Goal: Complete application form: Complete application form

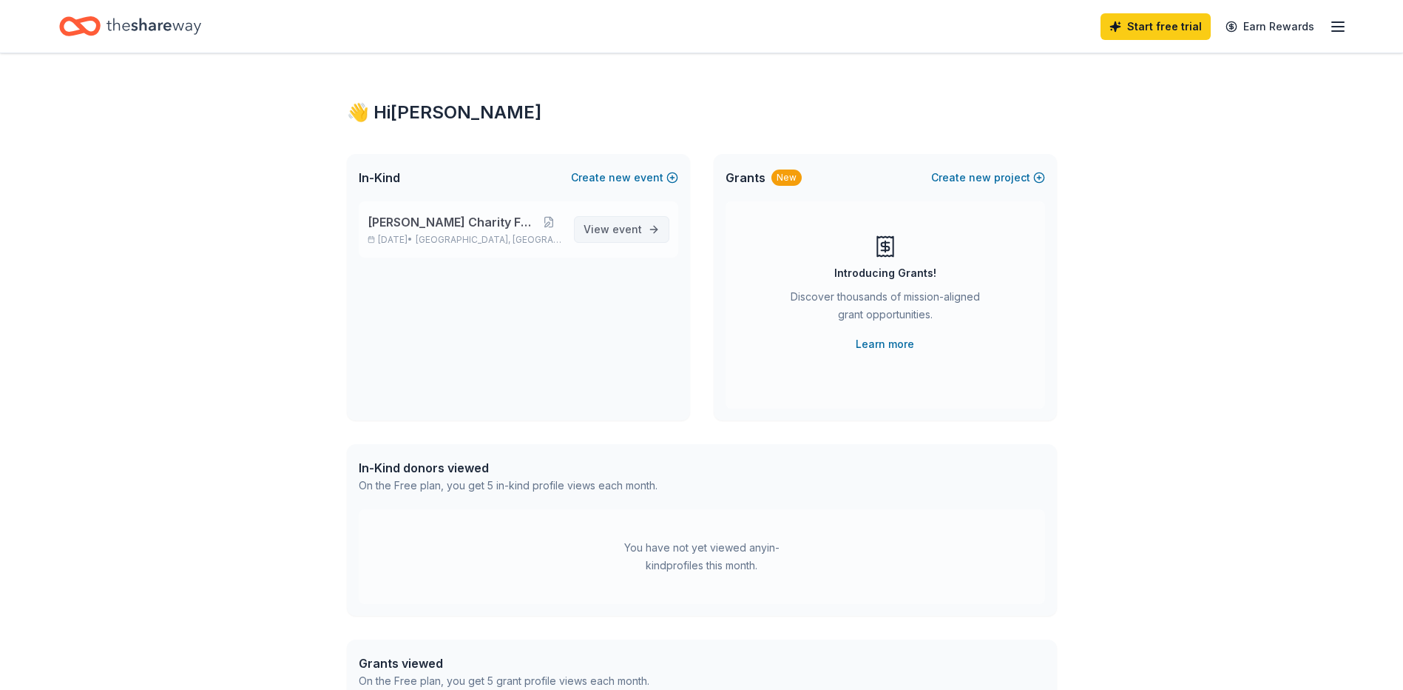
click at [614, 232] on span "event" at bounding box center [628, 229] width 30 height 13
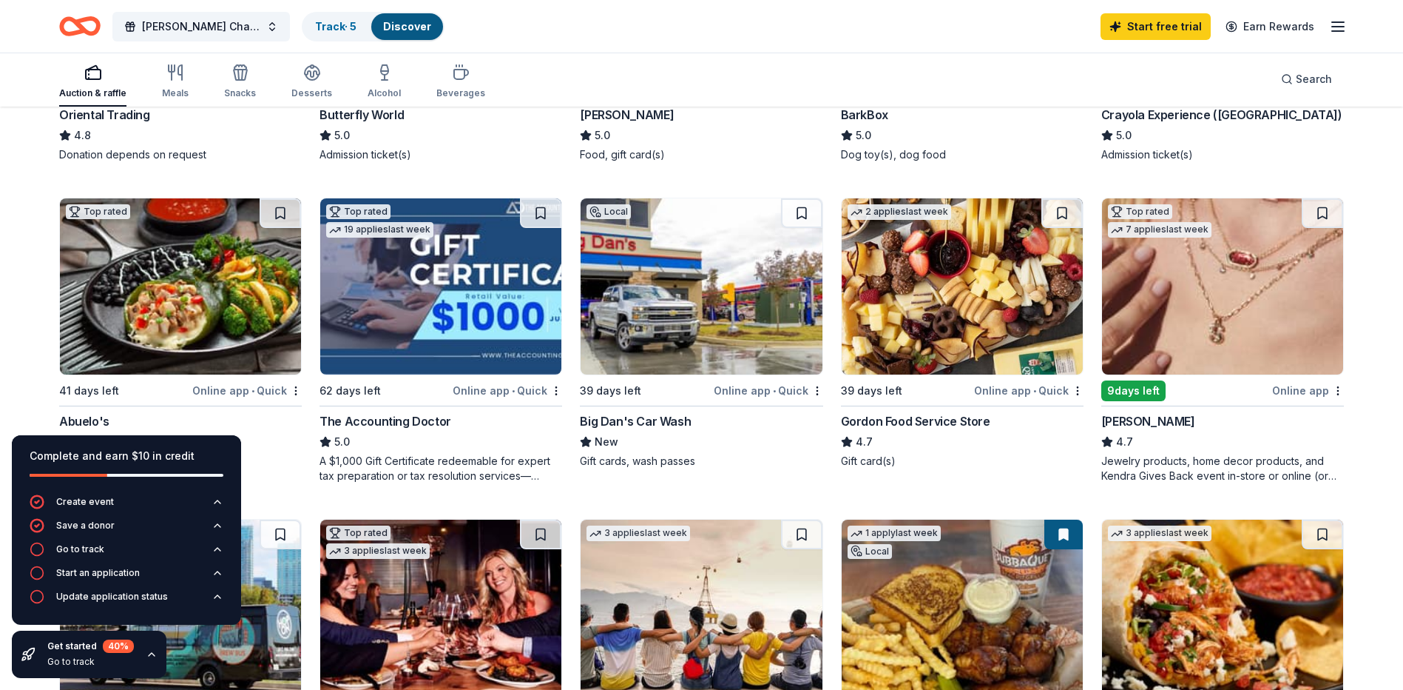
scroll to position [666, 0]
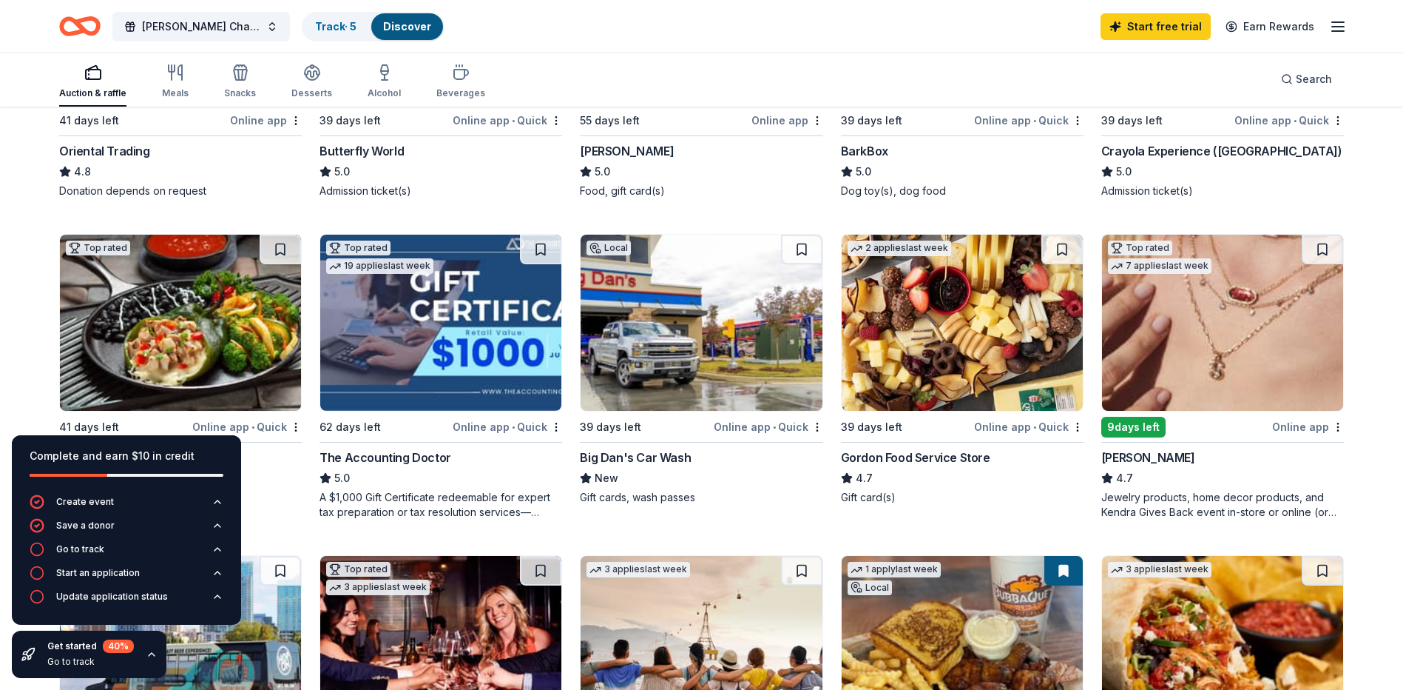
click at [19, 386] on div "285 results in [GEOGRAPHIC_DATA], [GEOGRAPHIC_DATA] Application deadlines 58 th…" at bounding box center [701, 455] width 1403 height 2027
click at [897, 58] on div "Auction & raffle Meals Snacks Desserts Alcohol Beverages Search" at bounding box center [701, 79] width 1285 height 55
click at [150, 653] on icon "button" at bounding box center [152, 654] width 12 height 12
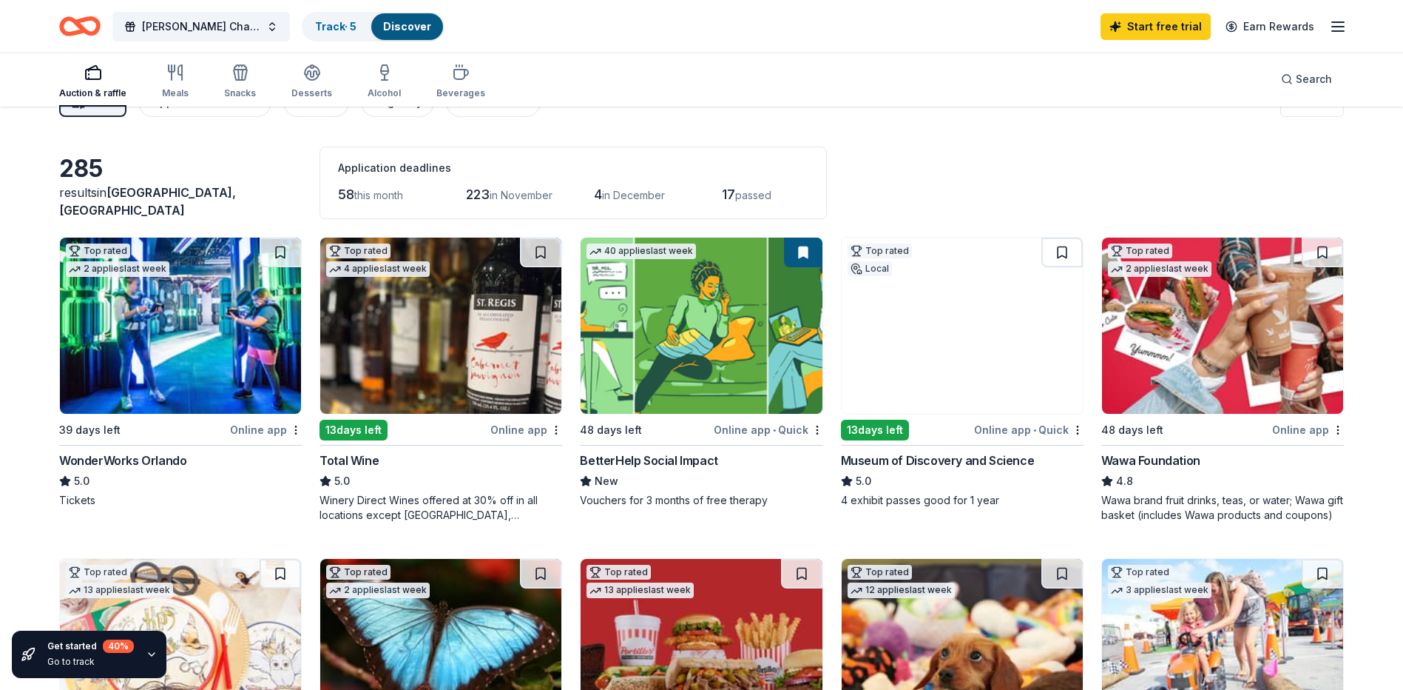
scroll to position [0, 0]
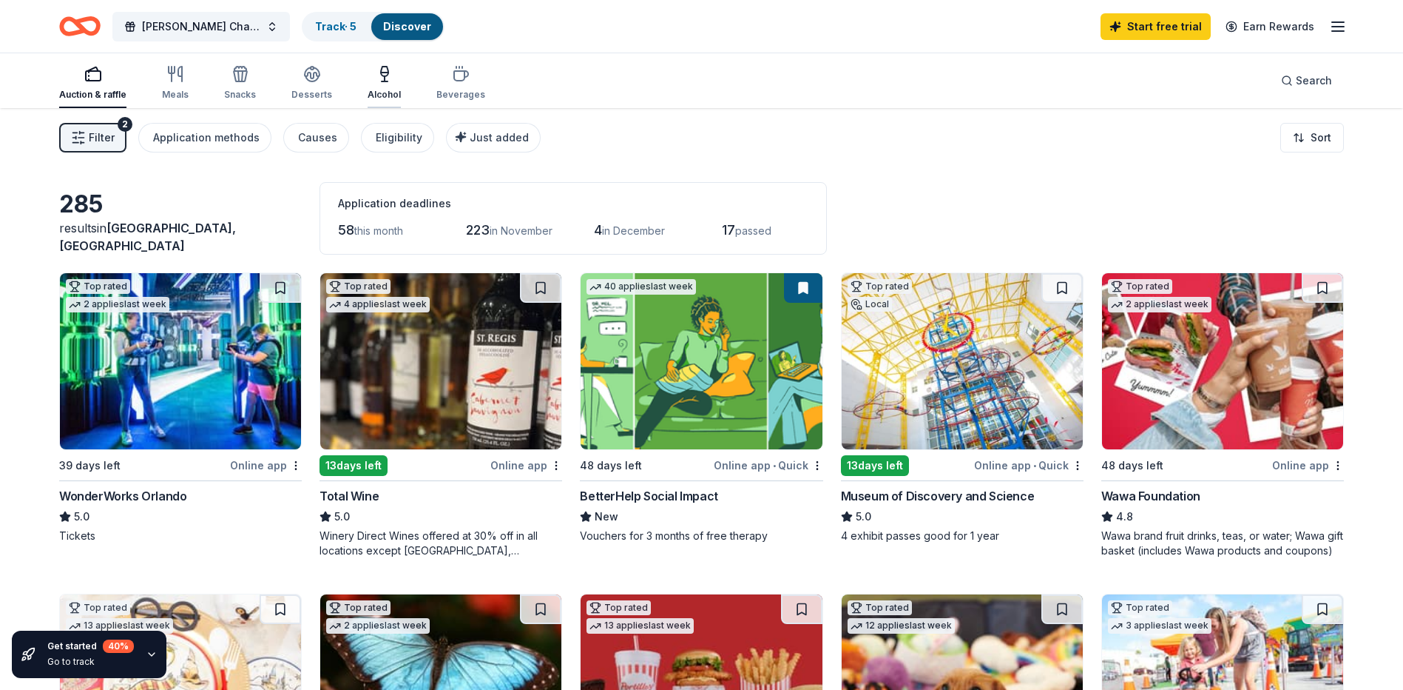
click at [381, 73] on icon "button" at bounding box center [384, 73] width 7 height 0
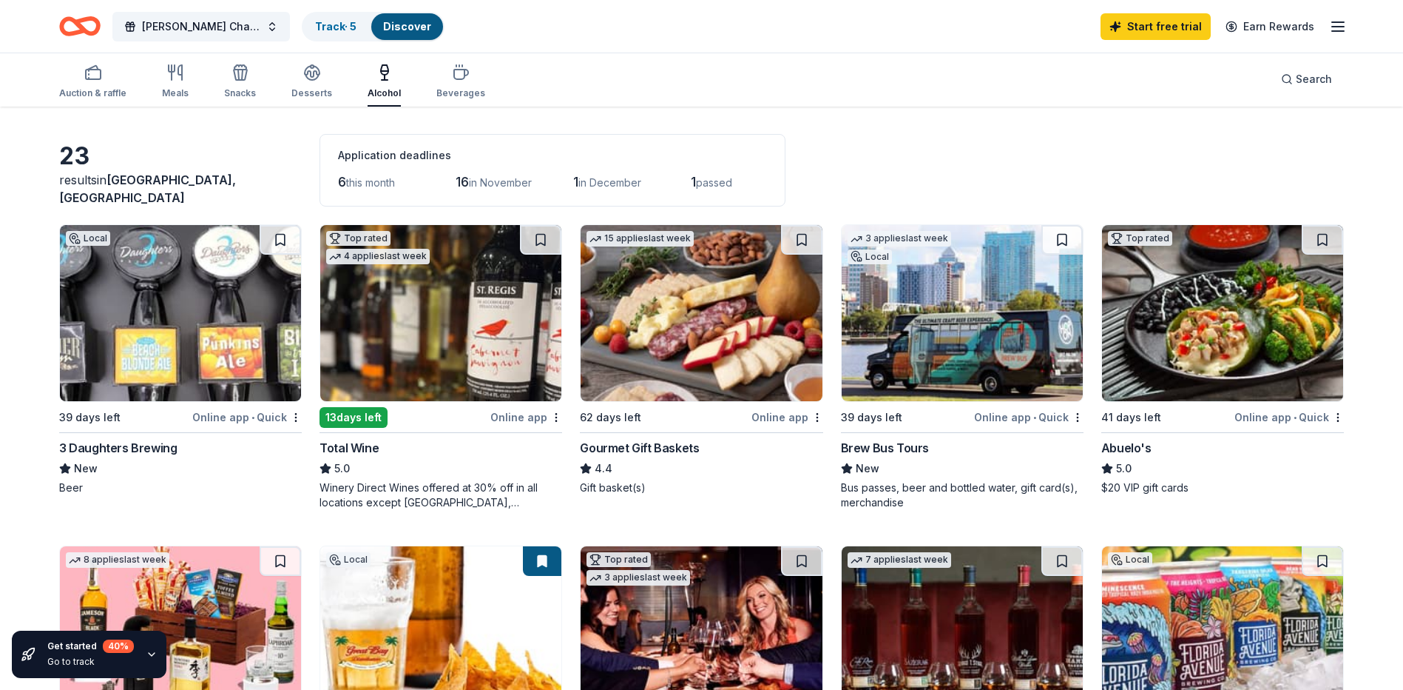
scroll to position [74, 0]
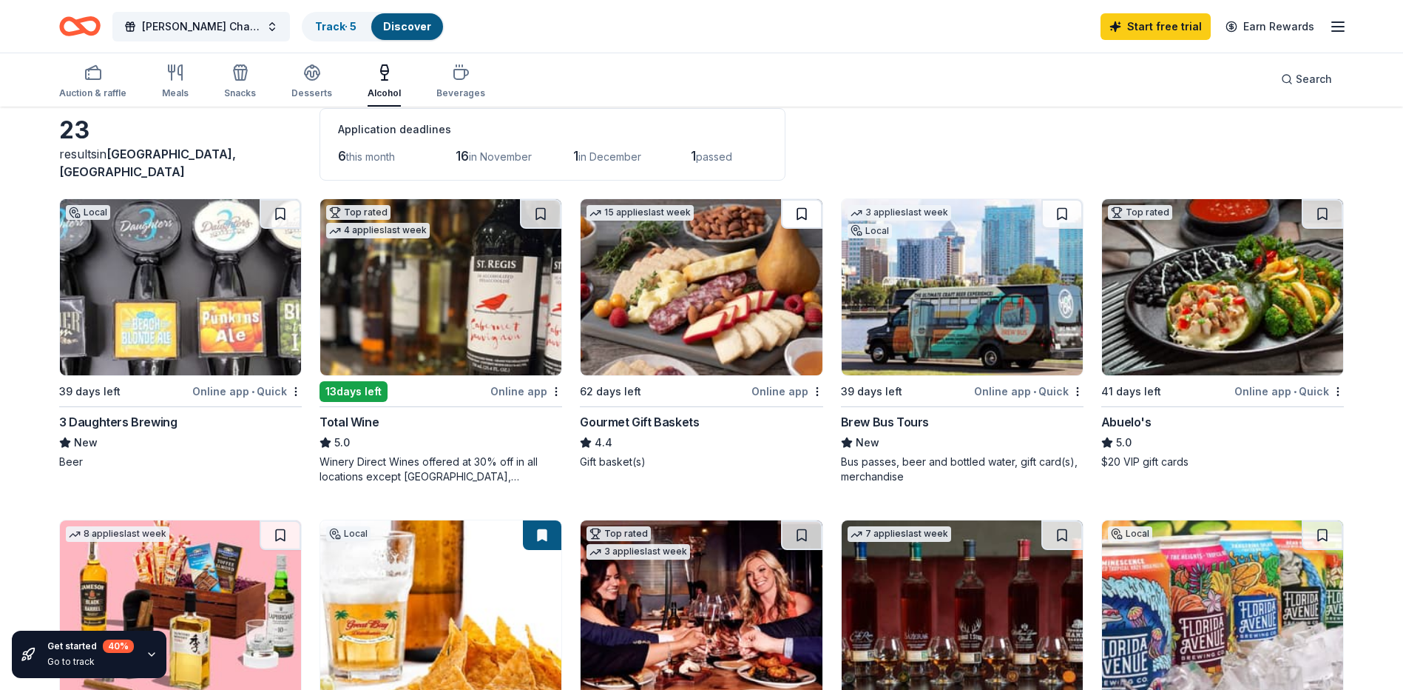
click at [803, 216] on button at bounding box center [801, 214] width 41 height 30
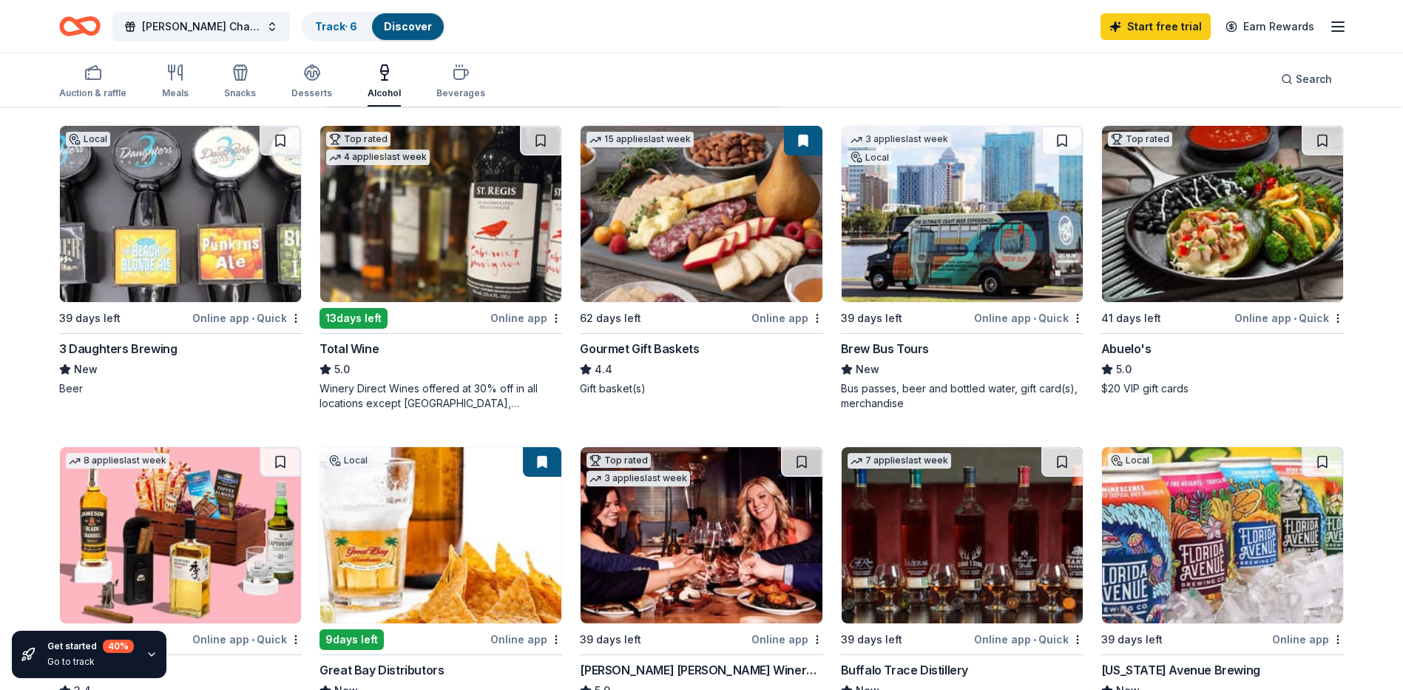
scroll to position [148, 0]
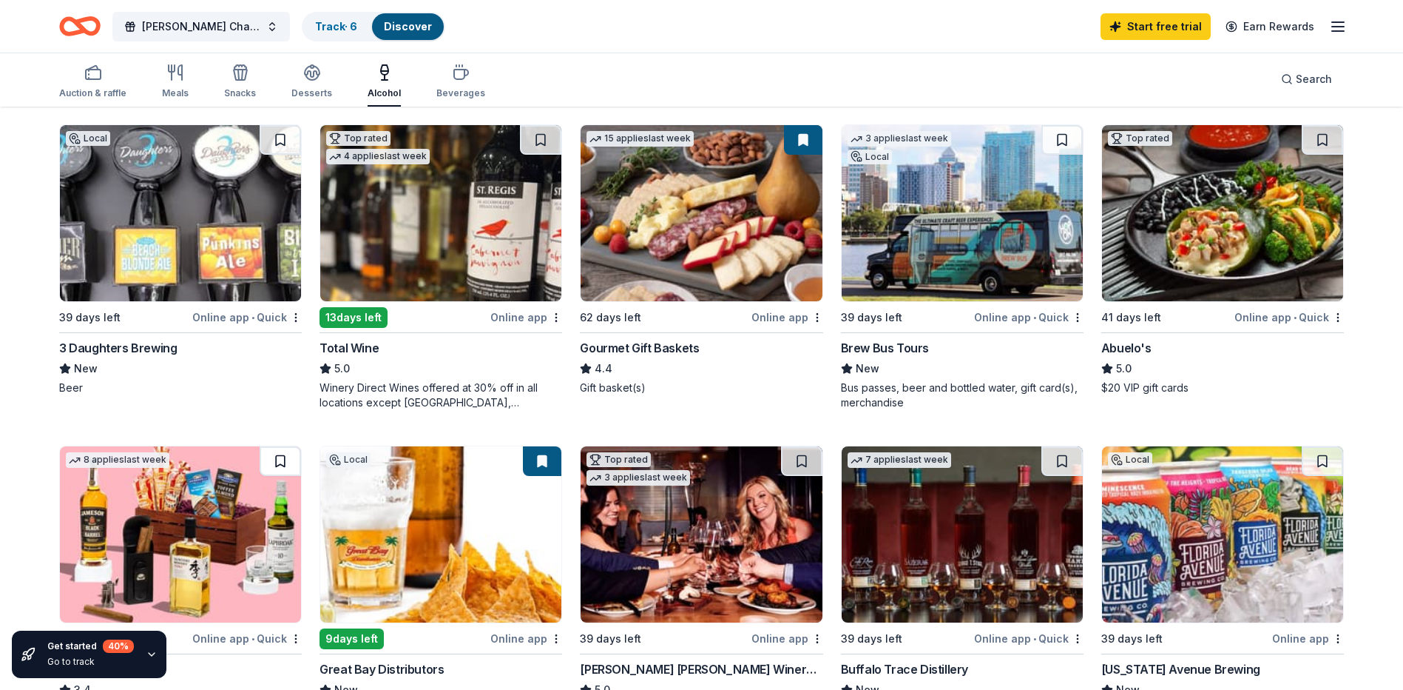
click at [283, 462] on button at bounding box center [280, 461] width 41 height 30
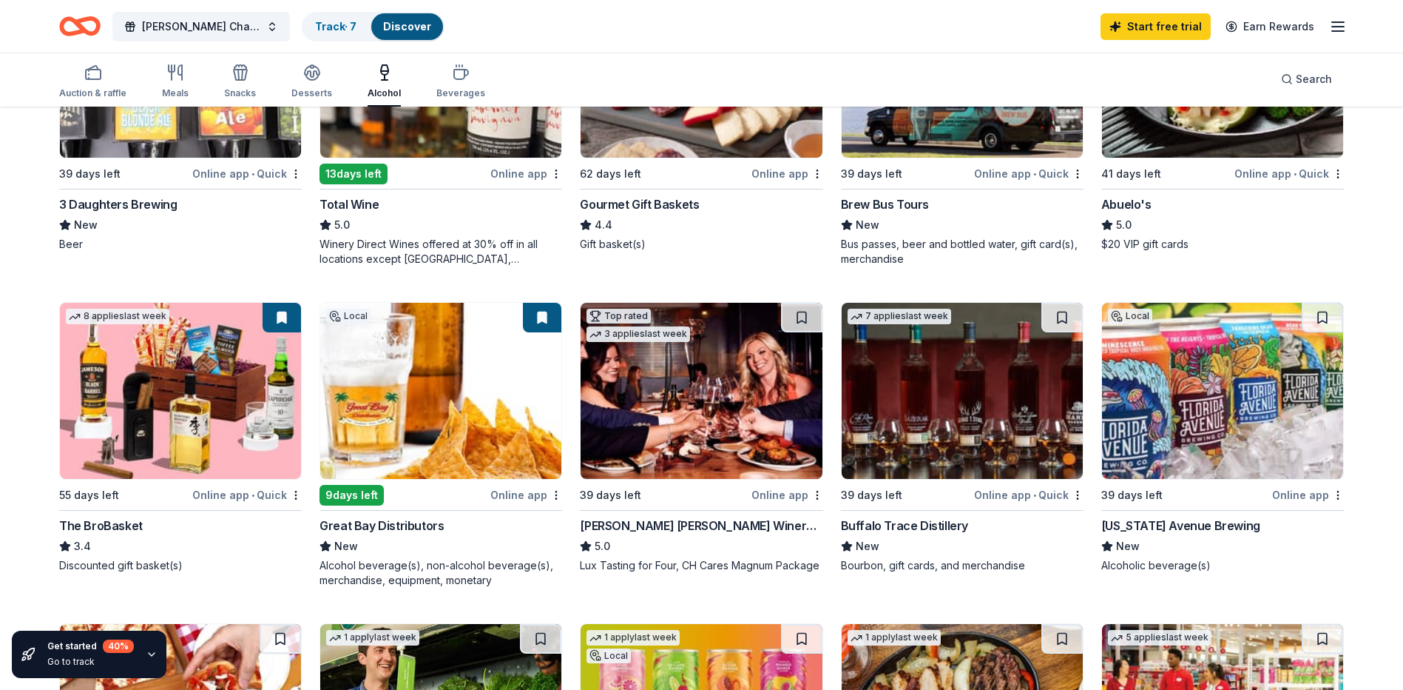
scroll to position [296, 0]
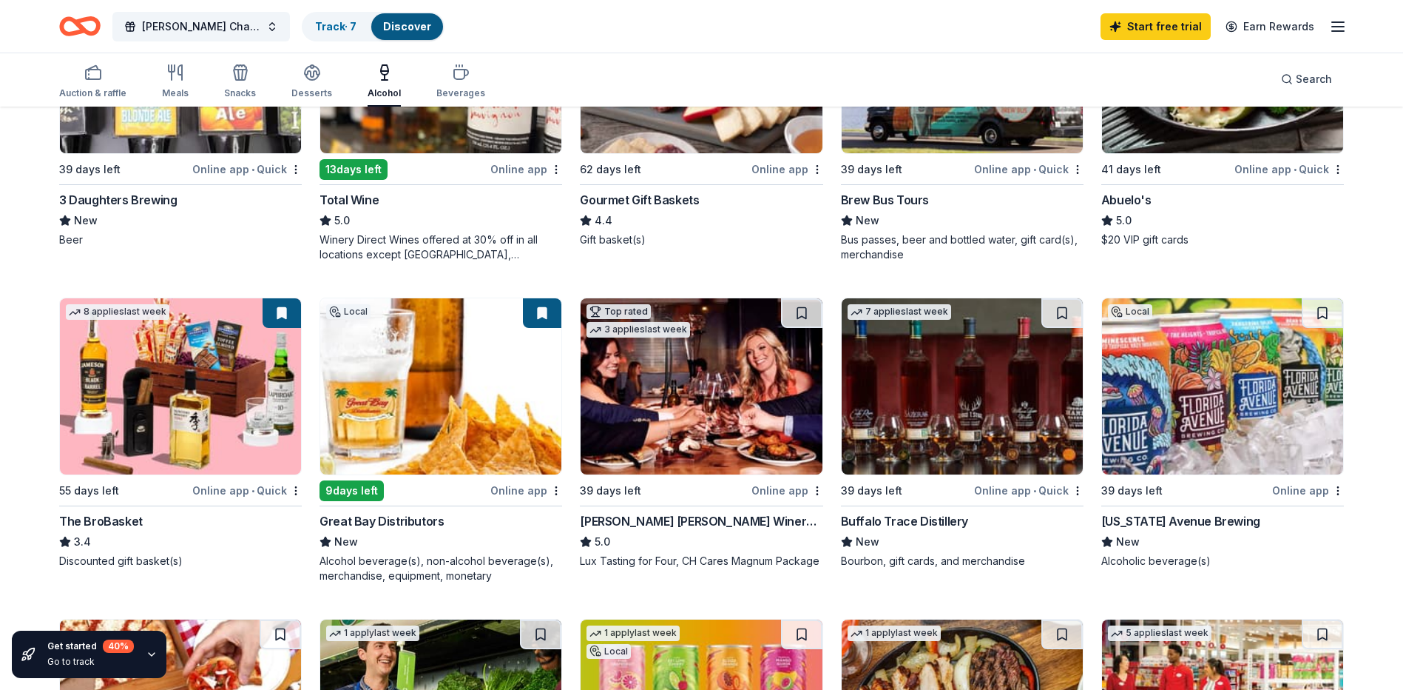
click at [542, 312] on button at bounding box center [542, 313] width 38 height 30
click at [541, 309] on button at bounding box center [542, 313] width 38 height 30
click at [310, 79] on icon "button" at bounding box center [312, 77] width 13 height 5
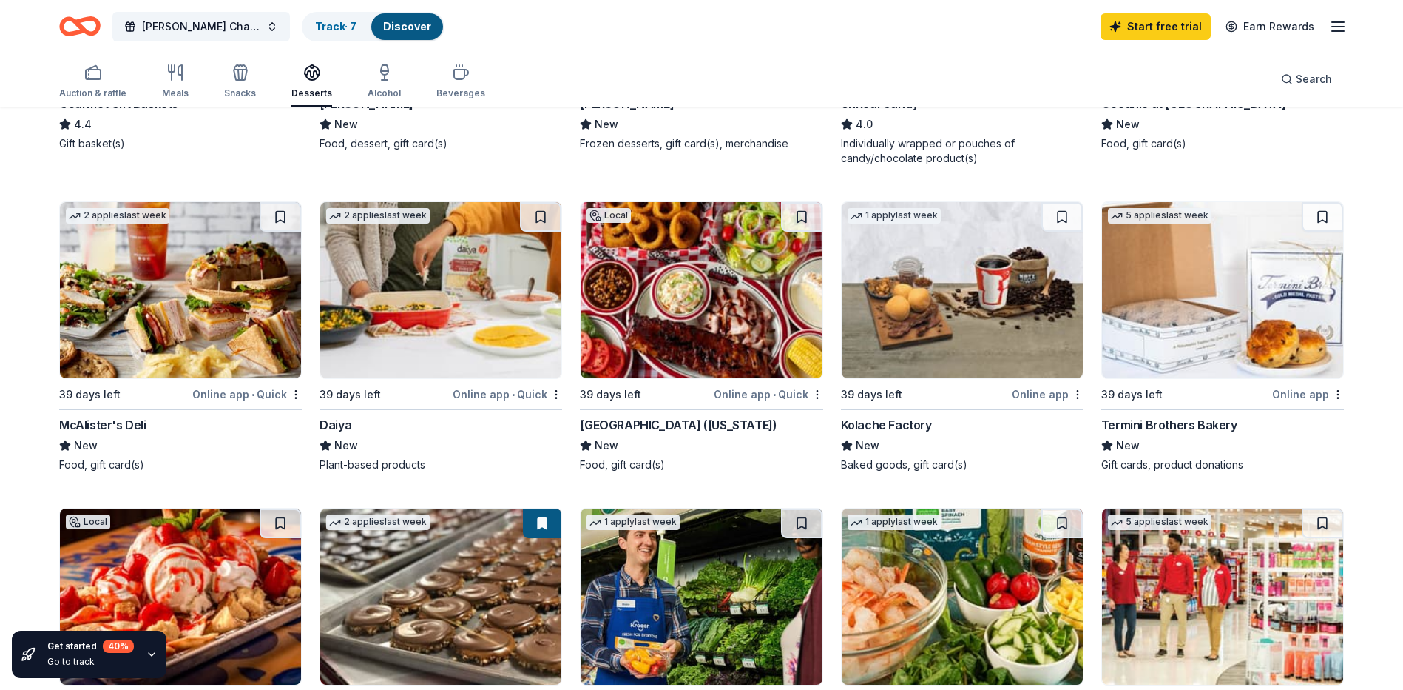
scroll to position [666, 0]
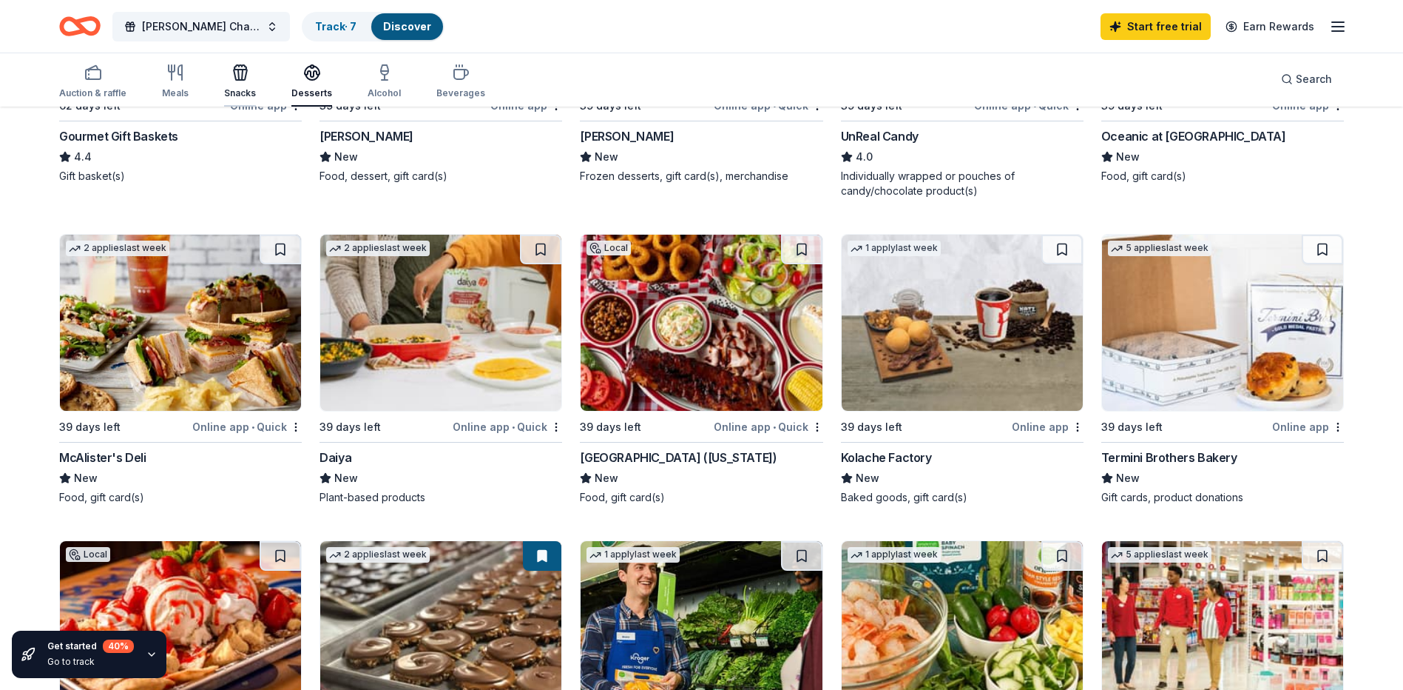
click at [241, 75] on icon "button" at bounding box center [241, 73] width 18 height 18
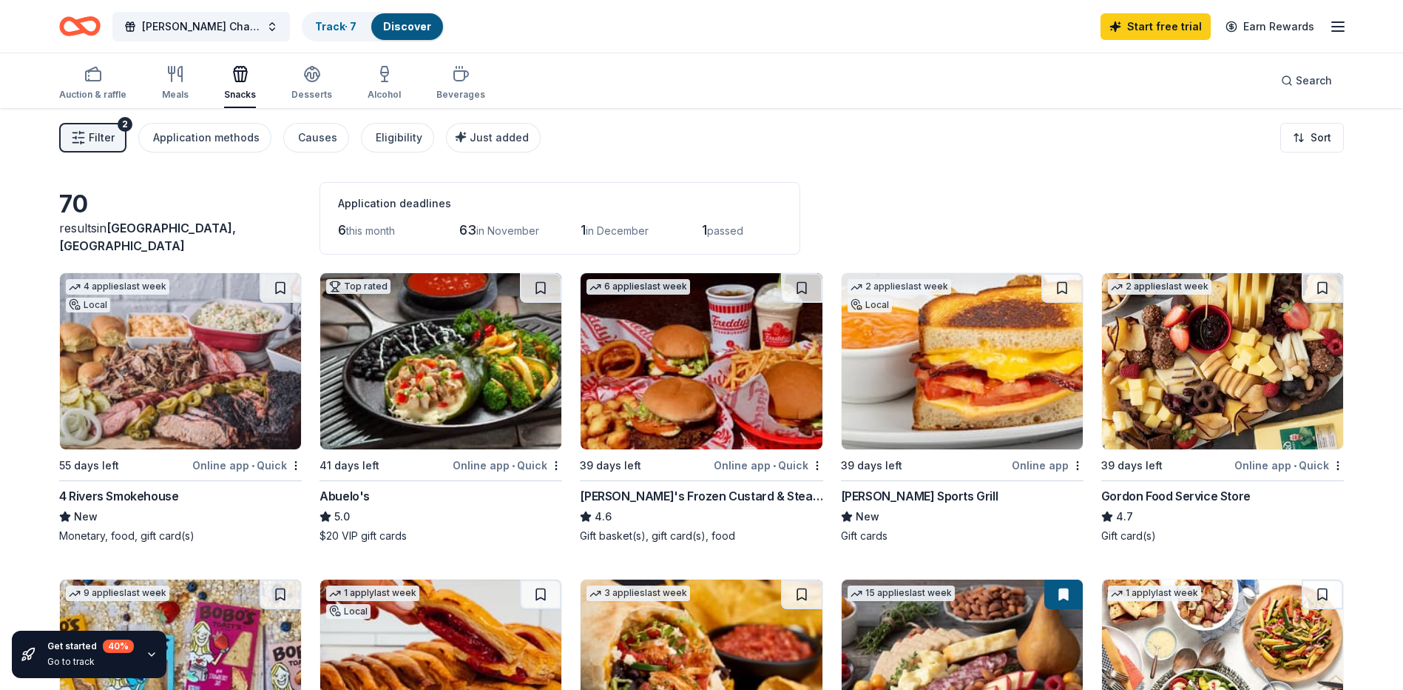
click at [1324, 286] on button at bounding box center [1322, 288] width 41 height 30
click at [173, 83] on div "Meals" at bounding box center [175, 83] width 27 height 36
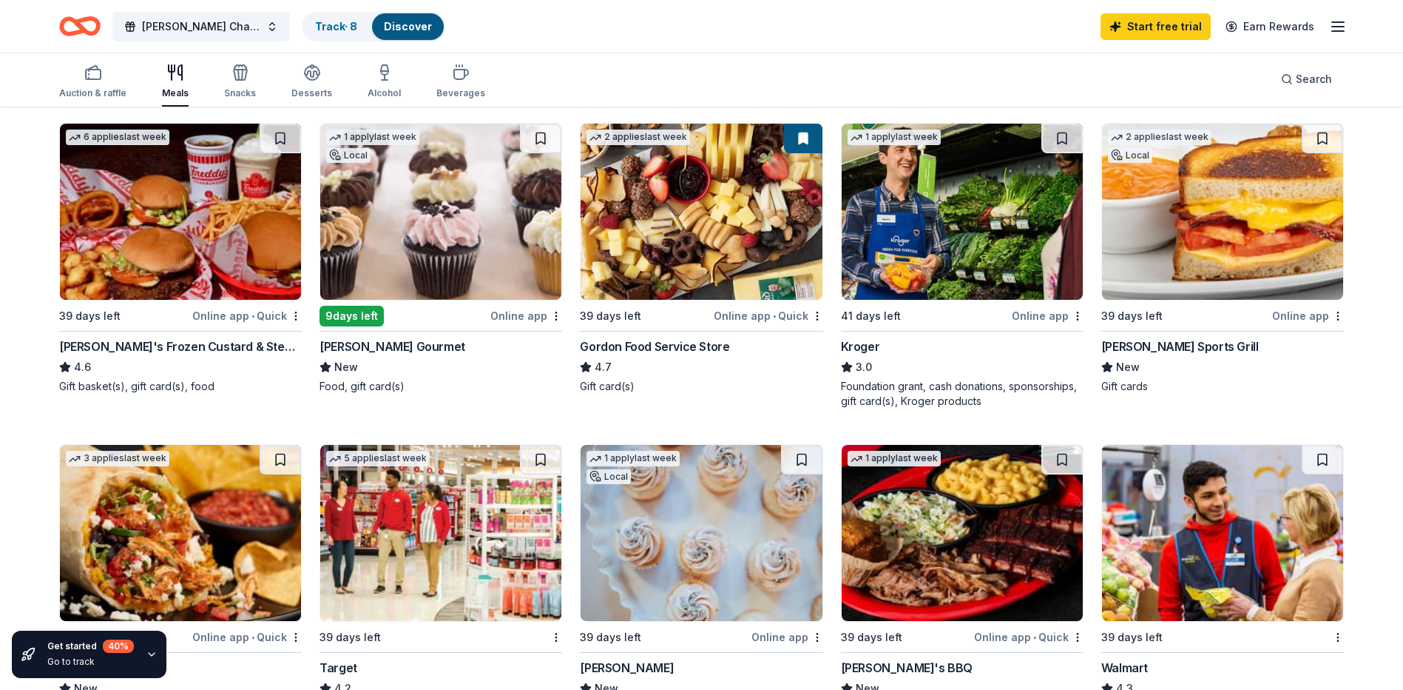
scroll to position [370, 0]
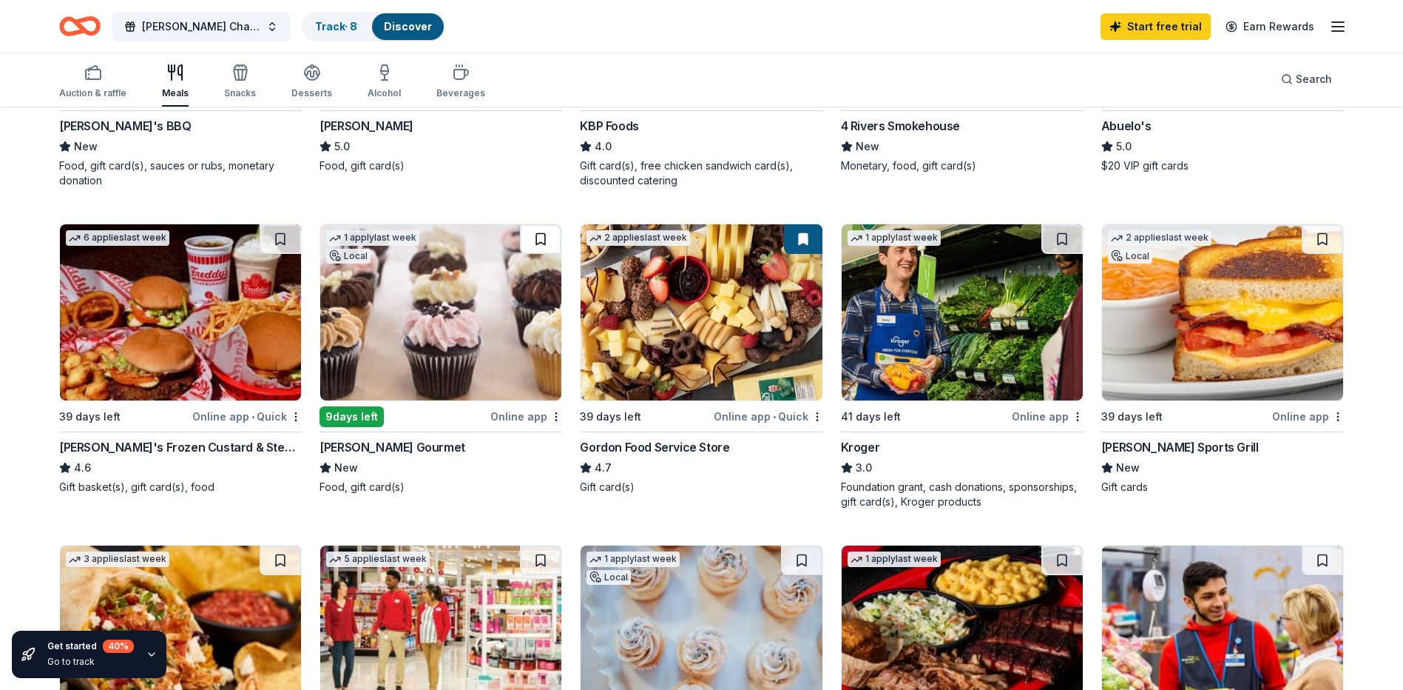
click at [541, 232] on button at bounding box center [540, 239] width 41 height 30
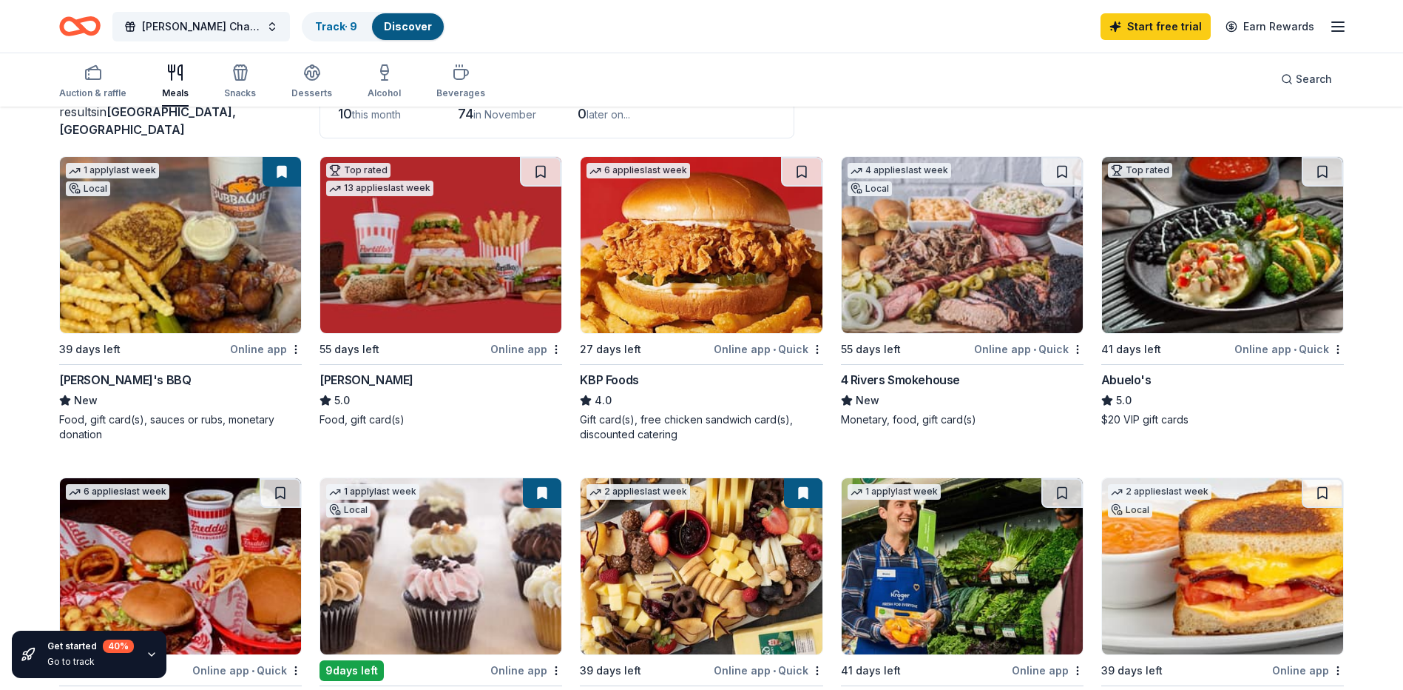
scroll to position [0, 0]
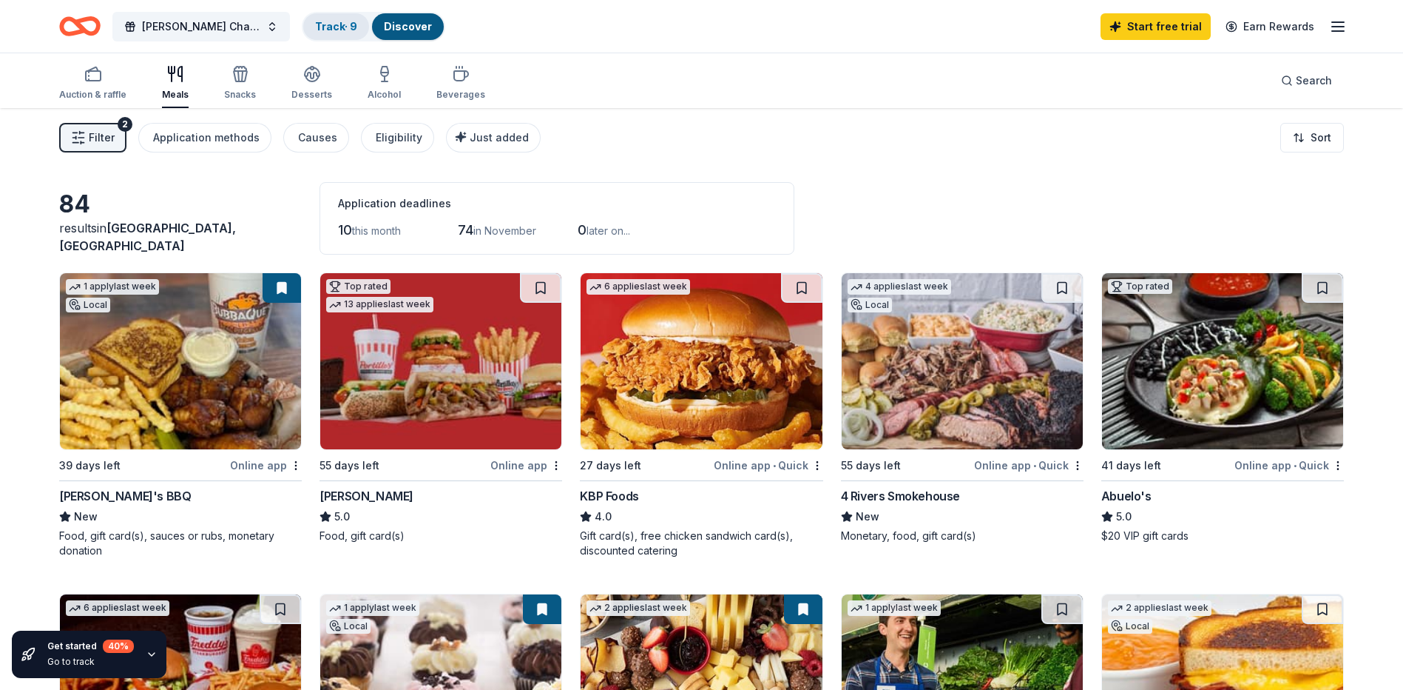
click at [321, 30] on link "Track · 9" at bounding box center [336, 26] width 42 height 13
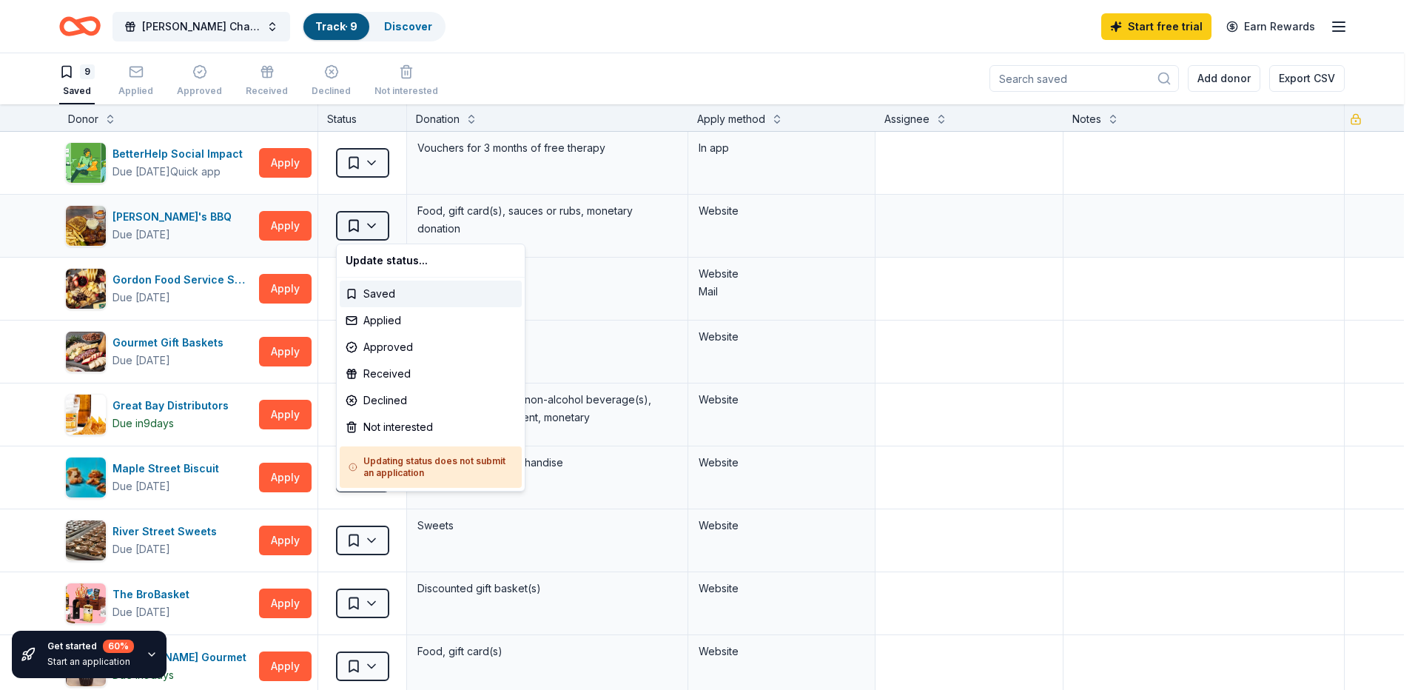
click at [373, 226] on html "[PERSON_NAME] Charity Fashion Track · 9 Discover Start free trial Earn Rewards …" at bounding box center [707, 344] width 1415 height 690
click at [360, 431] on div "Not interested" at bounding box center [431, 427] width 182 height 27
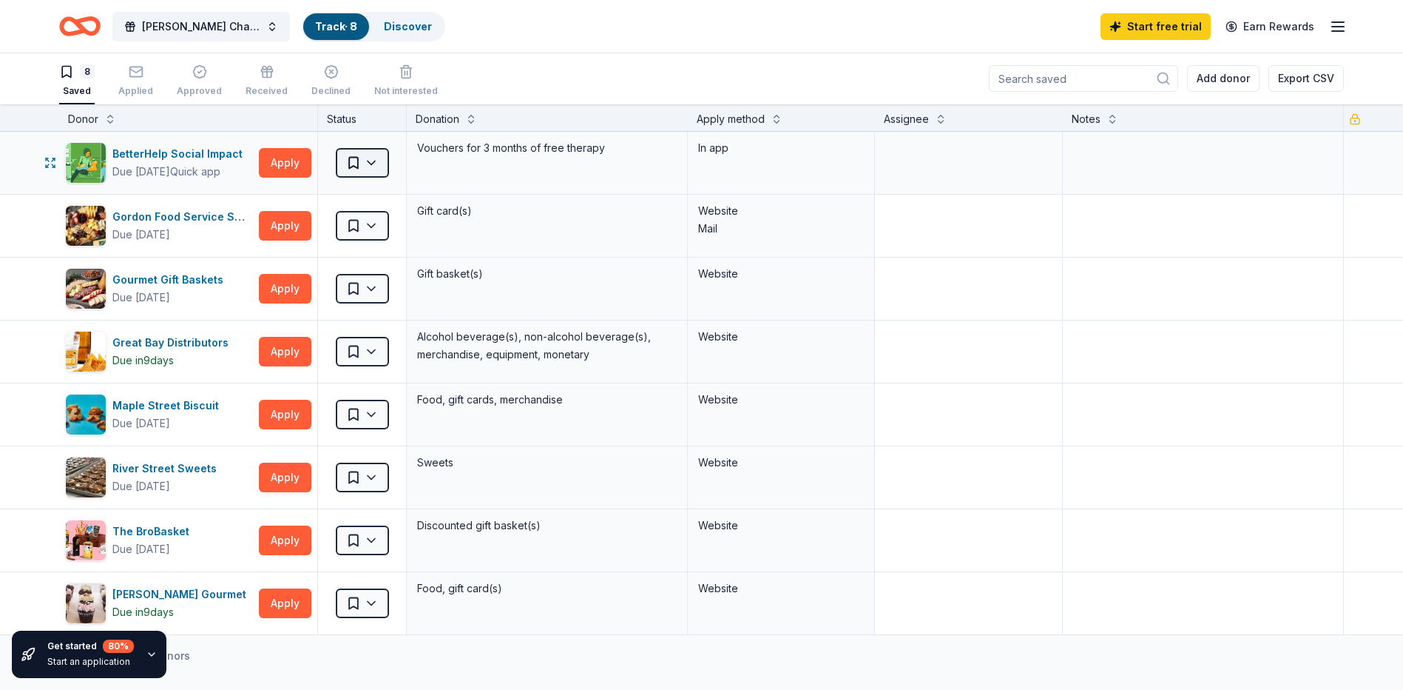
click at [377, 163] on html "[PERSON_NAME] Charity Fashion Track · 8 Discover Start free trial Earn Rewards …" at bounding box center [701, 344] width 1403 height 690
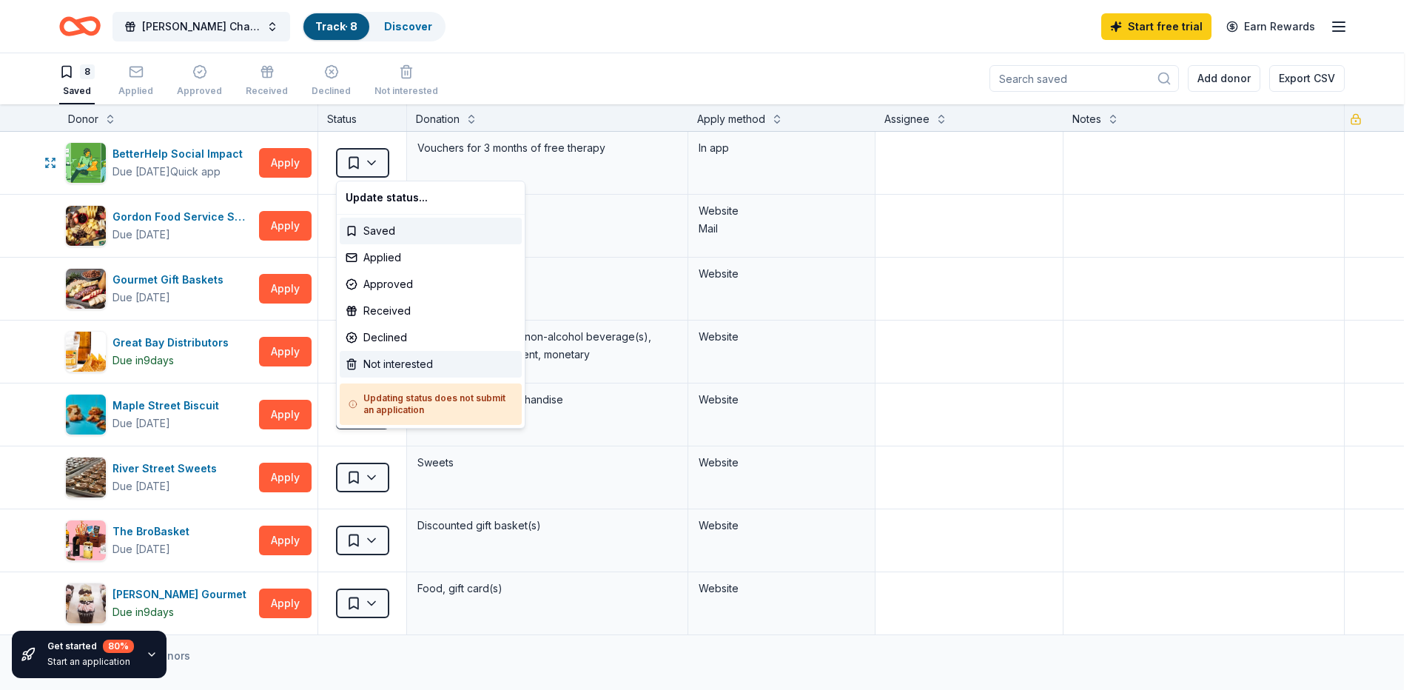
click at [377, 364] on div "Not interested" at bounding box center [431, 364] width 182 height 27
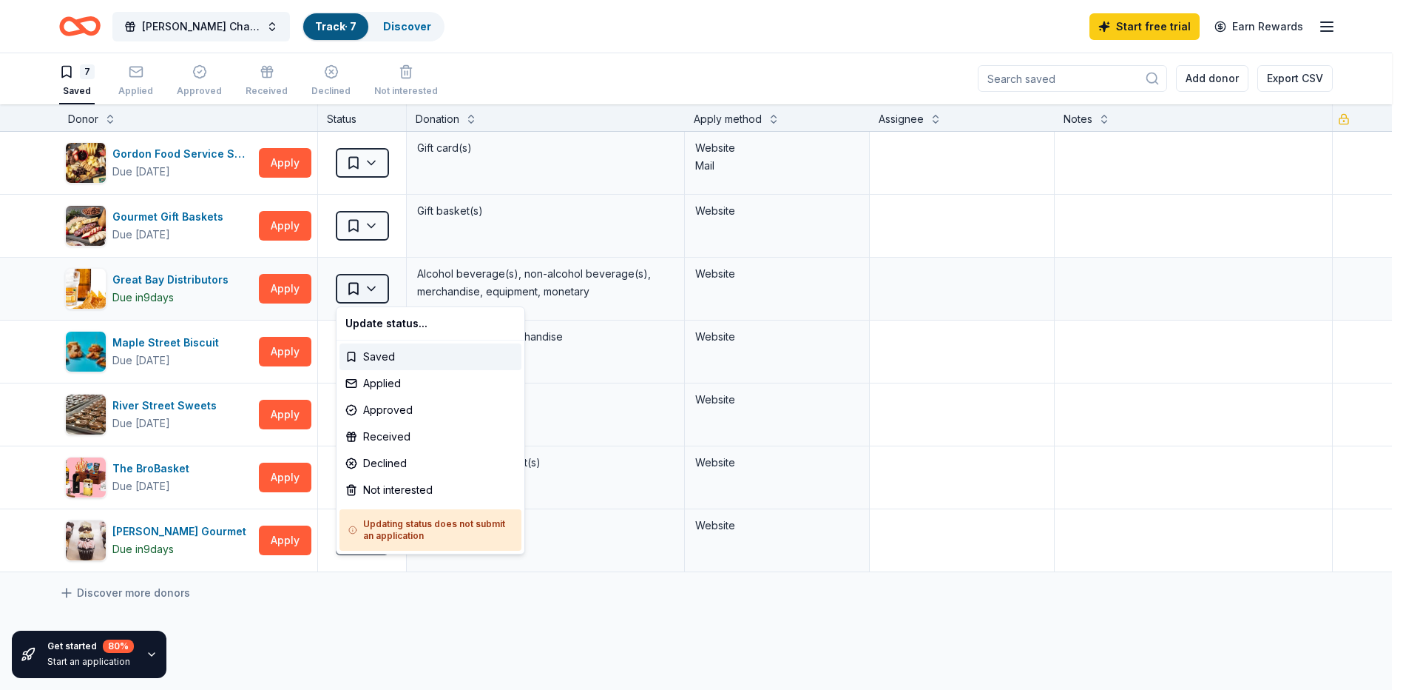
click at [370, 286] on html "[PERSON_NAME] Charity Fashion Track · 7 Discover Start free trial Earn Rewards …" at bounding box center [701, 344] width 1403 height 690
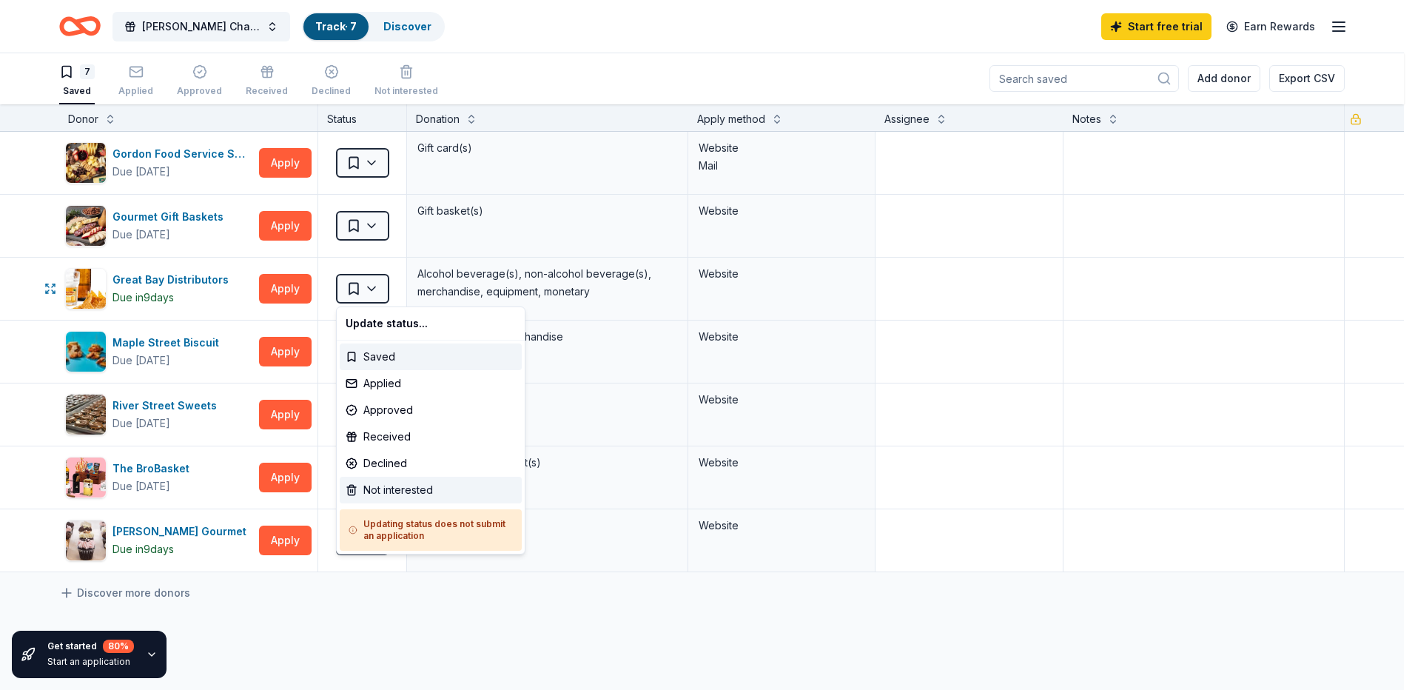
click at [389, 488] on div "Not interested" at bounding box center [431, 489] width 182 height 27
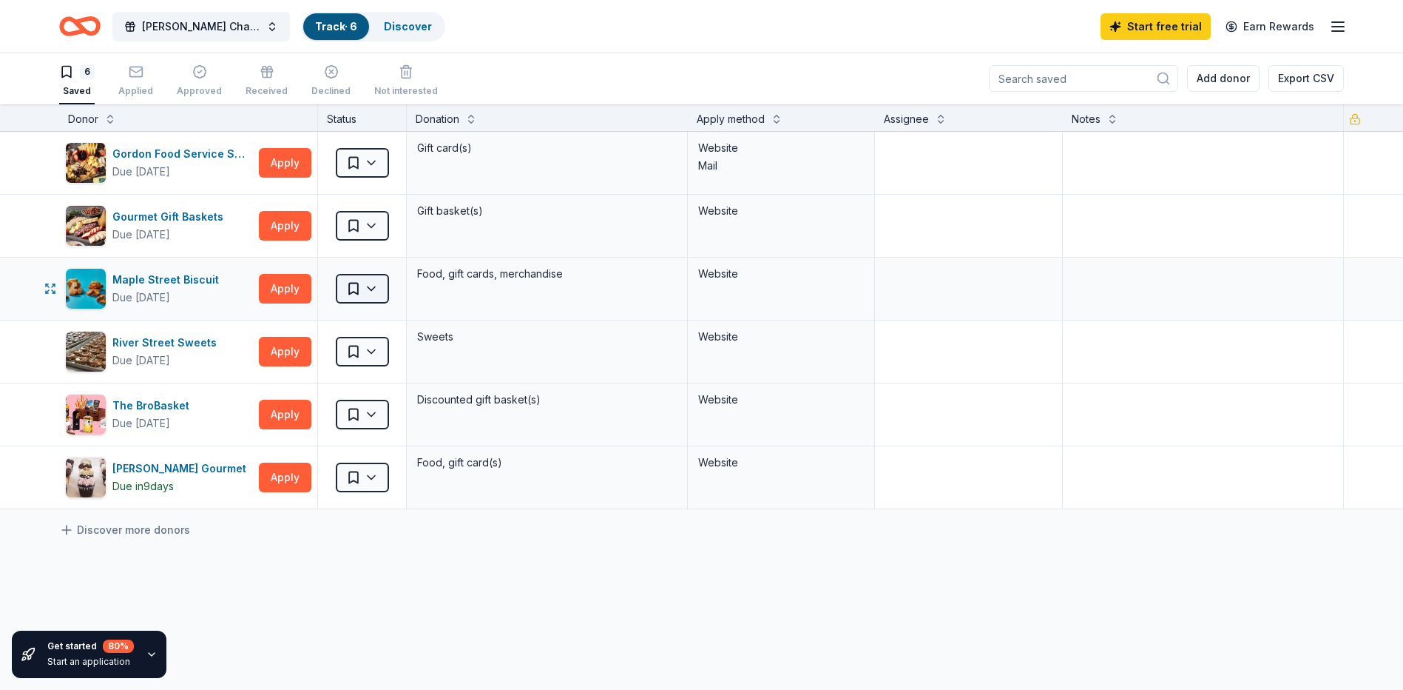
click at [356, 289] on html "[PERSON_NAME] Charity Fashion Track · 6 Discover Start free trial Earn Rewards …" at bounding box center [701, 344] width 1403 height 690
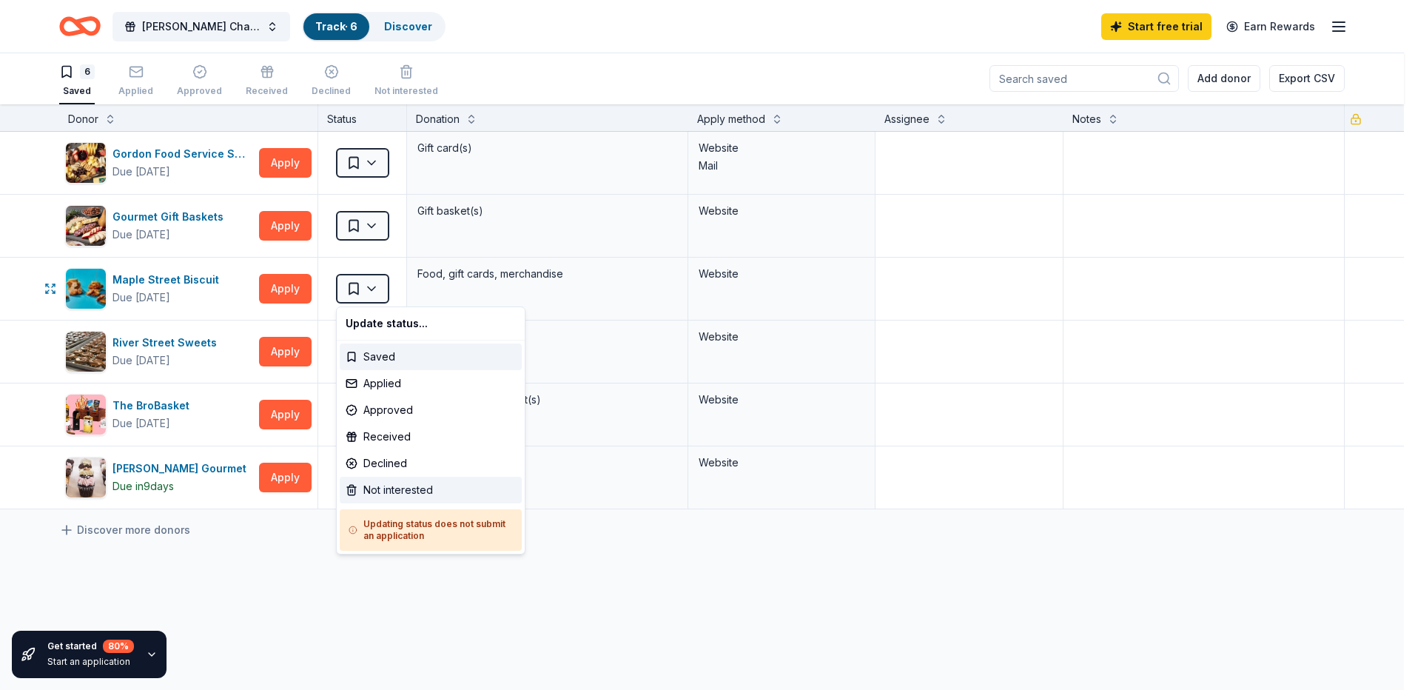
click at [376, 490] on div "Not interested" at bounding box center [431, 489] width 182 height 27
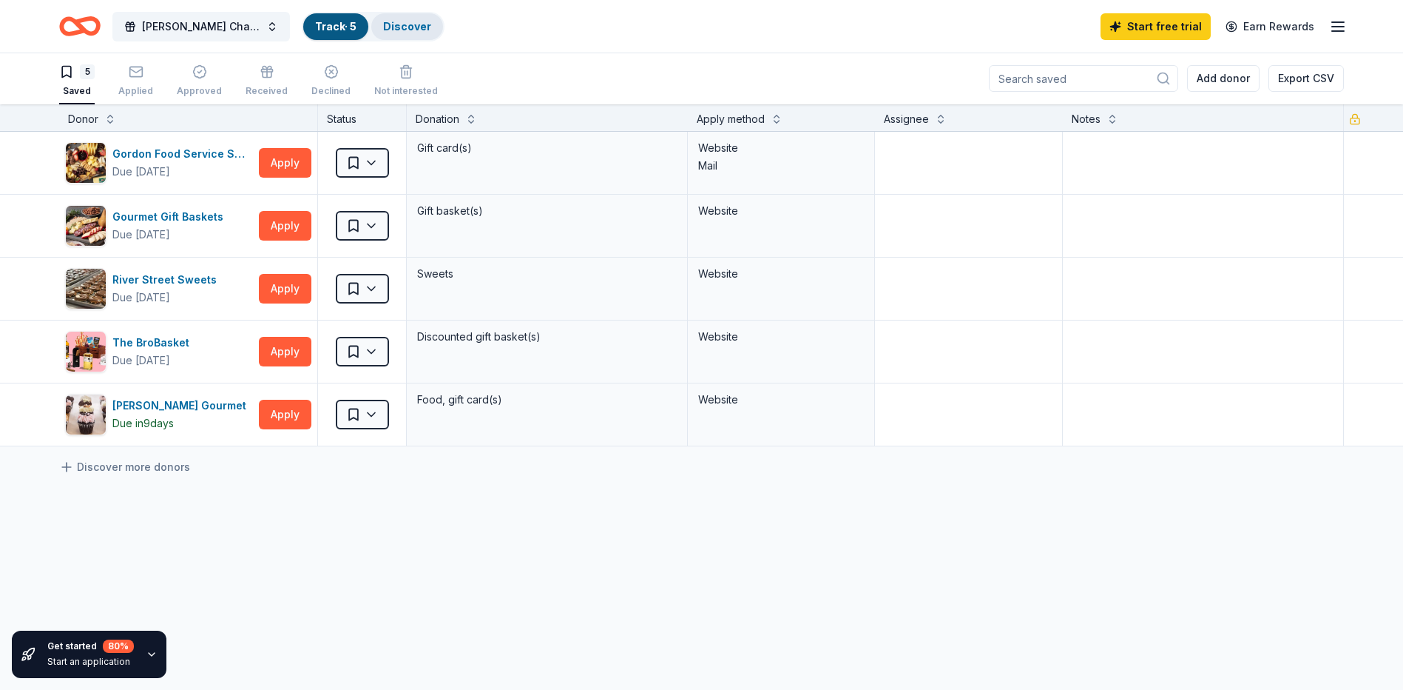
click at [403, 27] on link "Discover" at bounding box center [407, 26] width 48 height 13
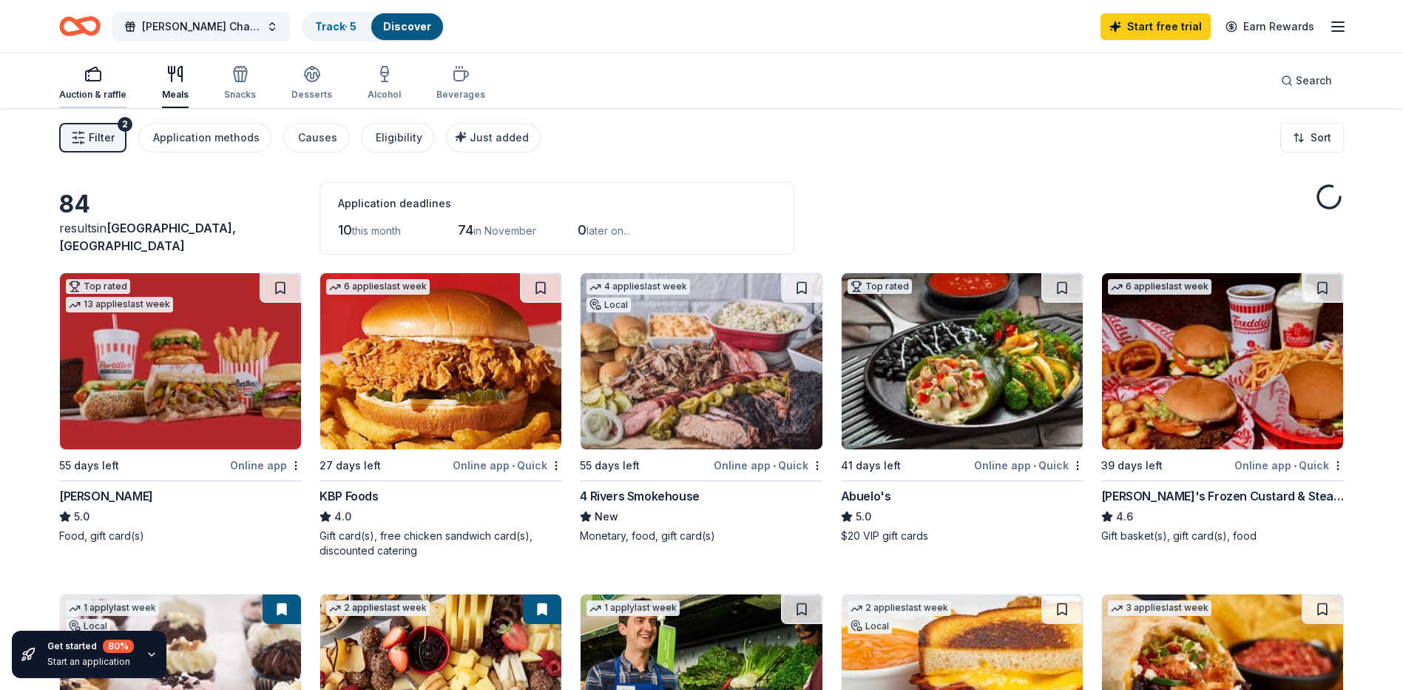
click at [95, 87] on div "Auction & raffle" at bounding box center [92, 83] width 67 height 36
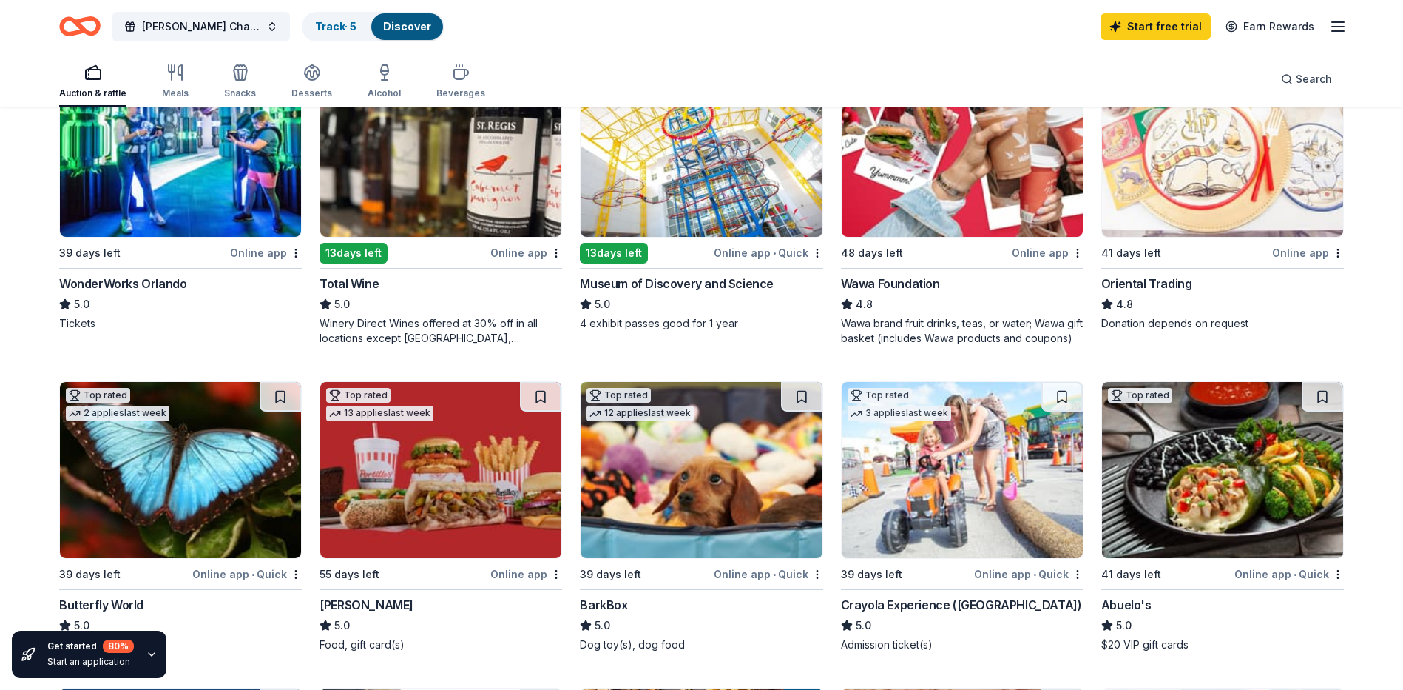
scroll to position [222, 0]
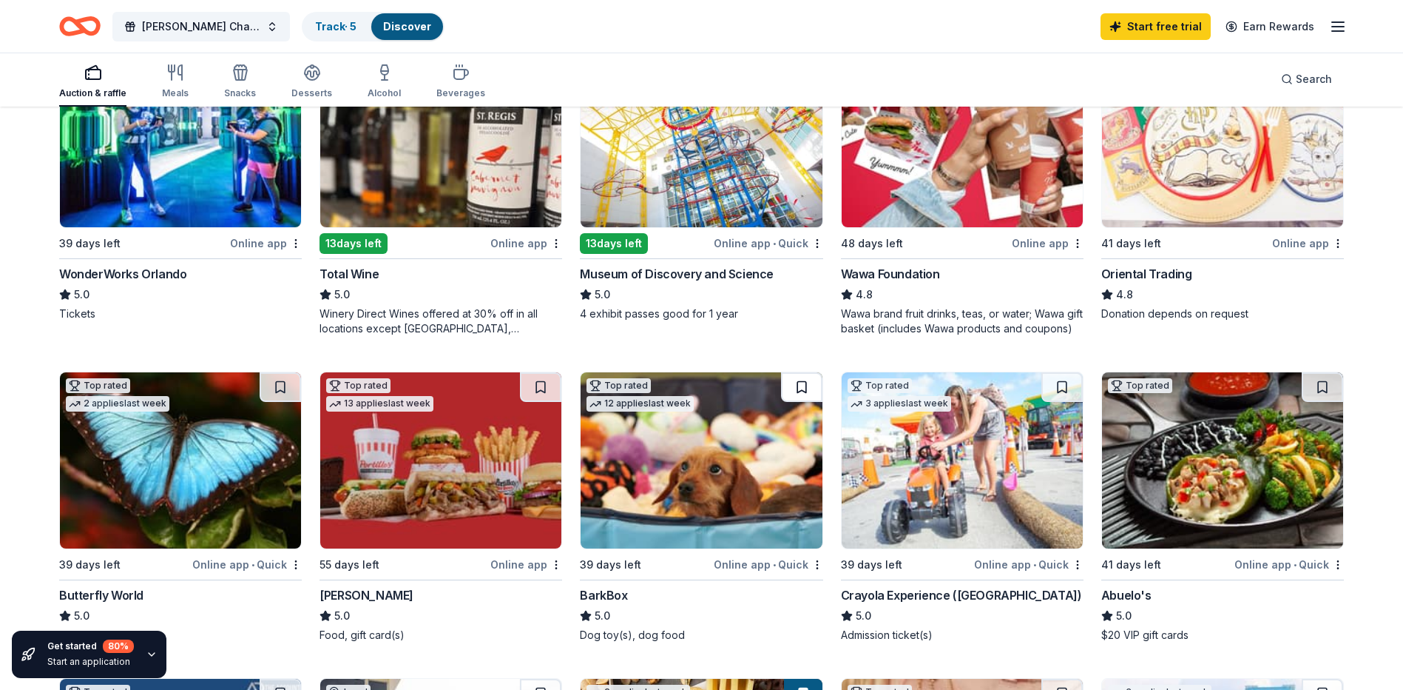
click at [800, 387] on button at bounding box center [801, 387] width 41 height 30
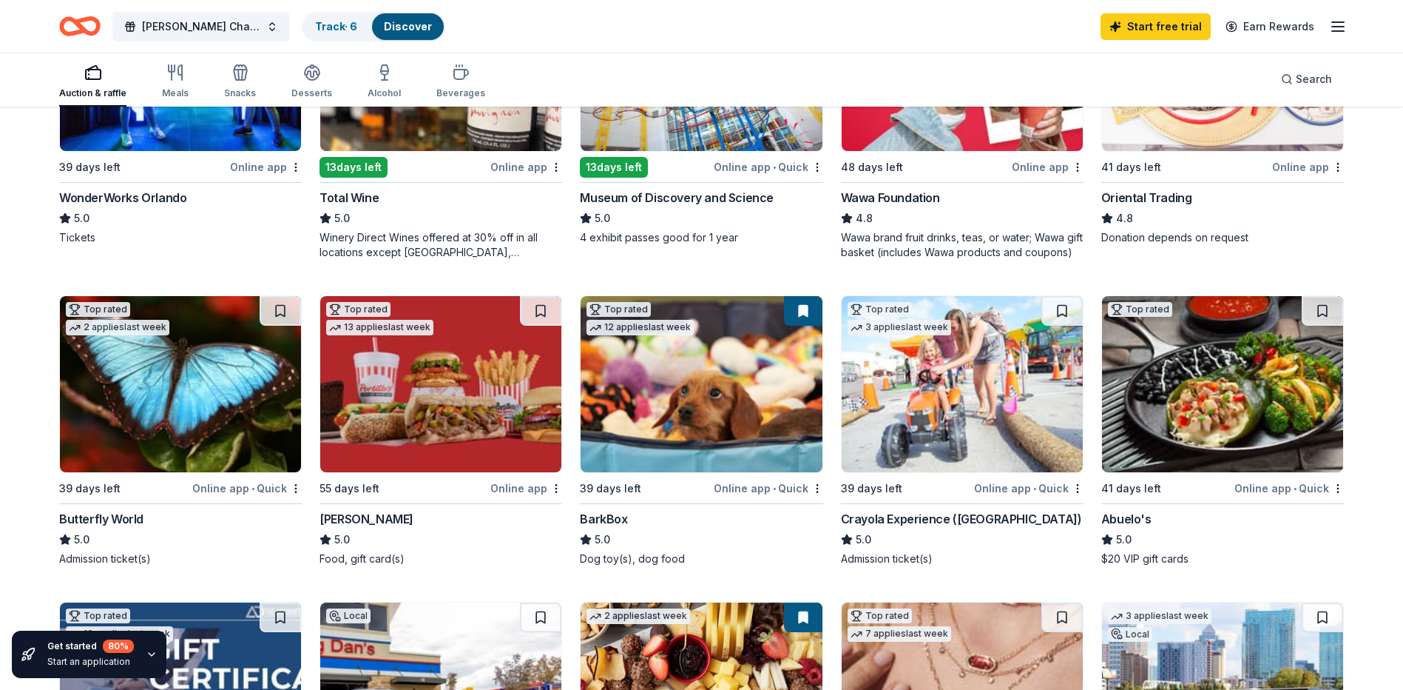
scroll to position [148, 0]
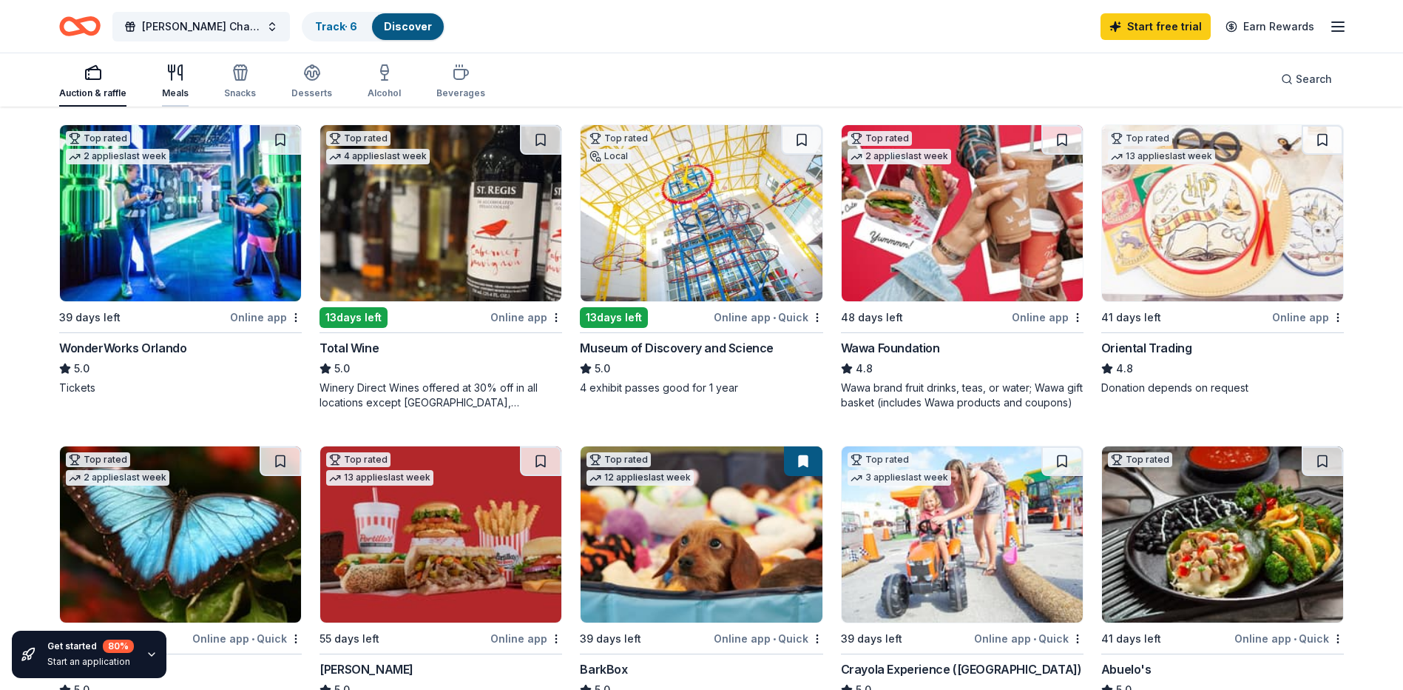
click at [177, 76] on icon "button" at bounding box center [175, 73] width 18 height 18
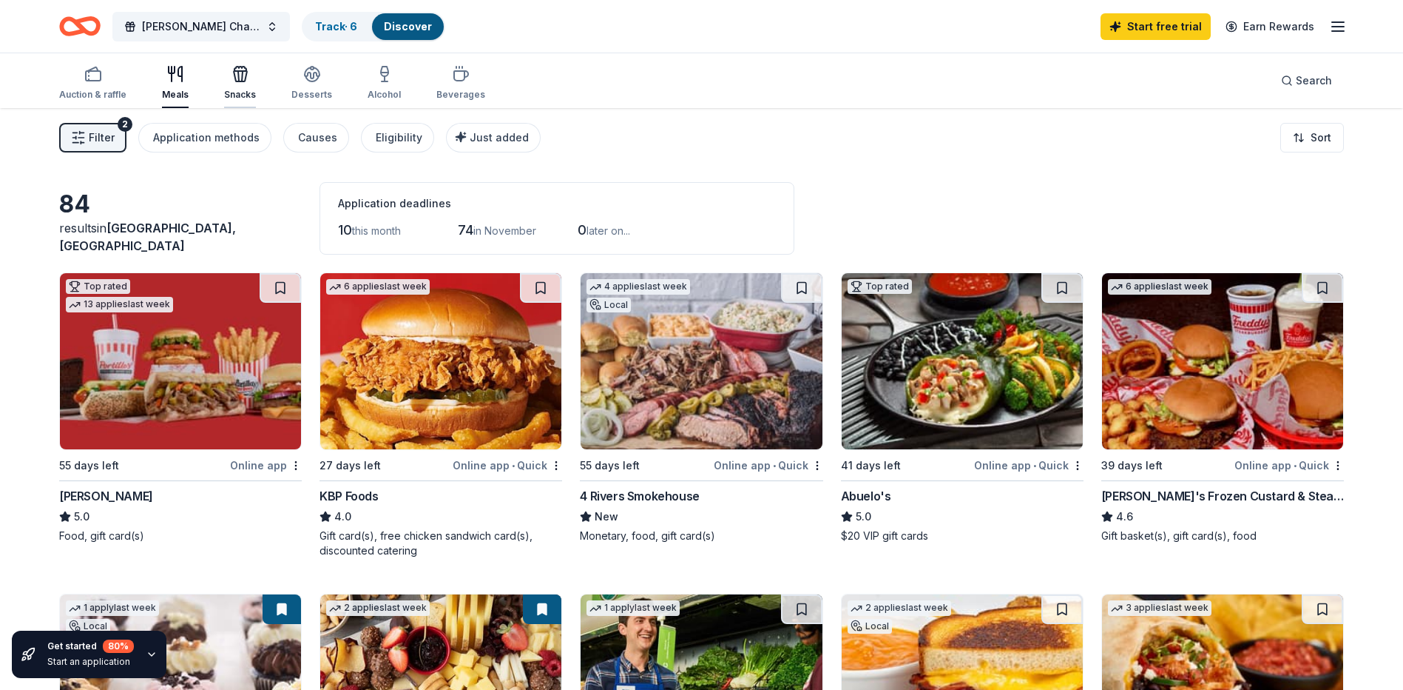
click at [240, 88] on div "Snacks" at bounding box center [240, 83] width 32 height 36
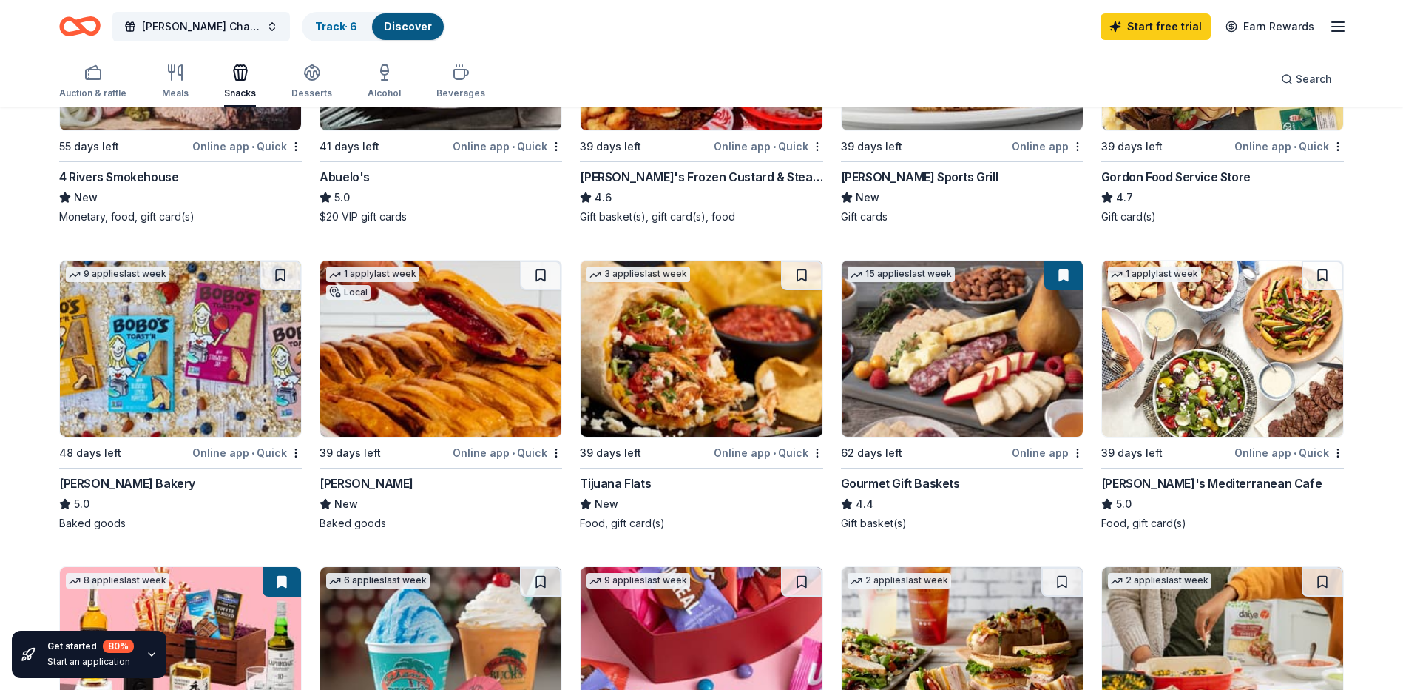
scroll to position [222, 0]
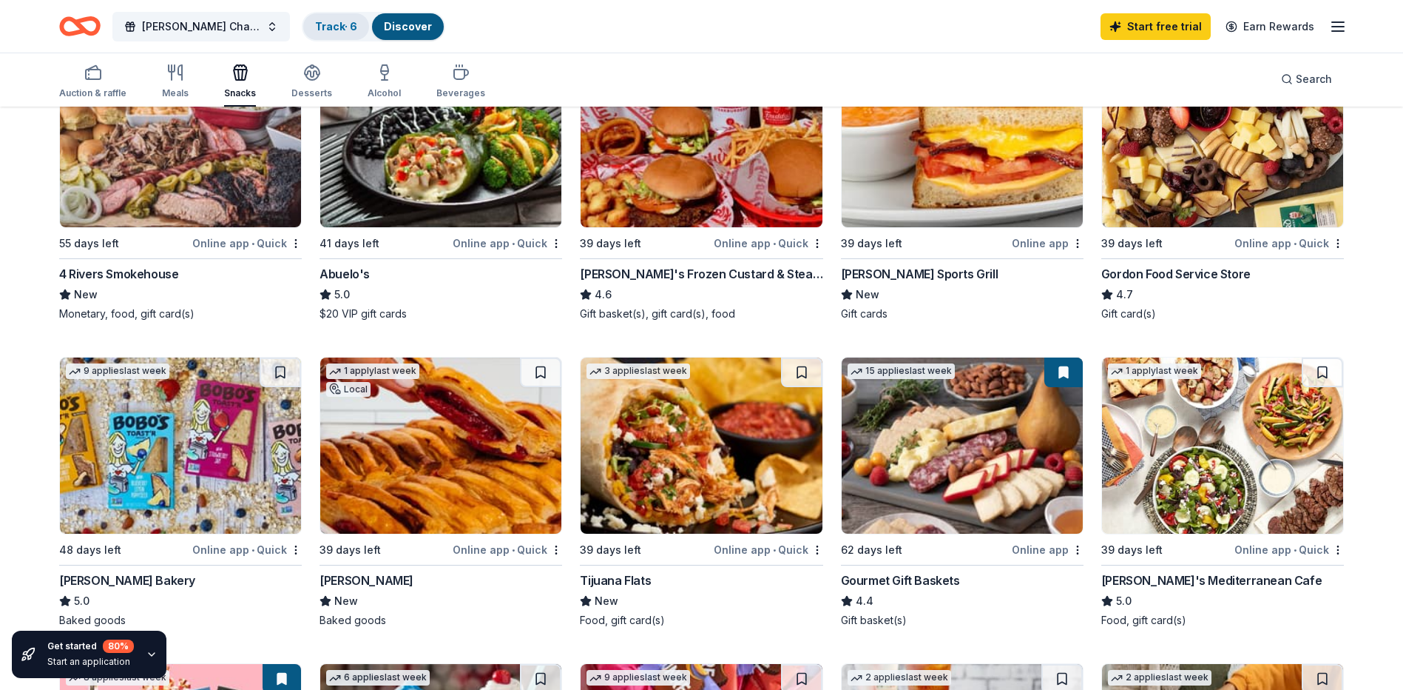
click at [334, 27] on link "Track · 6" at bounding box center [336, 26] width 42 height 13
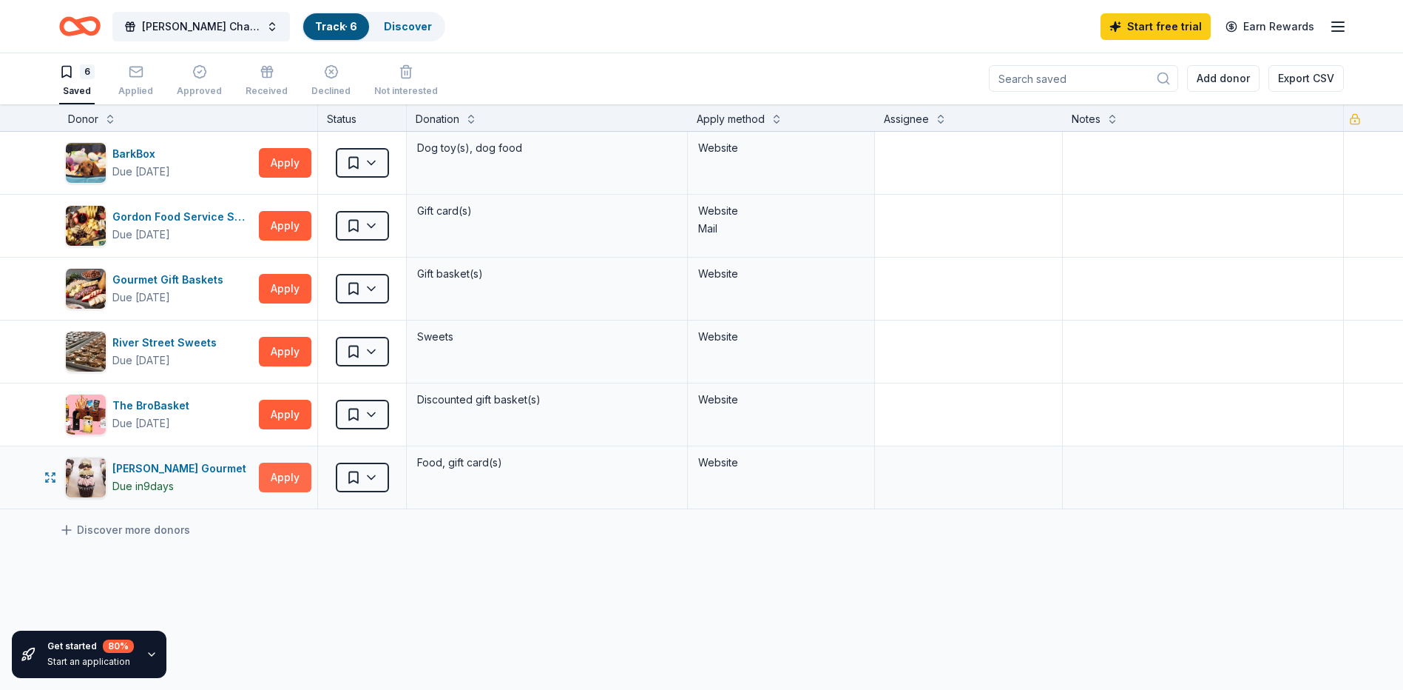
click at [291, 472] on button "Apply" at bounding box center [285, 477] width 53 height 30
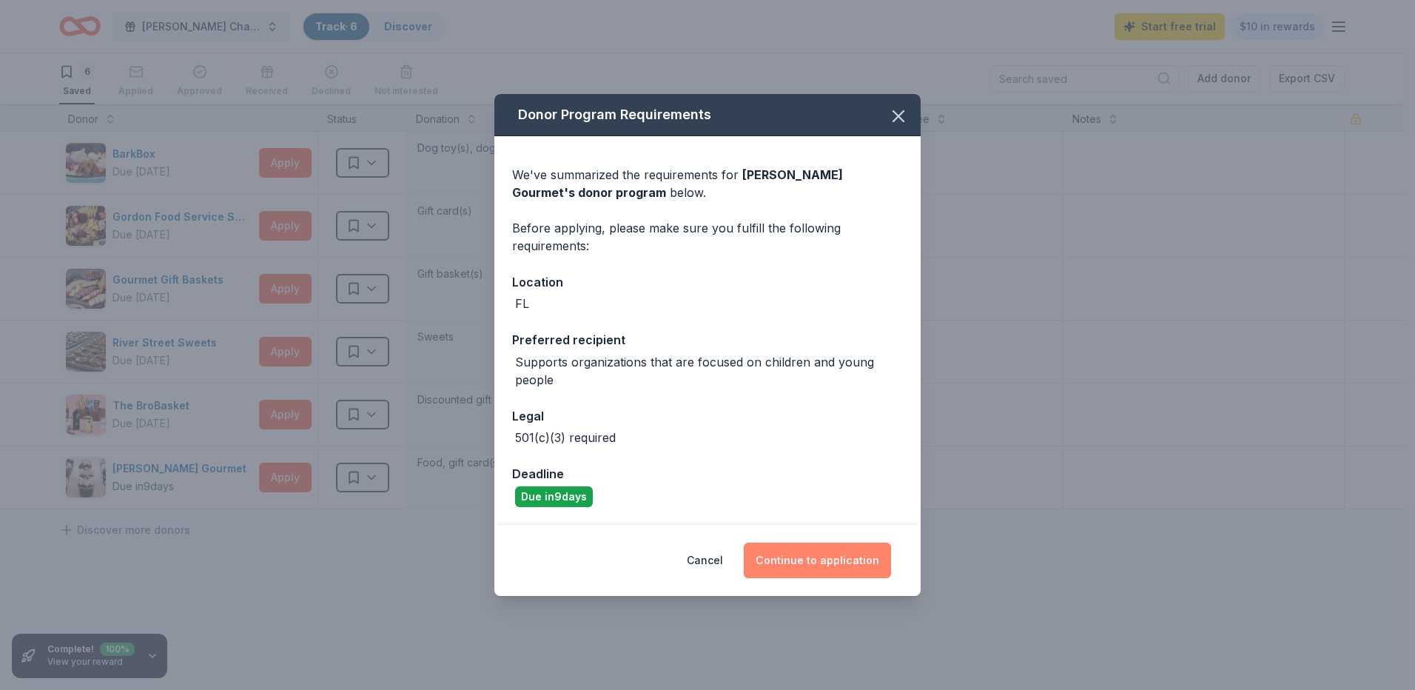
click at [801, 562] on button "Continue to application" at bounding box center [817, 560] width 147 height 36
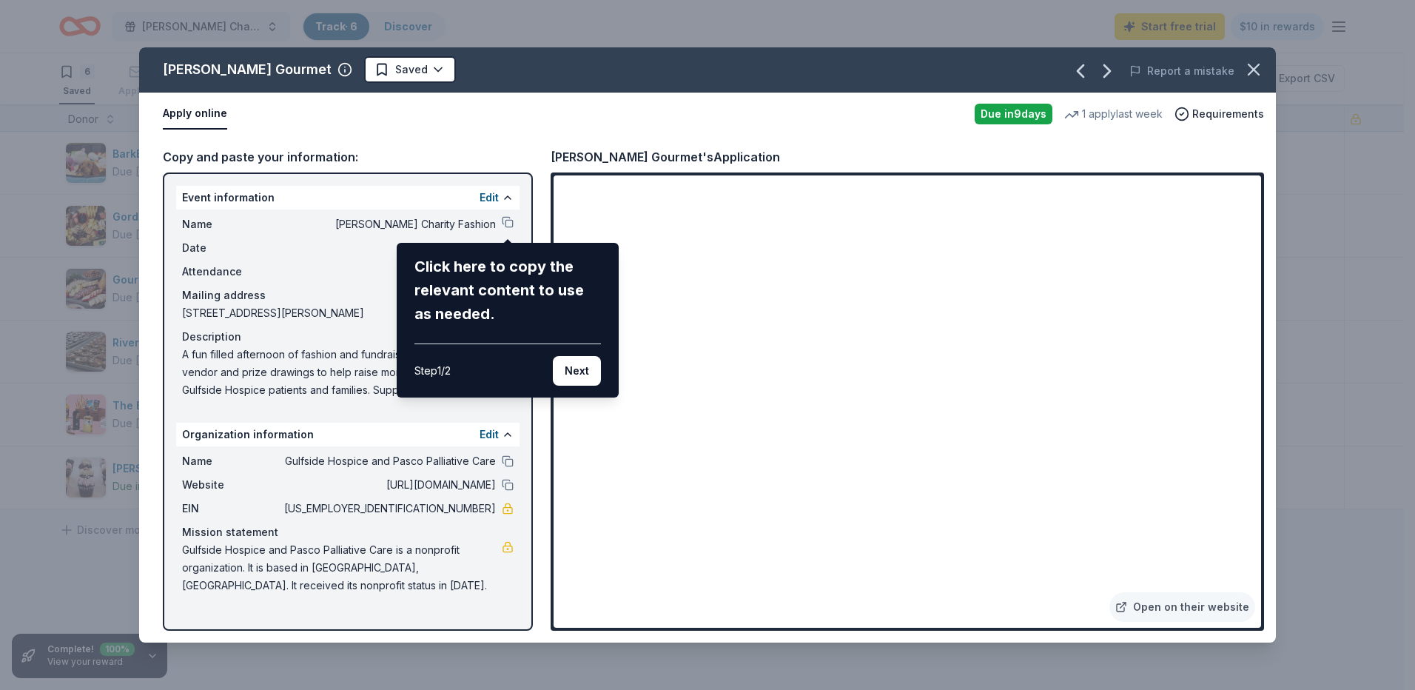
drag, startPoint x: 584, startPoint y: 375, endPoint x: 570, endPoint y: 382, distance: 14.9
click at [583, 375] on button "Next" at bounding box center [577, 371] width 48 height 30
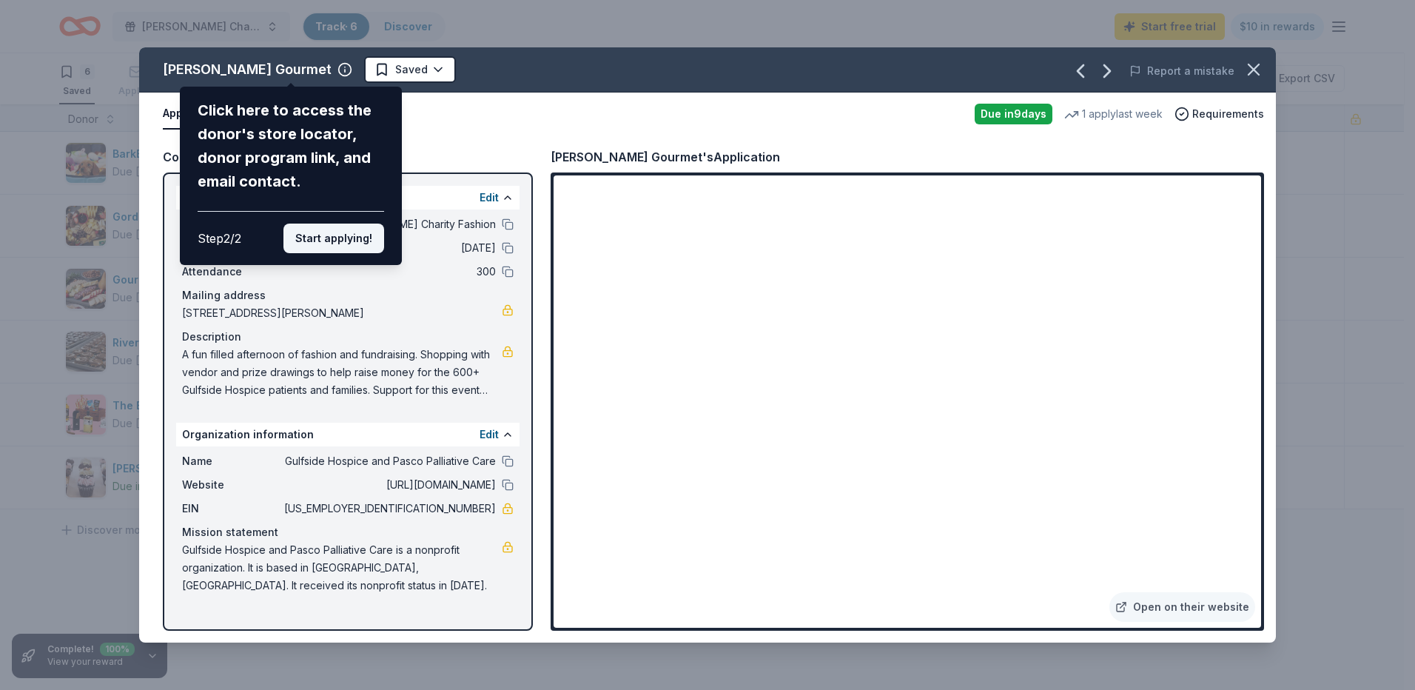
click at [320, 245] on button "Start applying!" at bounding box center [333, 238] width 101 height 30
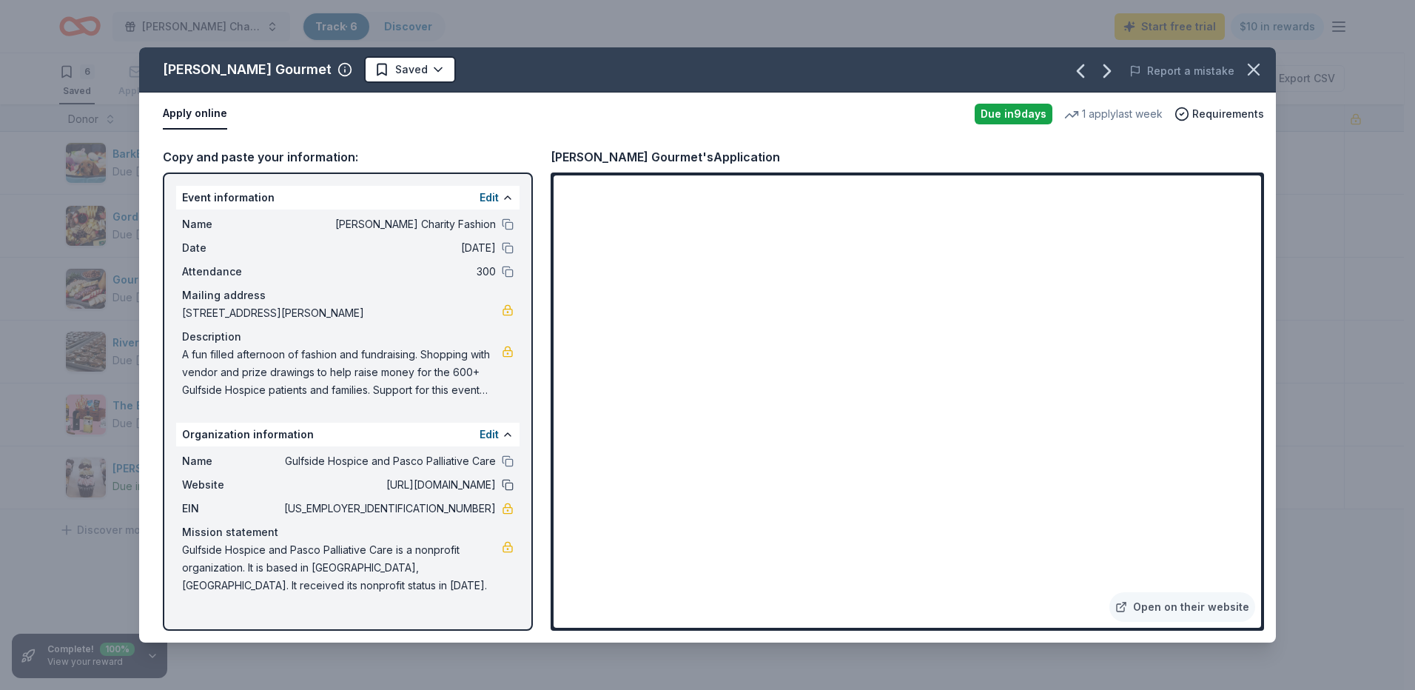
click at [510, 485] on button at bounding box center [508, 485] width 12 height 12
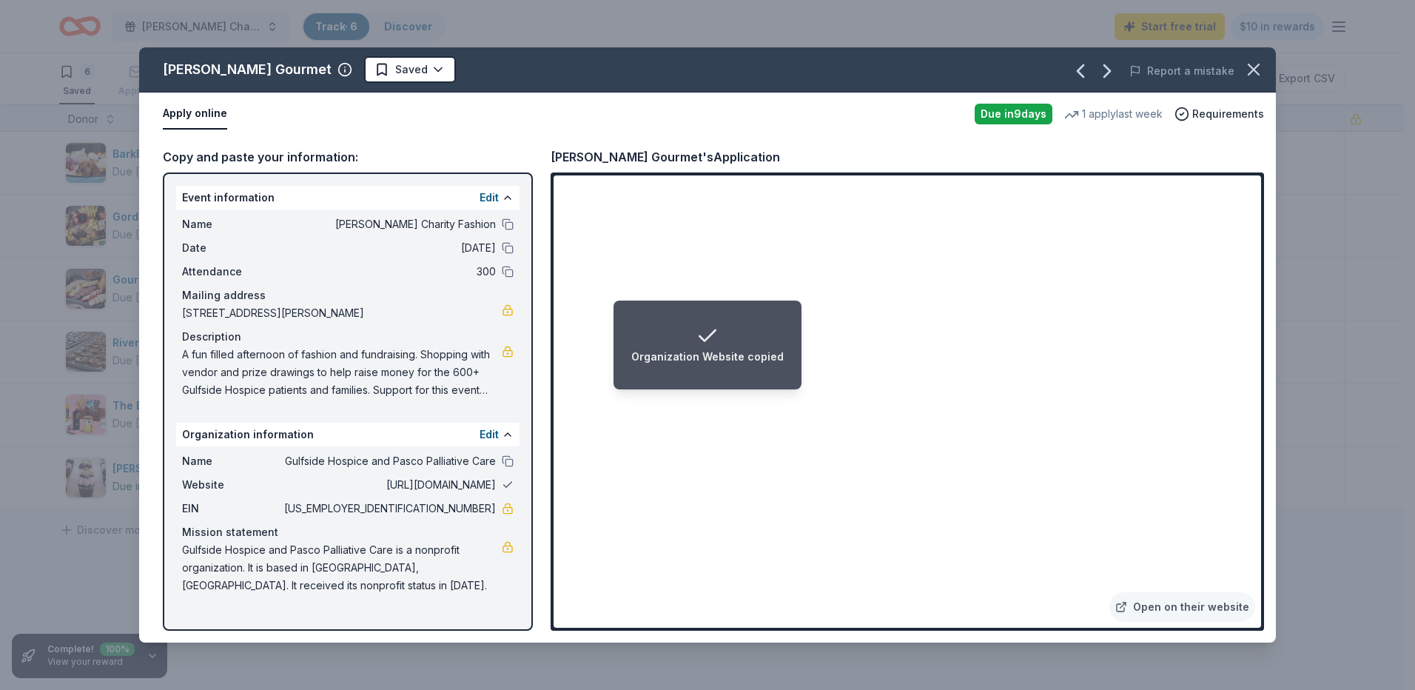
click at [510, 485] on button at bounding box center [508, 485] width 12 height 12
click at [505, 488] on button at bounding box center [508, 485] width 12 height 12
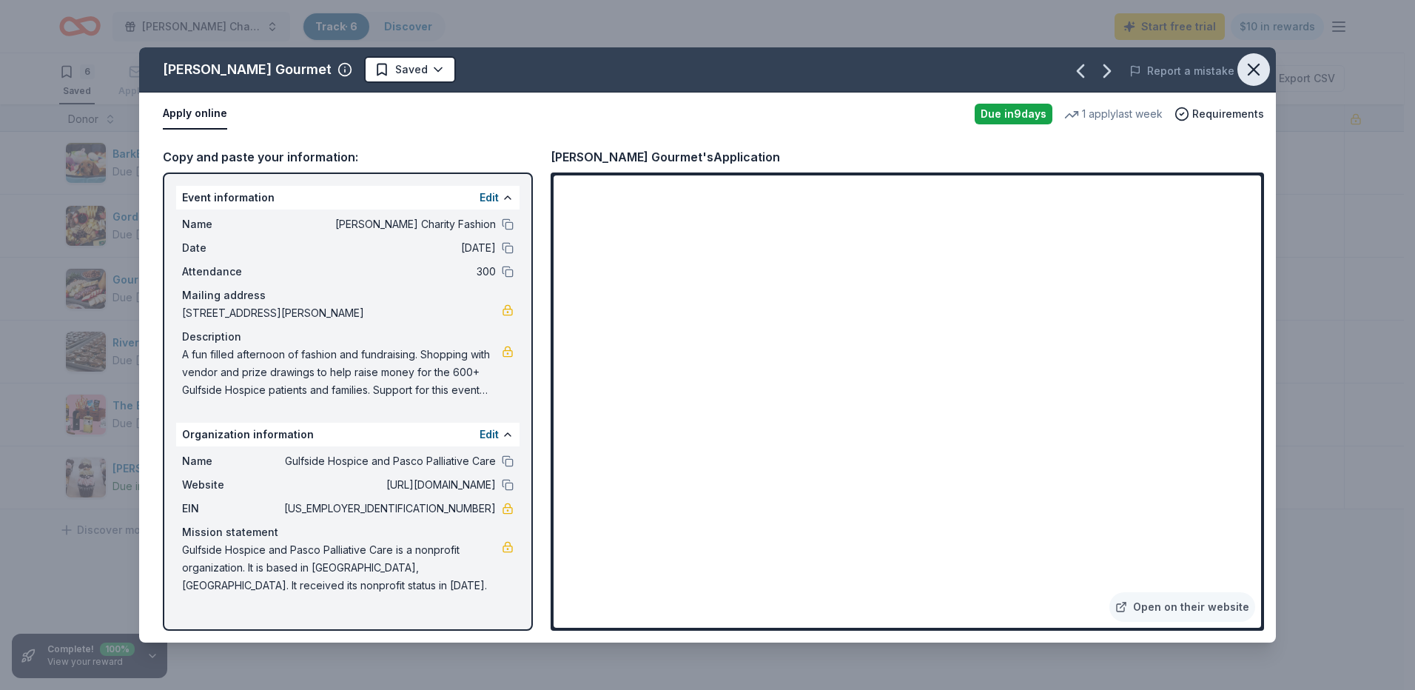
click at [1248, 77] on icon "button" at bounding box center [1253, 69] width 21 height 21
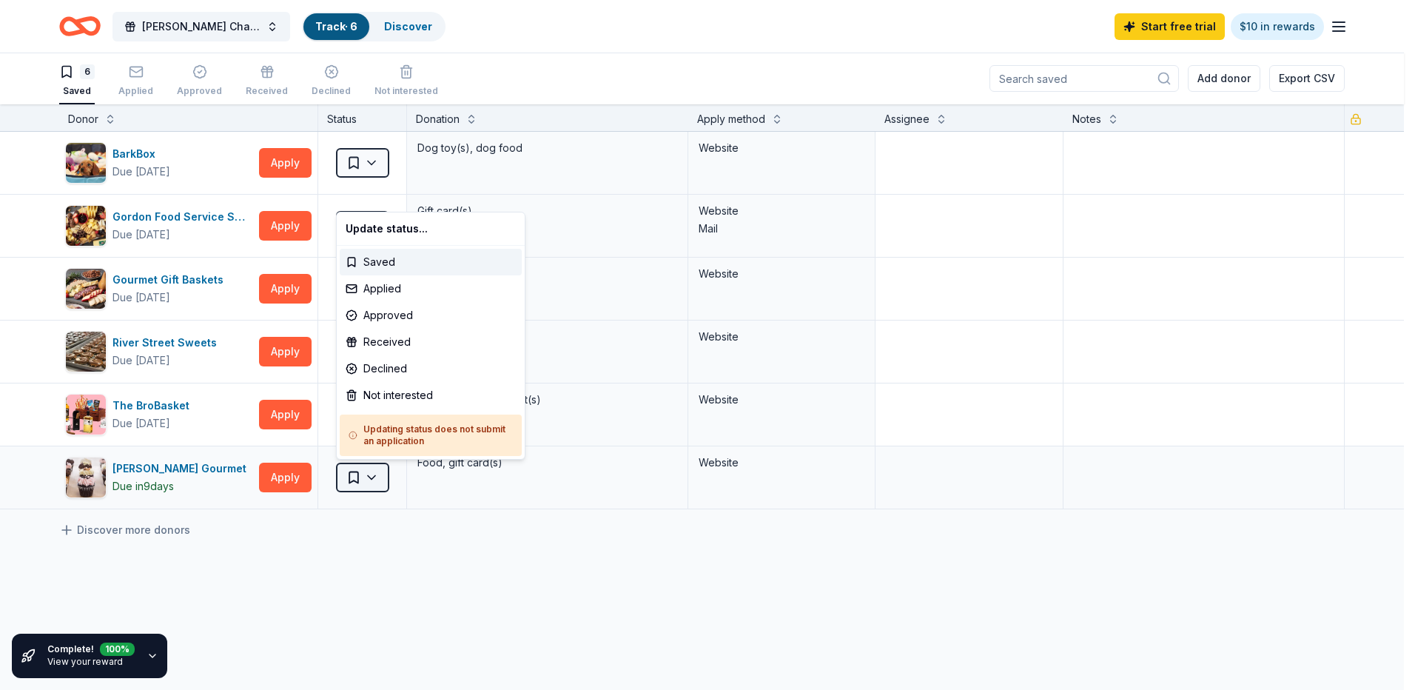
click at [360, 476] on html "[PERSON_NAME] Charity Fashion Track · 6 Discover Start free trial $10 in reward…" at bounding box center [707, 344] width 1415 height 690
click at [380, 286] on div "Applied" at bounding box center [431, 288] width 182 height 27
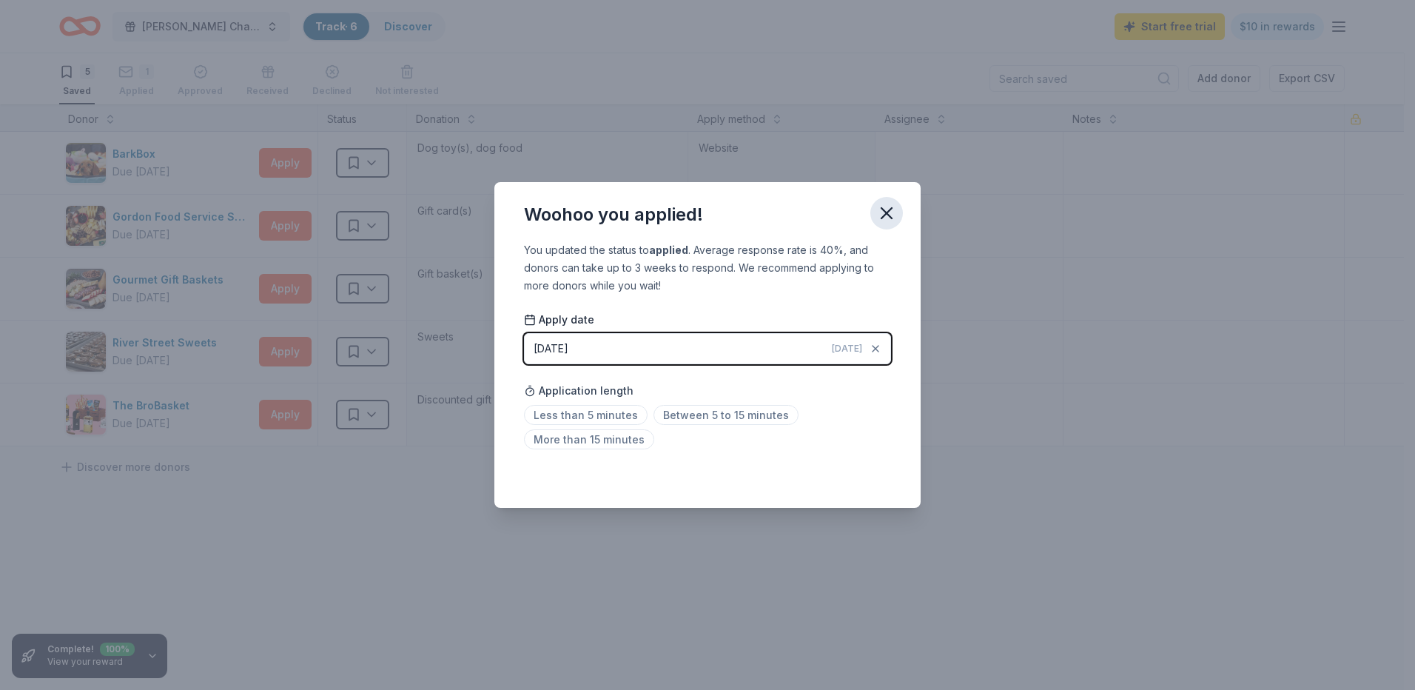
click at [886, 215] on icon "button" at bounding box center [886, 213] width 10 height 10
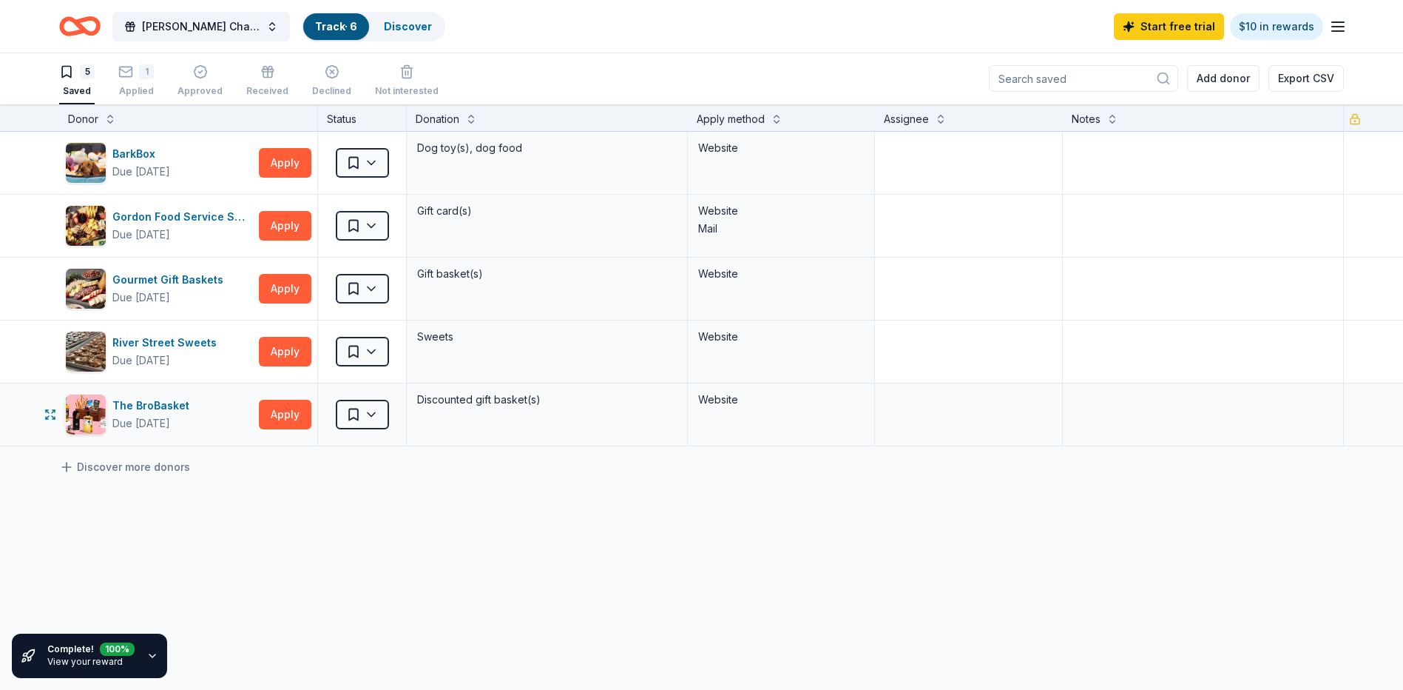
scroll to position [0, 0]
click at [288, 360] on button "Apply" at bounding box center [285, 352] width 53 height 30
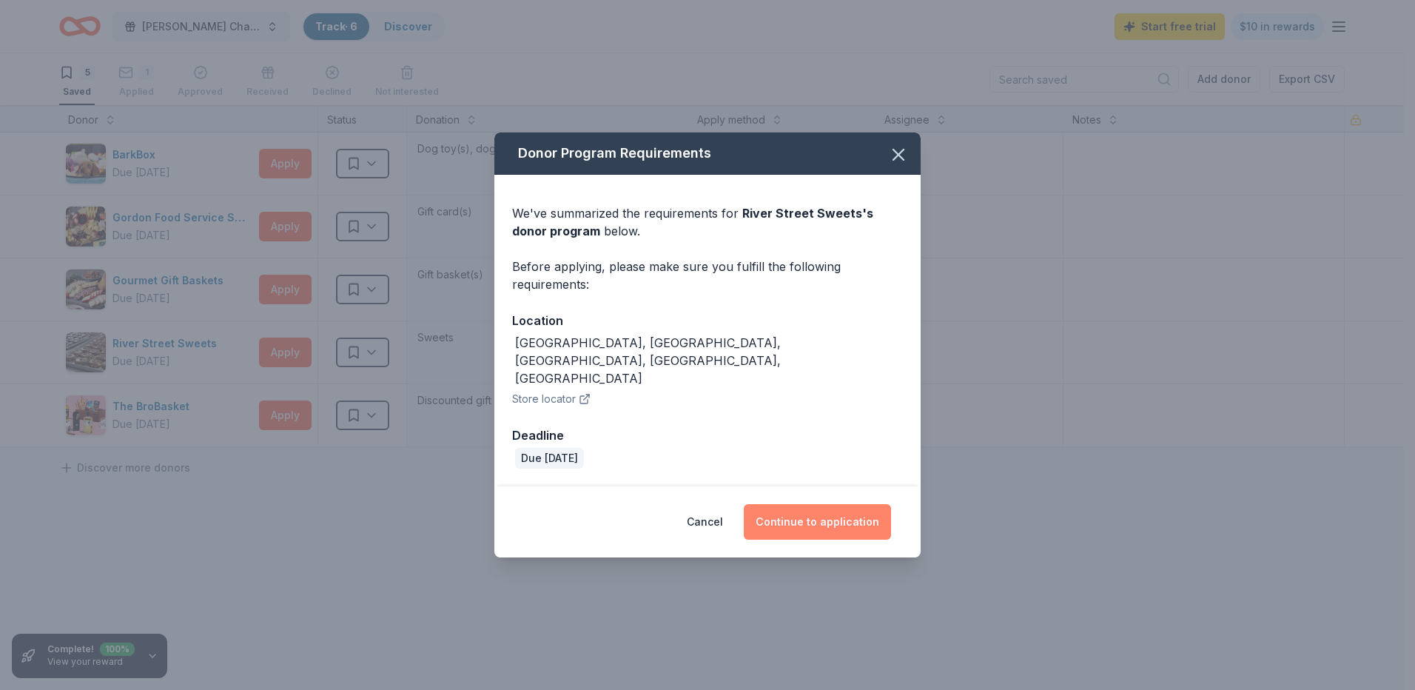
click at [781, 504] on button "Continue to application" at bounding box center [817, 522] width 147 height 36
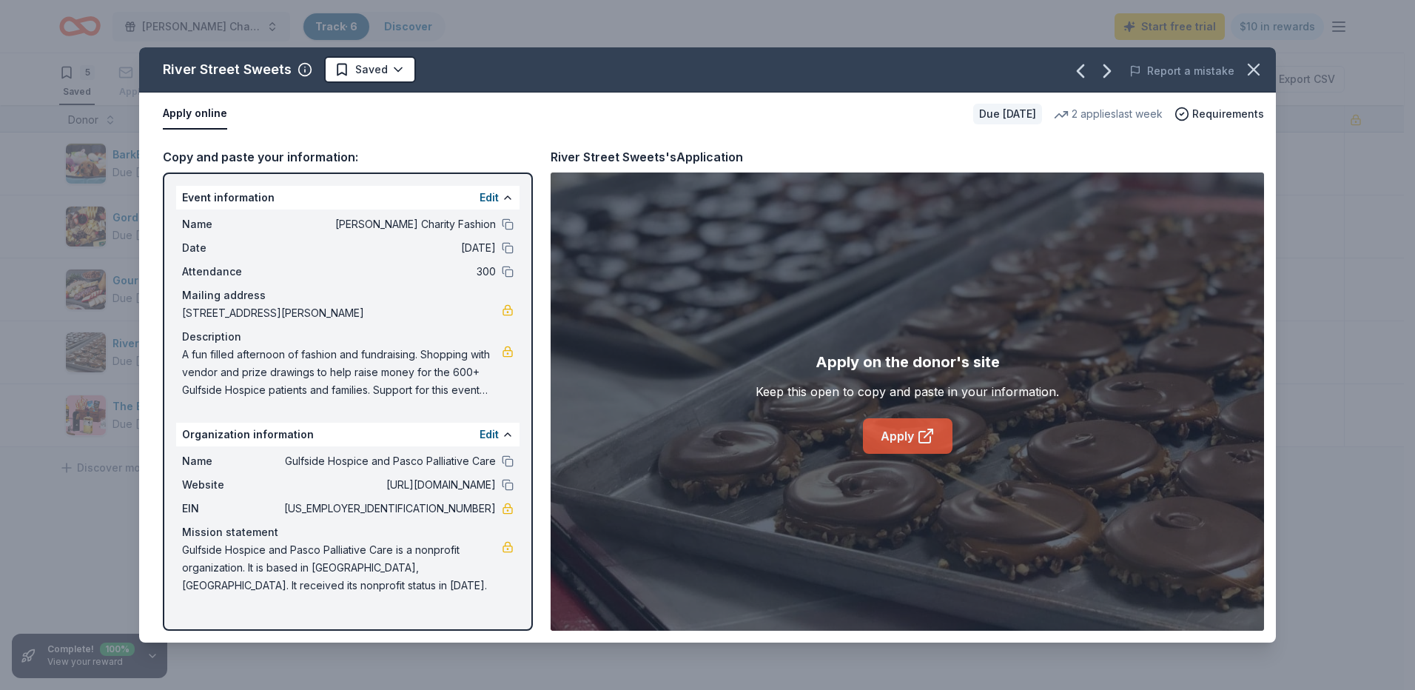
click at [884, 442] on link "Apply" at bounding box center [908, 436] width 90 height 36
drag, startPoint x: 1250, startPoint y: 64, endPoint x: 1244, endPoint y: 70, distance: 8.9
click at [1250, 64] on icon "button" at bounding box center [1253, 69] width 21 height 21
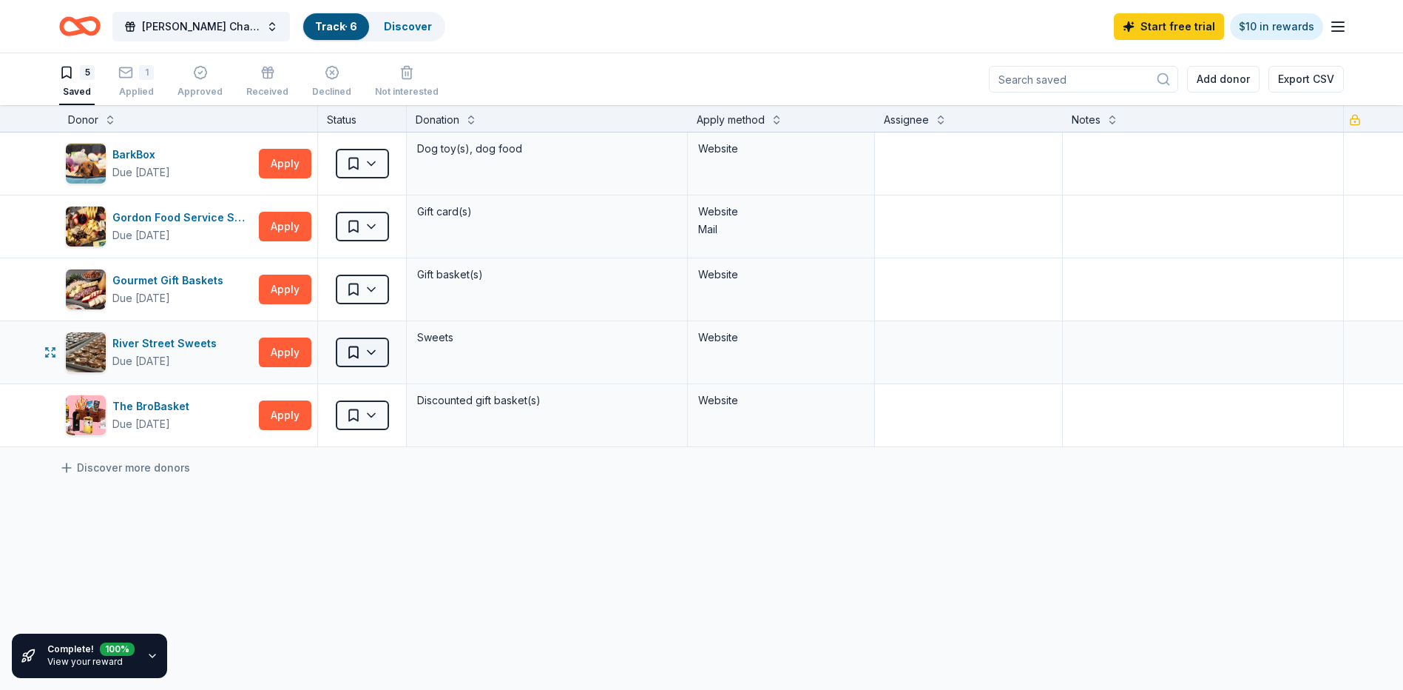
click at [371, 348] on html "[PERSON_NAME] Charity Fashion Track · 6 Discover Start free trial $10 in reward…" at bounding box center [701, 345] width 1403 height 690
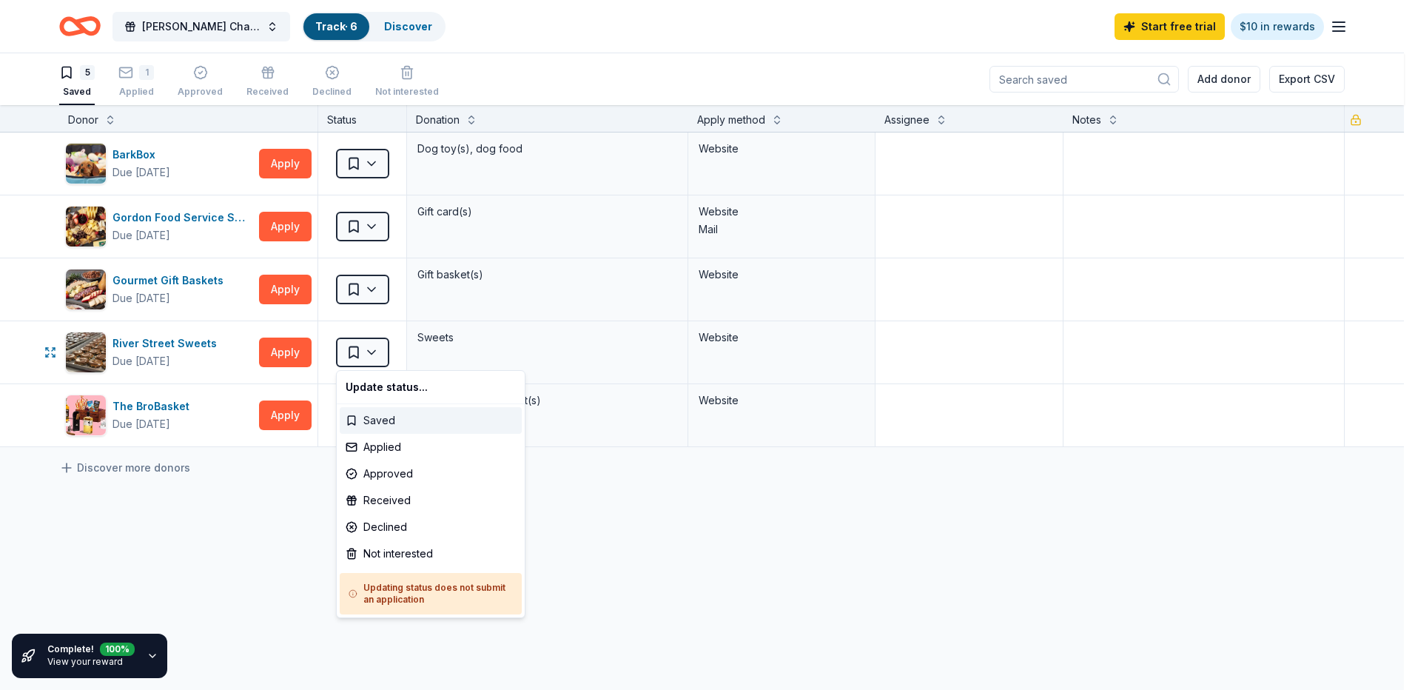
click at [371, 420] on div "Saved" at bounding box center [431, 420] width 182 height 27
click at [373, 348] on html "[PERSON_NAME] Charity Fashion Track · 6 Discover Start free trial $10 in reward…" at bounding box center [707, 345] width 1415 height 690
click at [375, 445] on div "Applied" at bounding box center [431, 447] width 182 height 27
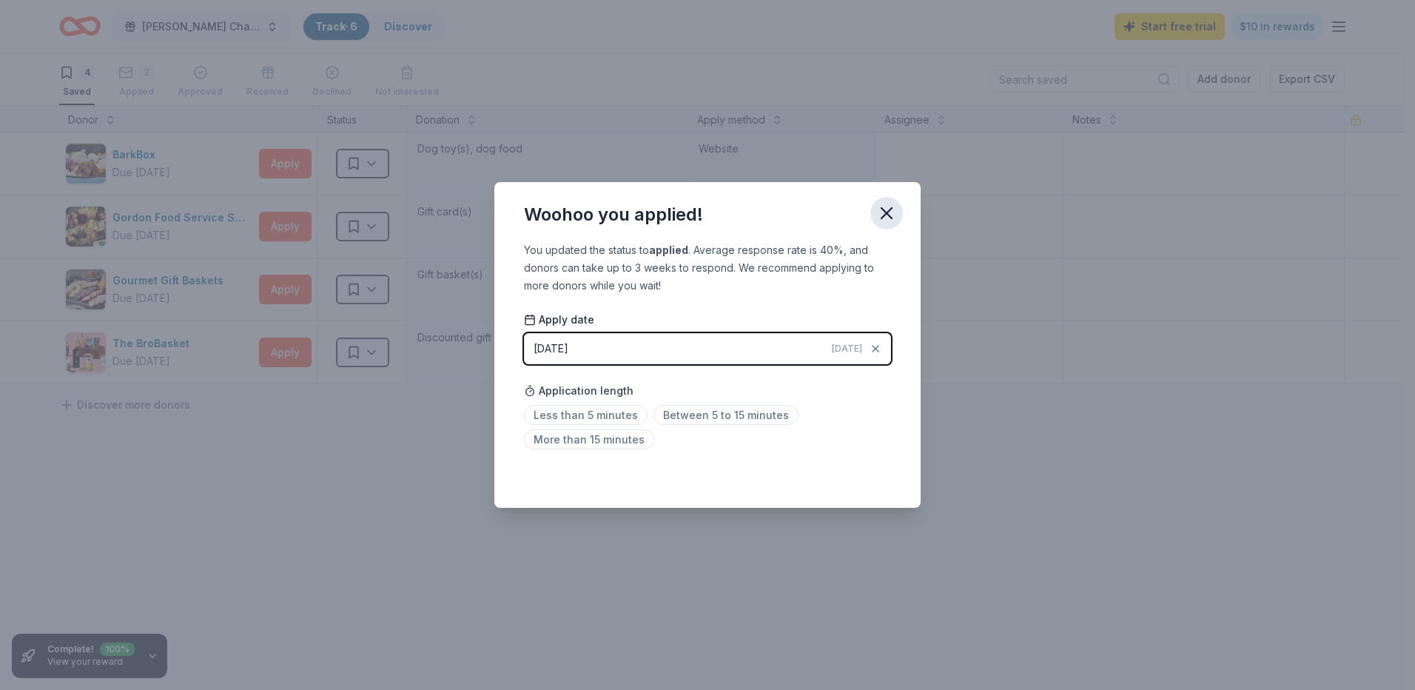
click at [887, 215] on icon "button" at bounding box center [886, 213] width 10 height 10
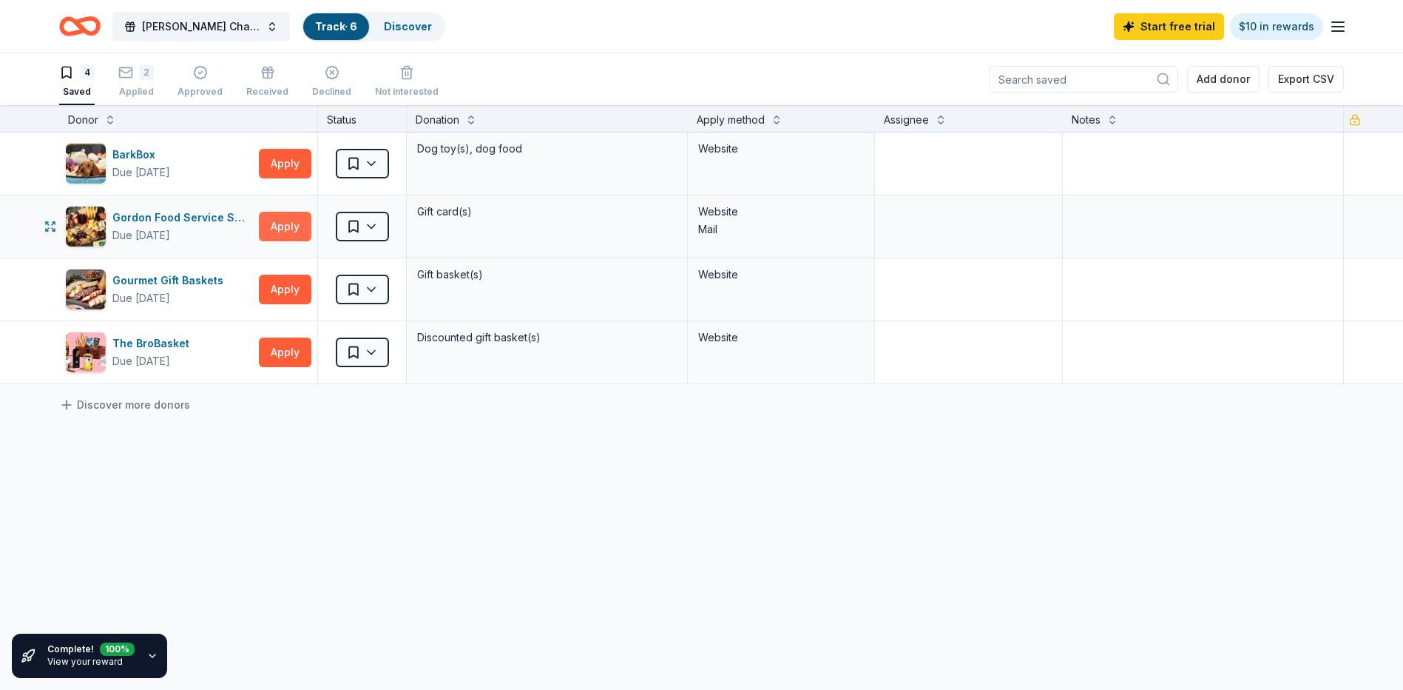
click at [272, 222] on button "Apply" at bounding box center [285, 227] width 53 height 30
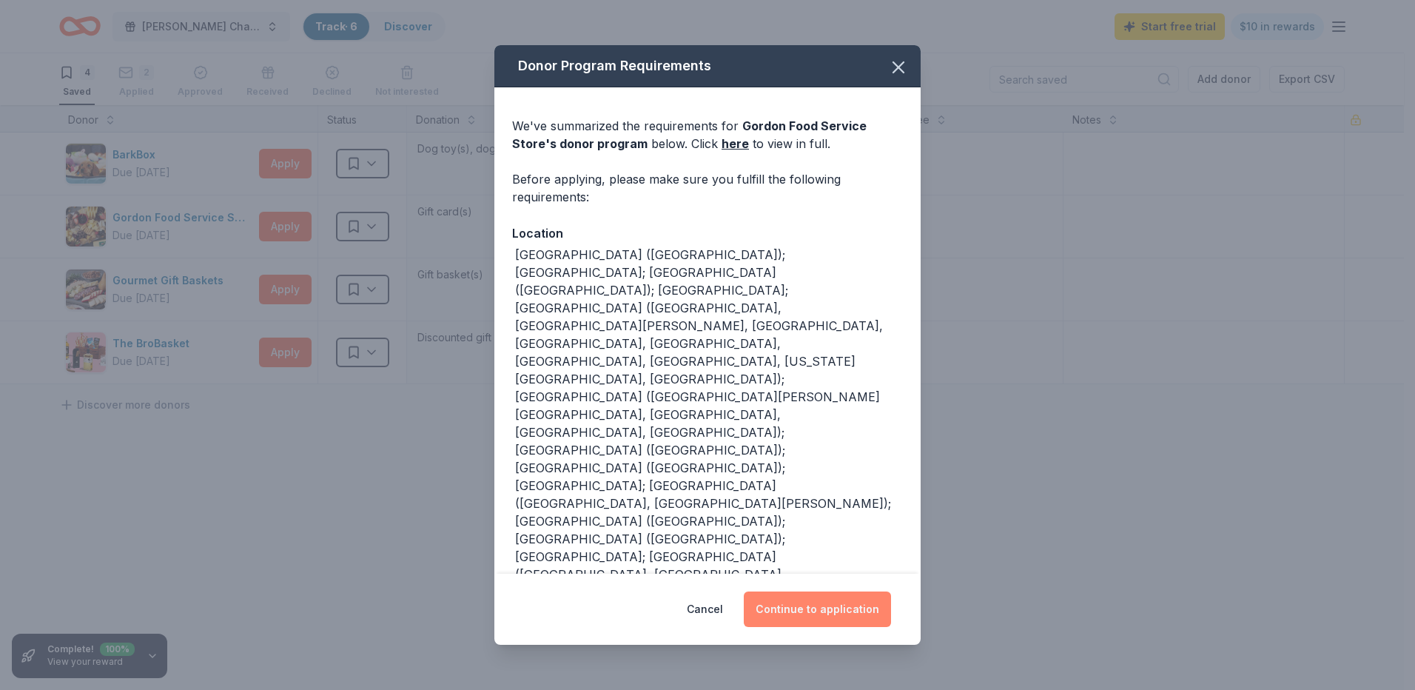
click at [786, 604] on button "Continue to application" at bounding box center [817, 609] width 147 height 36
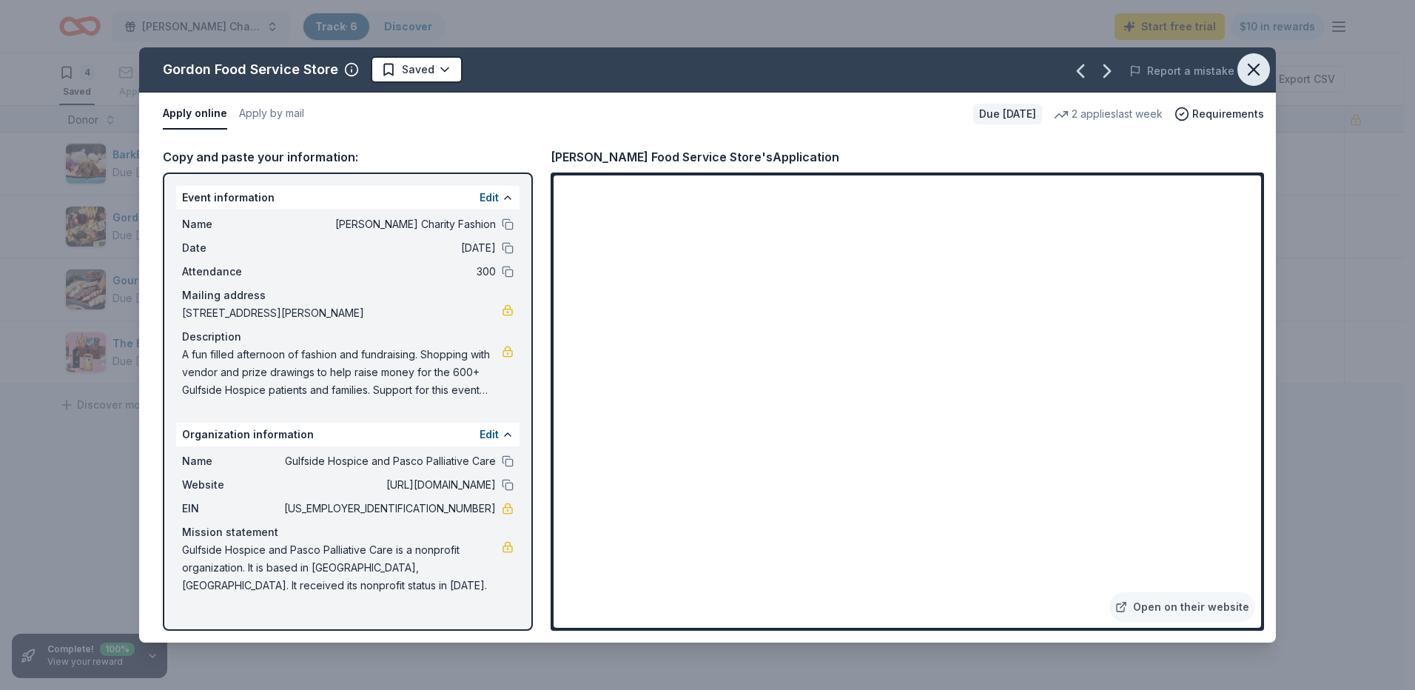
click at [1250, 64] on icon "button" at bounding box center [1253, 69] width 21 height 21
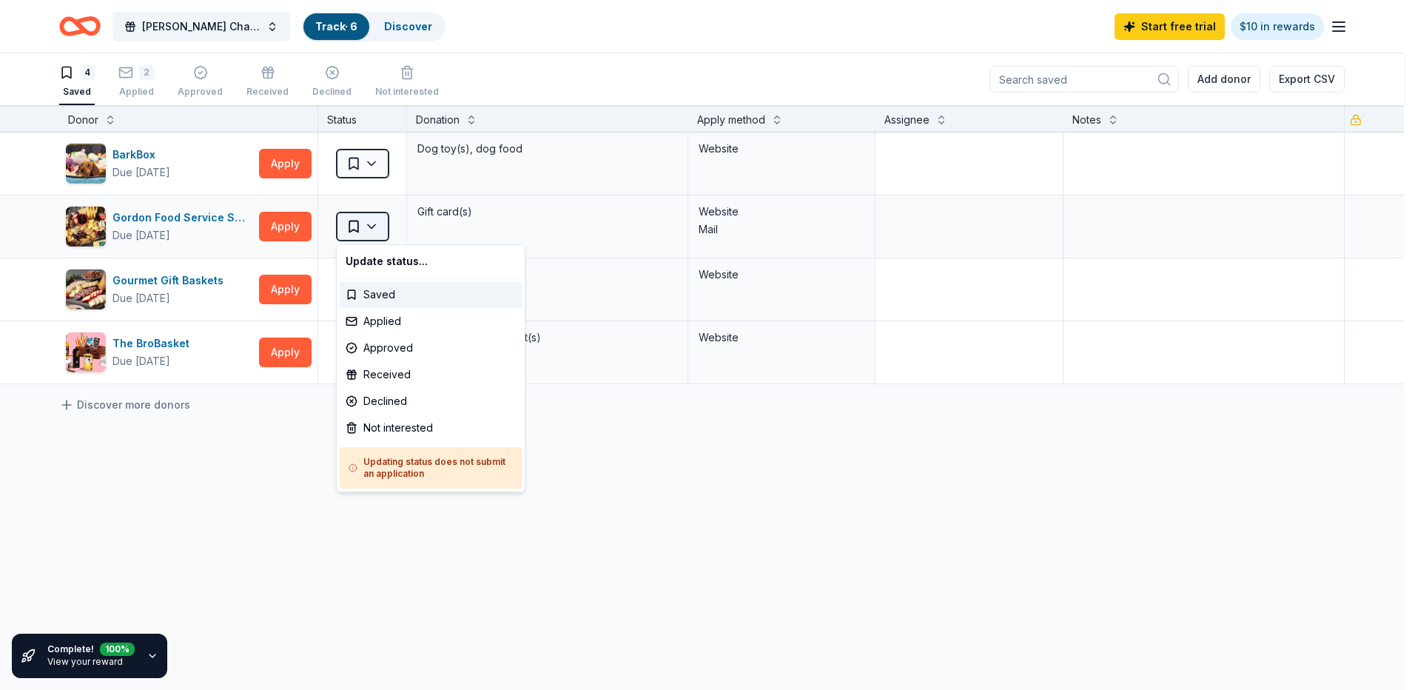
click at [345, 224] on html "[PERSON_NAME] Charity Fashion Track · 6 Discover Start free trial $10 in reward…" at bounding box center [707, 345] width 1415 height 690
click at [357, 292] on div "Saved" at bounding box center [431, 294] width 182 height 27
click at [357, 226] on html "[PERSON_NAME] Charity Fashion Track · 6 Discover Start free trial $10 in reward…" at bounding box center [707, 345] width 1415 height 690
click at [367, 314] on div "Applied" at bounding box center [431, 321] width 182 height 27
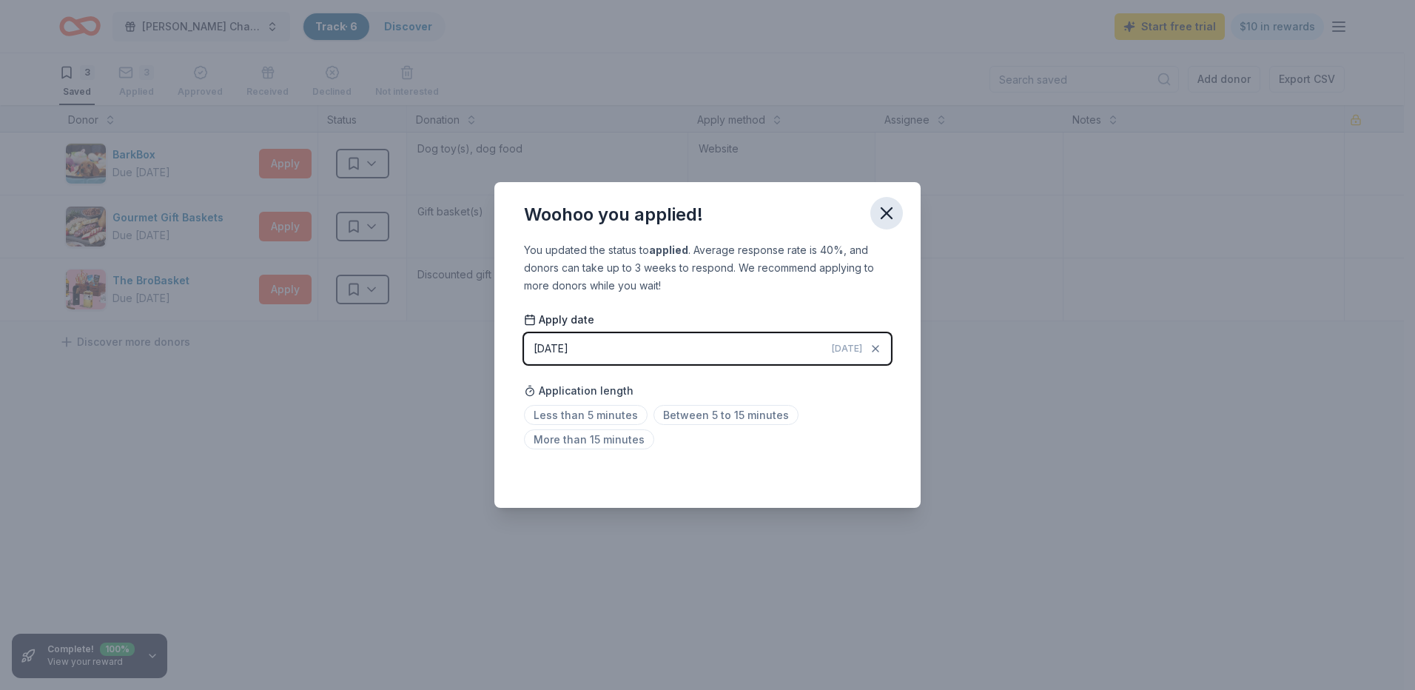
click at [883, 210] on icon "button" at bounding box center [886, 213] width 10 height 10
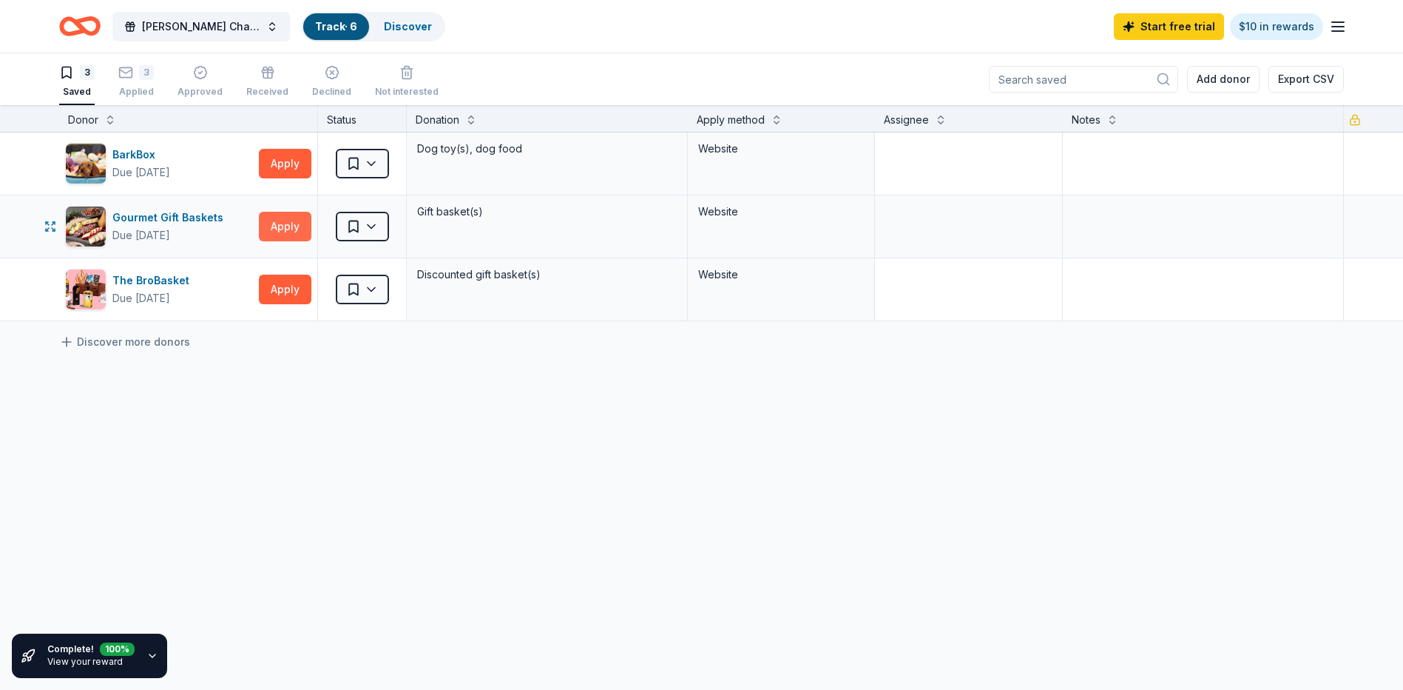
click at [282, 222] on button "Apply" at bounding box center [285, 227] width 53 height 30
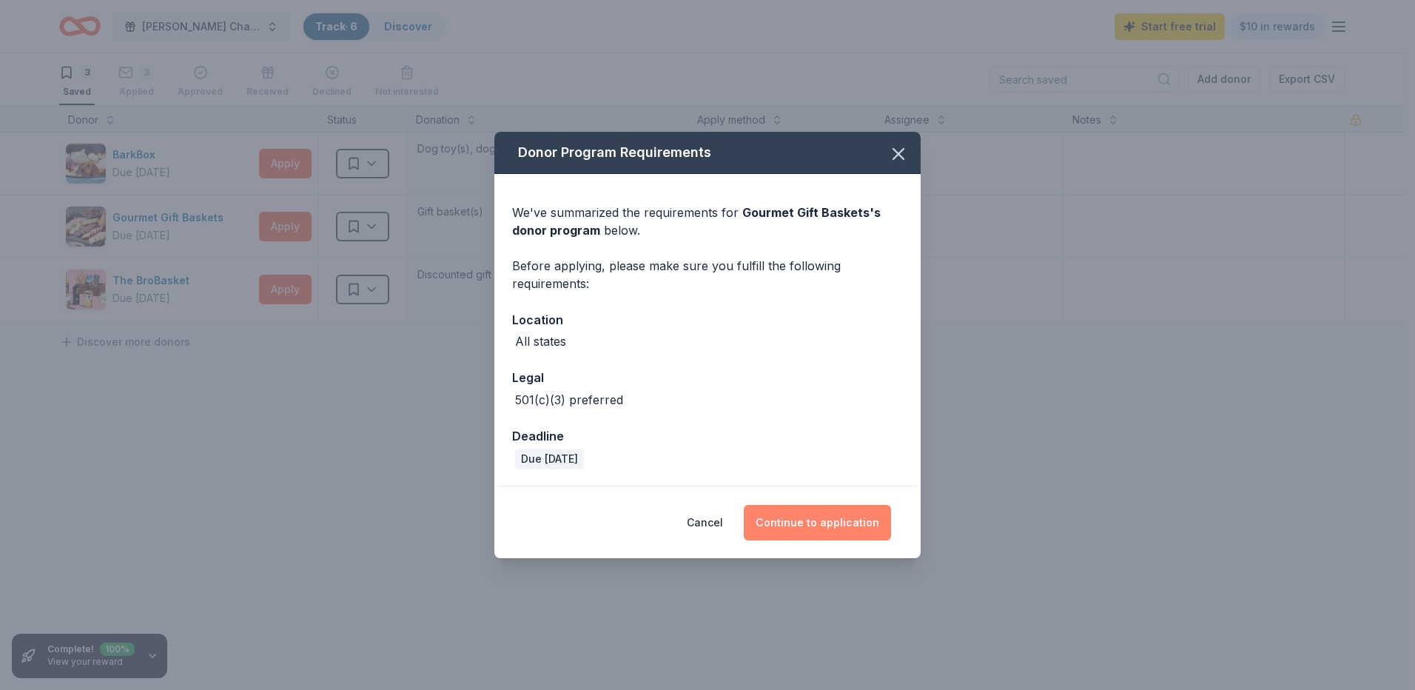
click at [819, 514] on button "Continue to application" at bounding box center [817, 523] width 147 height 36
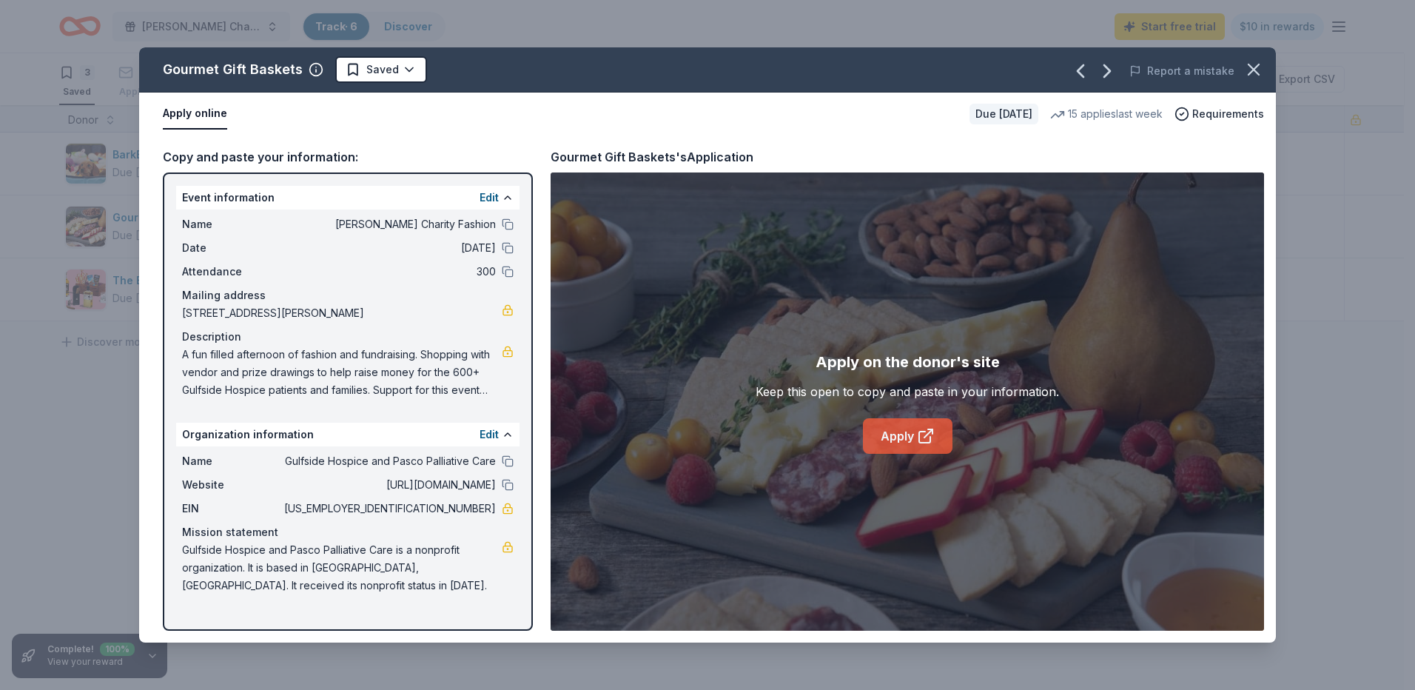
click at [903, 439] on link "Apply" at bounding box center [908, 436] width 90 height 36
click at [1253, 70] on icon "button" at bounding box center [1253, 69] width 10 height 10
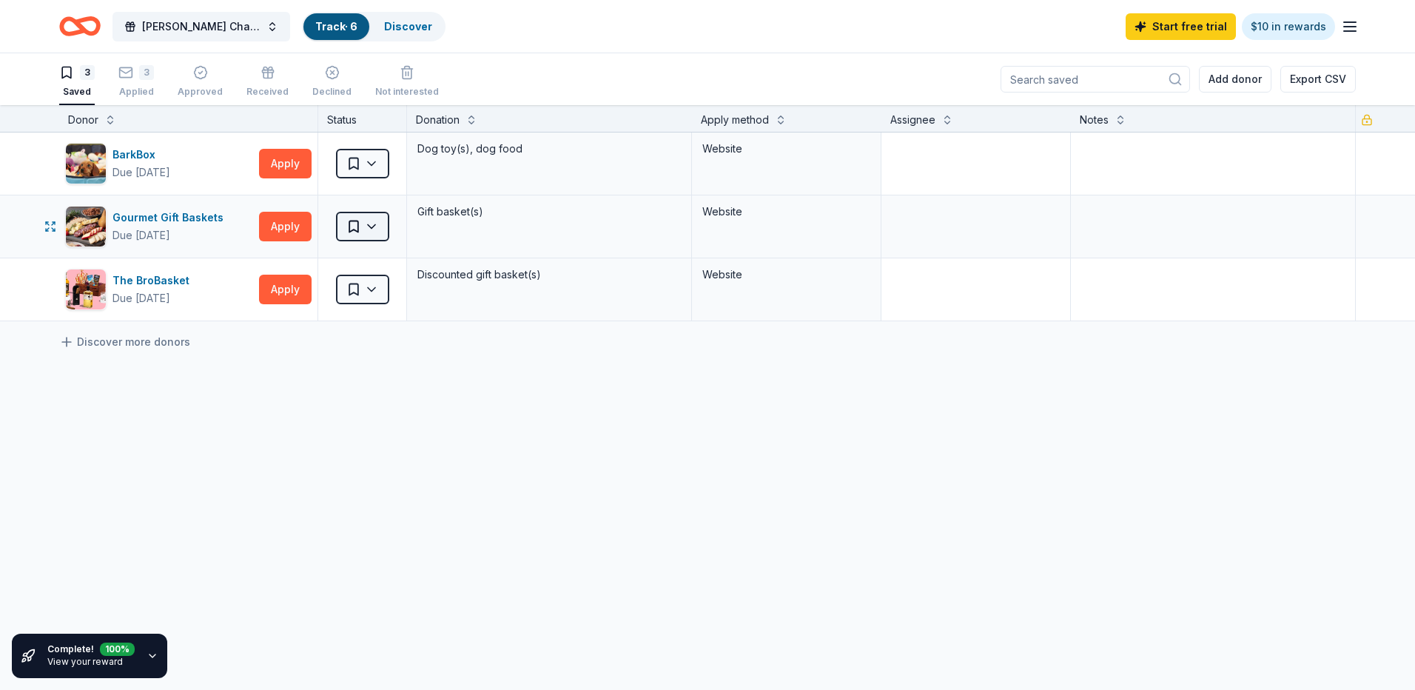
click at [373, 226] on html "[PERSON_NAME] Charity Fashion Track · 6 Discover Start free trial $10 in reward…" at bounding box center [707, 345] width 1415 height 690
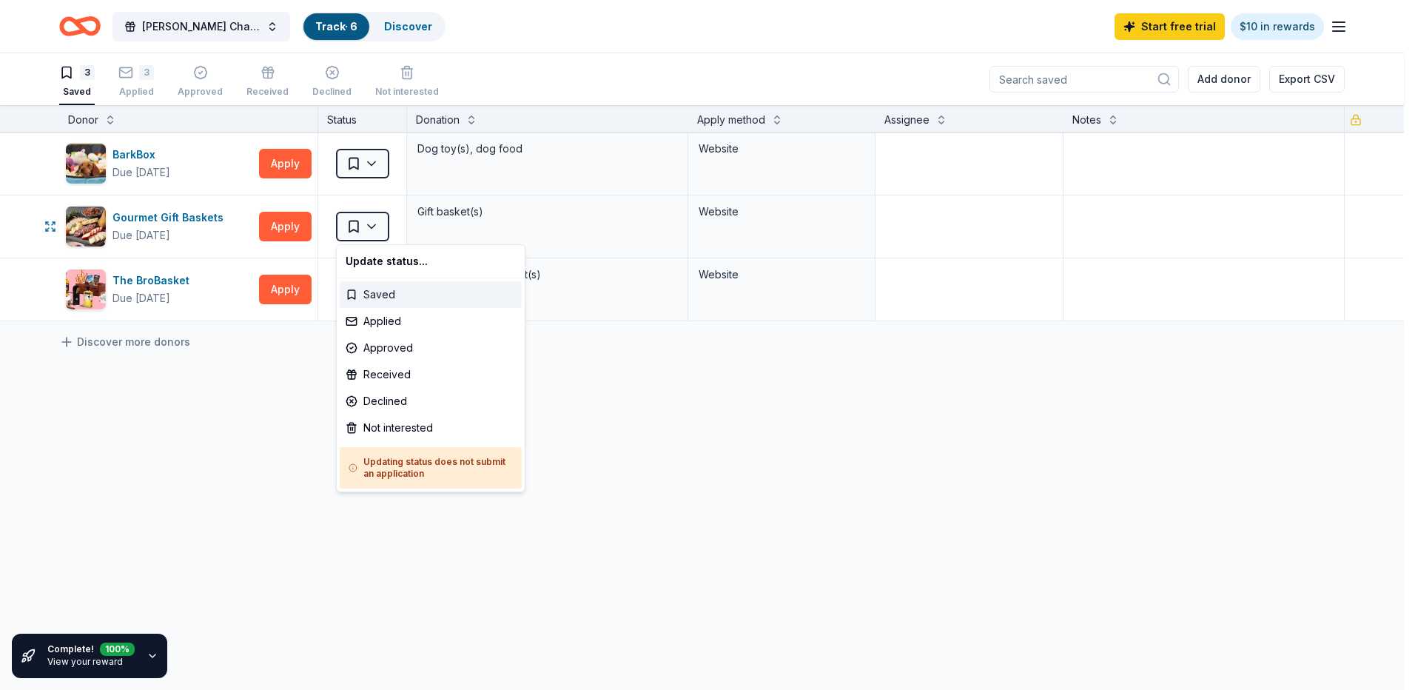
click at [380, 297] on div "Saved" at bounding box center [431, 294] width 182 height 27
click at [373, 223] on html "[PERSON_NAME] Charity Fashion Track · 6 Discover Start free trial $10 in reward…" at bounding box center [701, 345] width 1403 height 690
click at [379, 321] on div "Applied" at bounding box center [431, 321] width 182 height 27
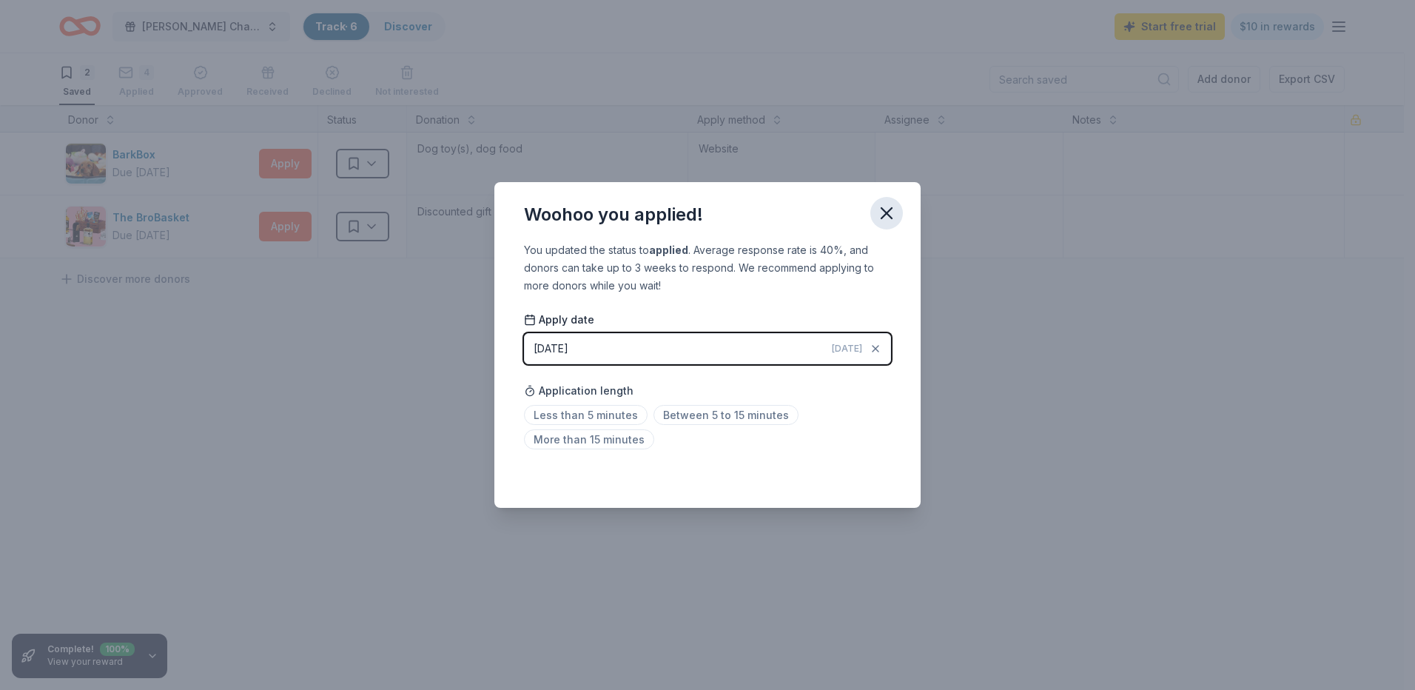
click at [888, 210] on icon "button" at bounding box center [886, 213] width 21 height 21
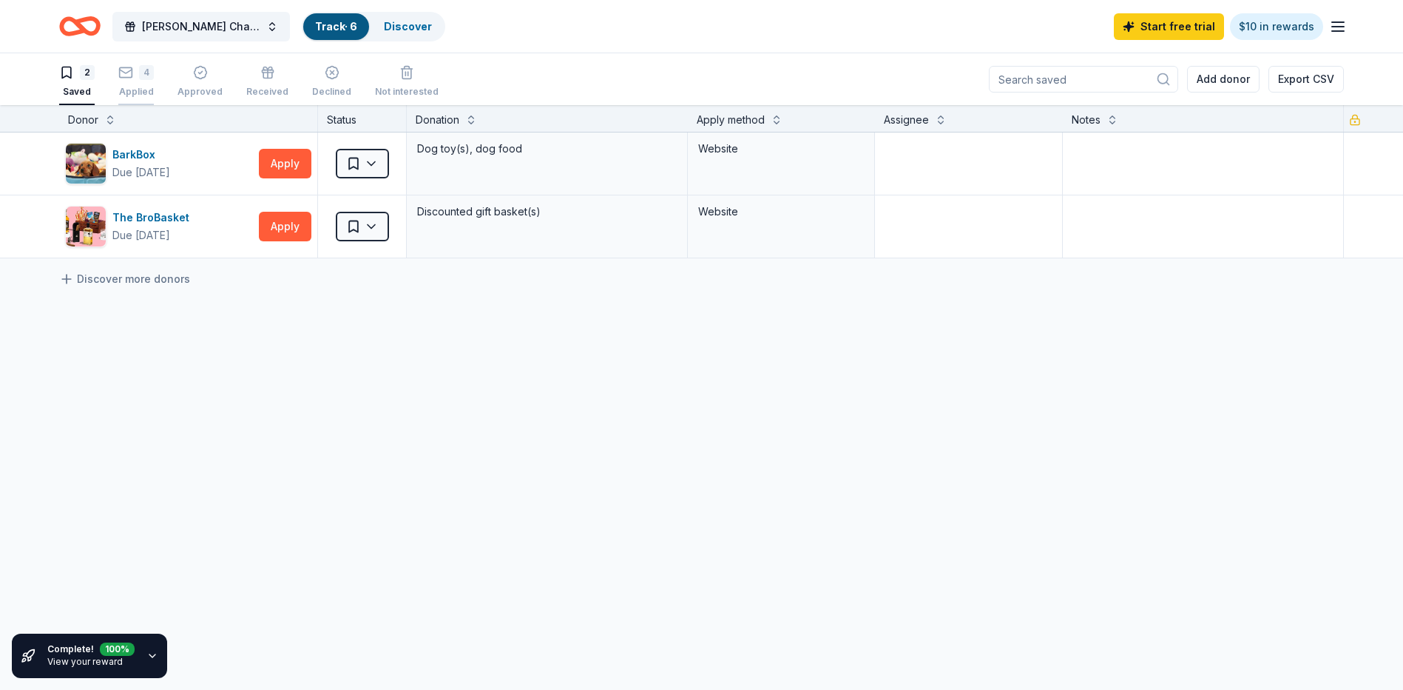
click at [149, 72] on div "4" at bounding box center [146, 64] width 15 height 15
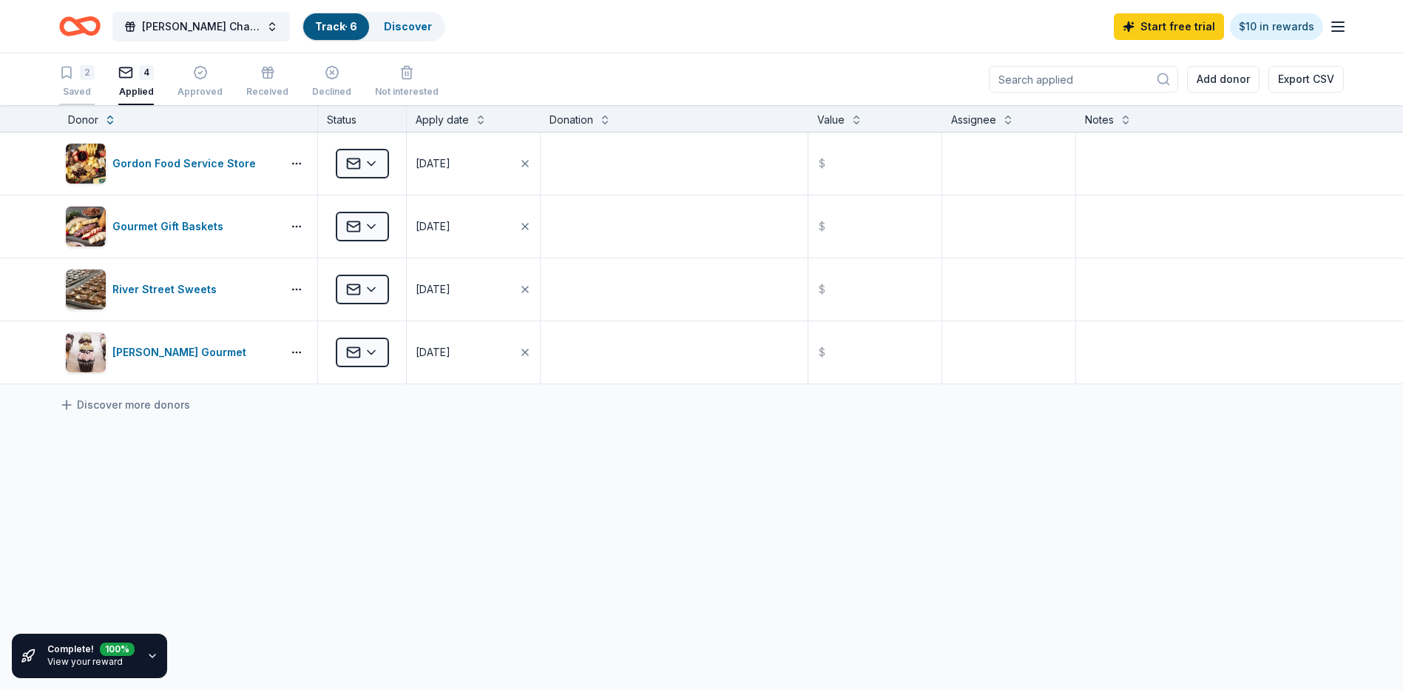
click at [85, 76] on div "2" at bounding box center [87, 72] width 15 height 15
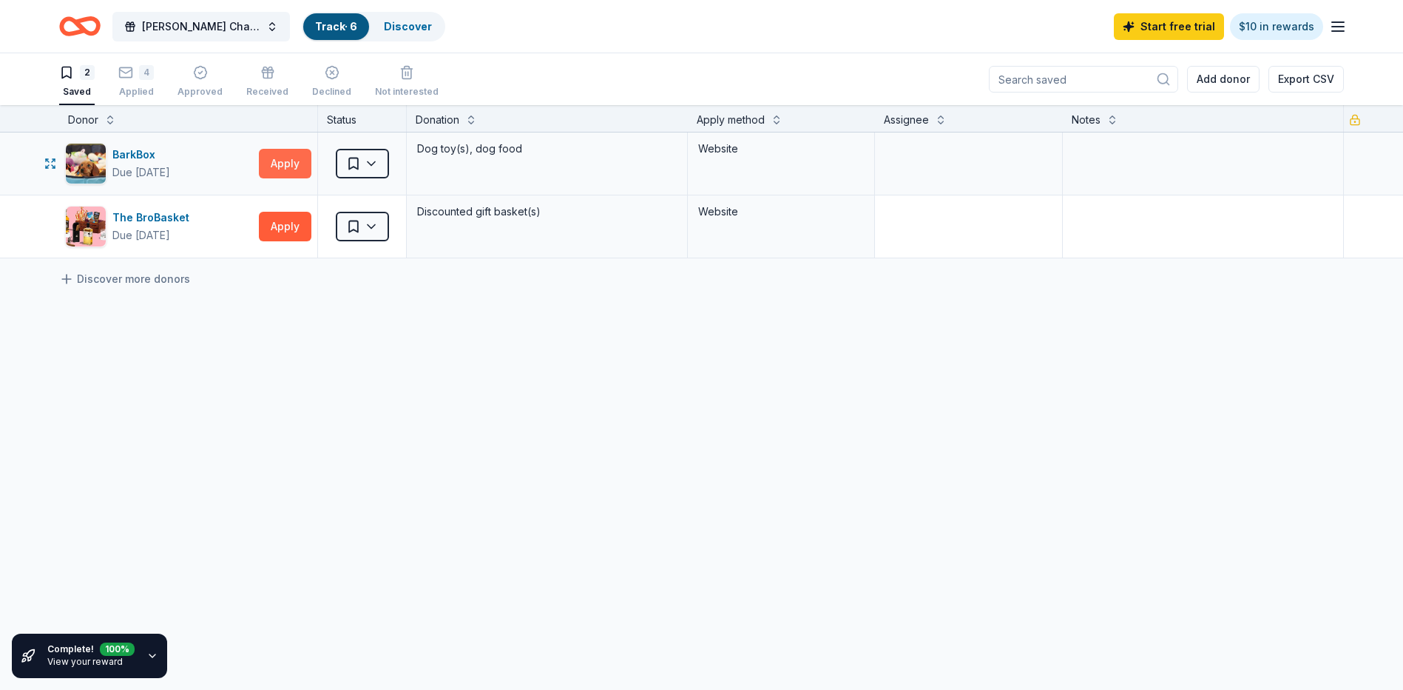
click at [279, 152] on button "Apply" at bounding box center [285, 164] width 53 height 30
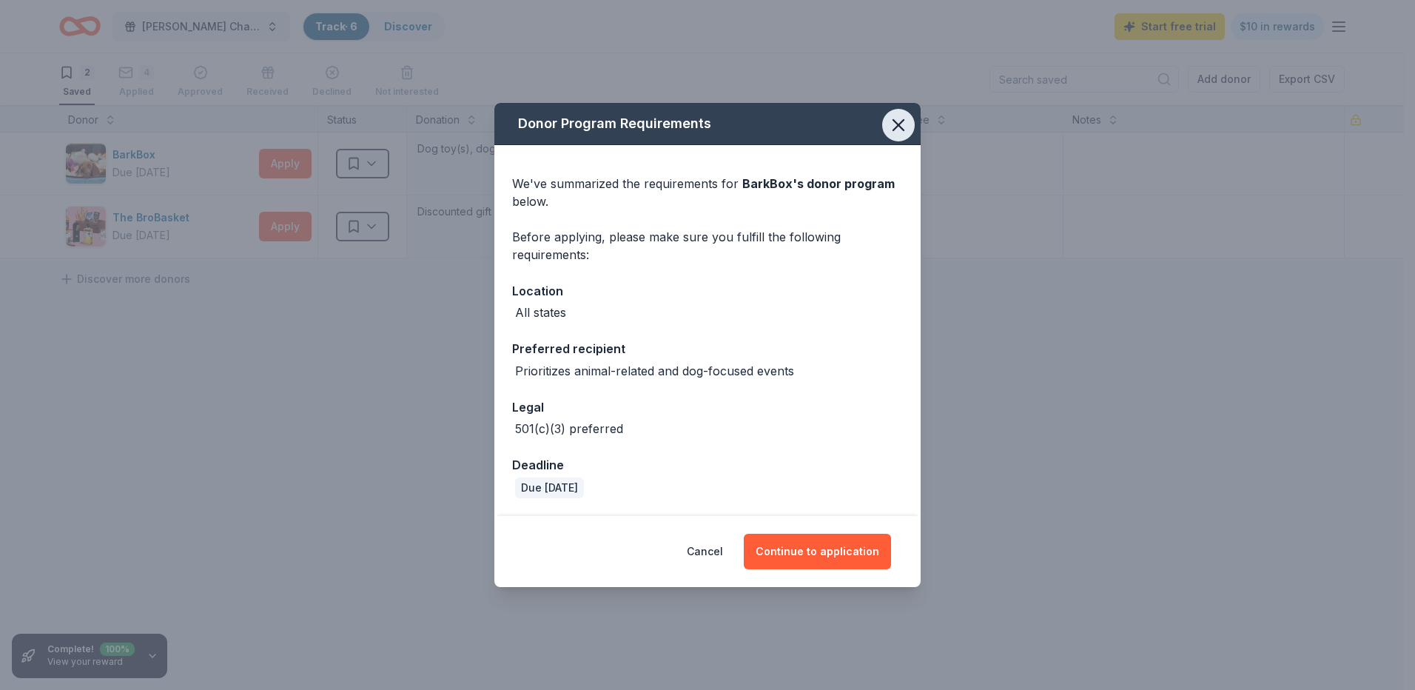
click at [898, 121] on icon "button" at bounding box center [898, 125] width 21 height 21
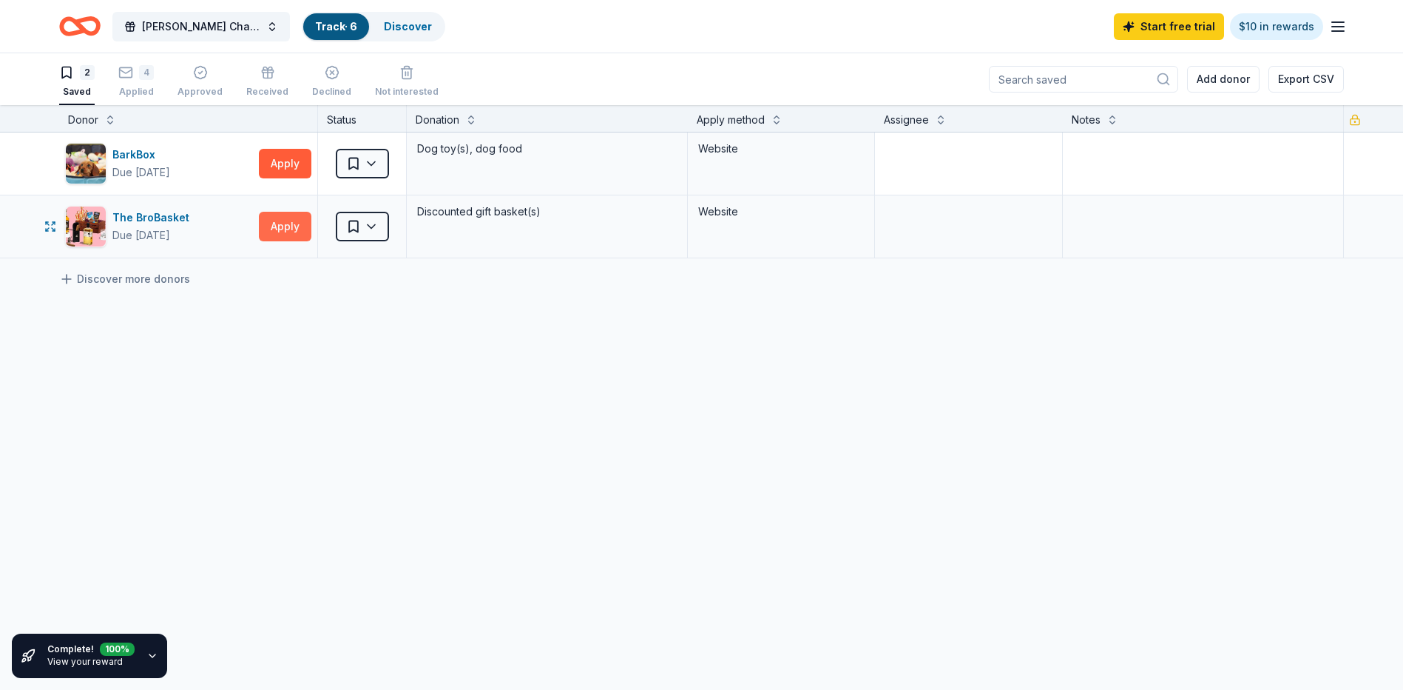
click at [278, 222] on button "Apply" at bounding box center [285, 227] width 53 height 30
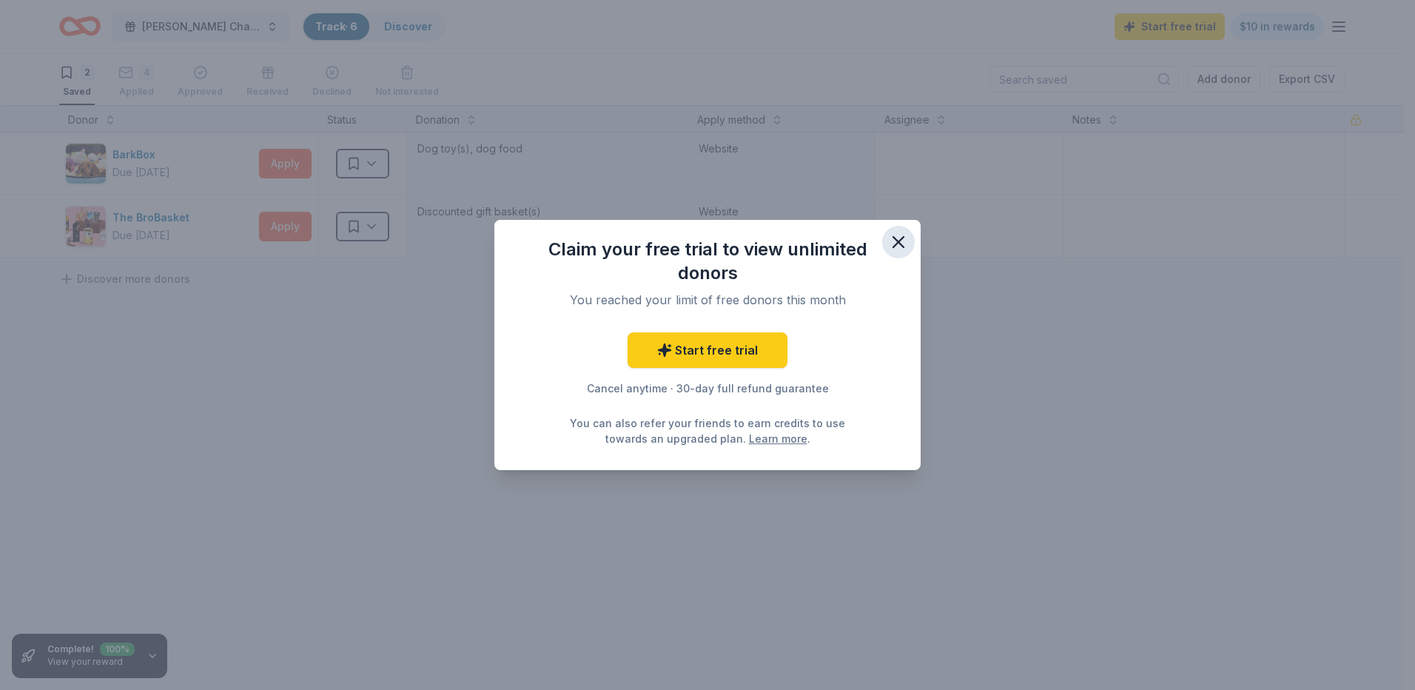
click at [892, 235] on icon "button" at bounding box center [898, 242] width 21 height 21
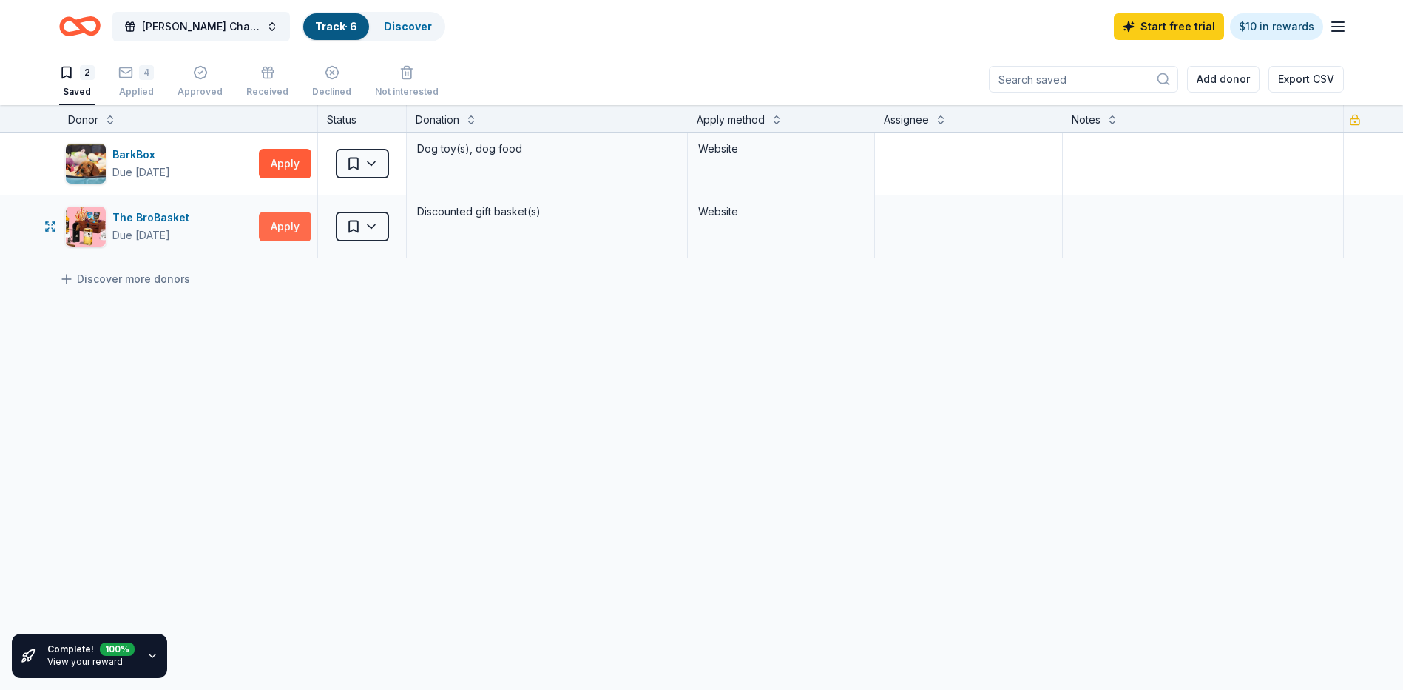
click at [297, 227] on button "Apply" at bounding box center [285, 227] width 53 height 30
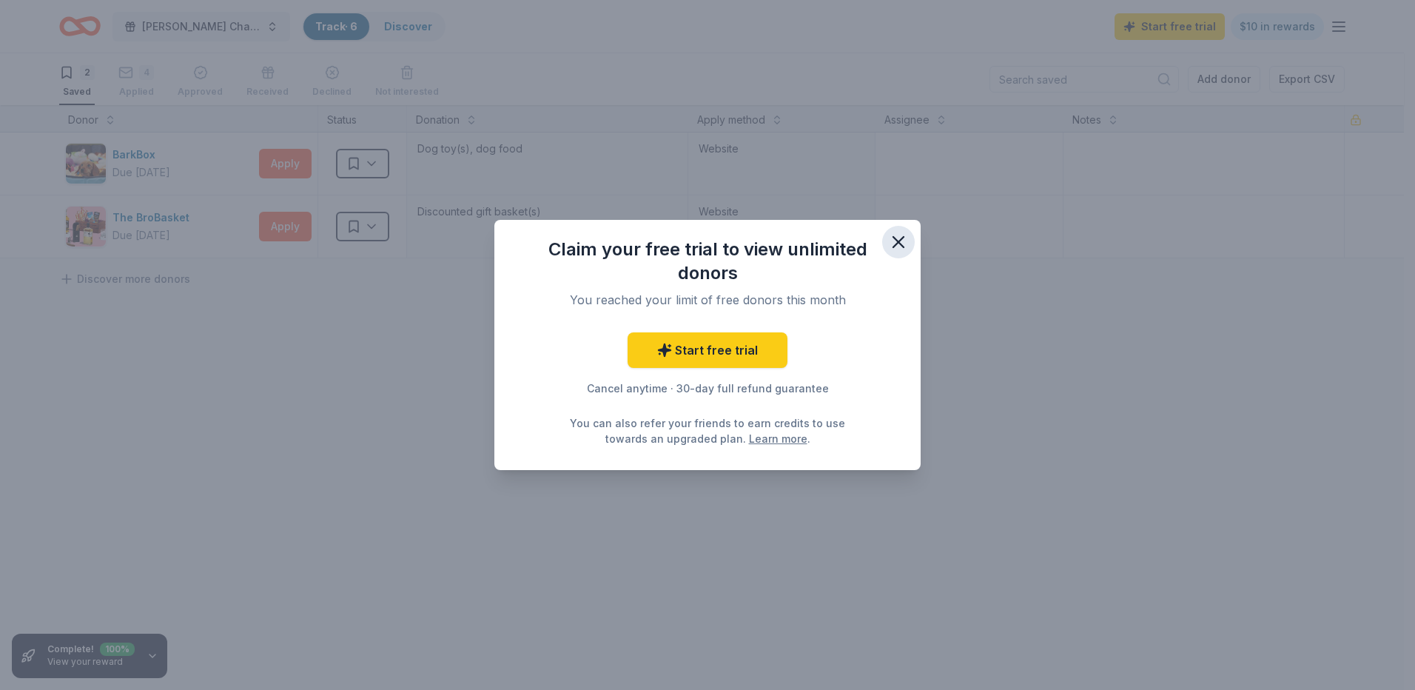
click at [892, 236] on icon "button" at bounding box center [898, 242] width 21 height 21
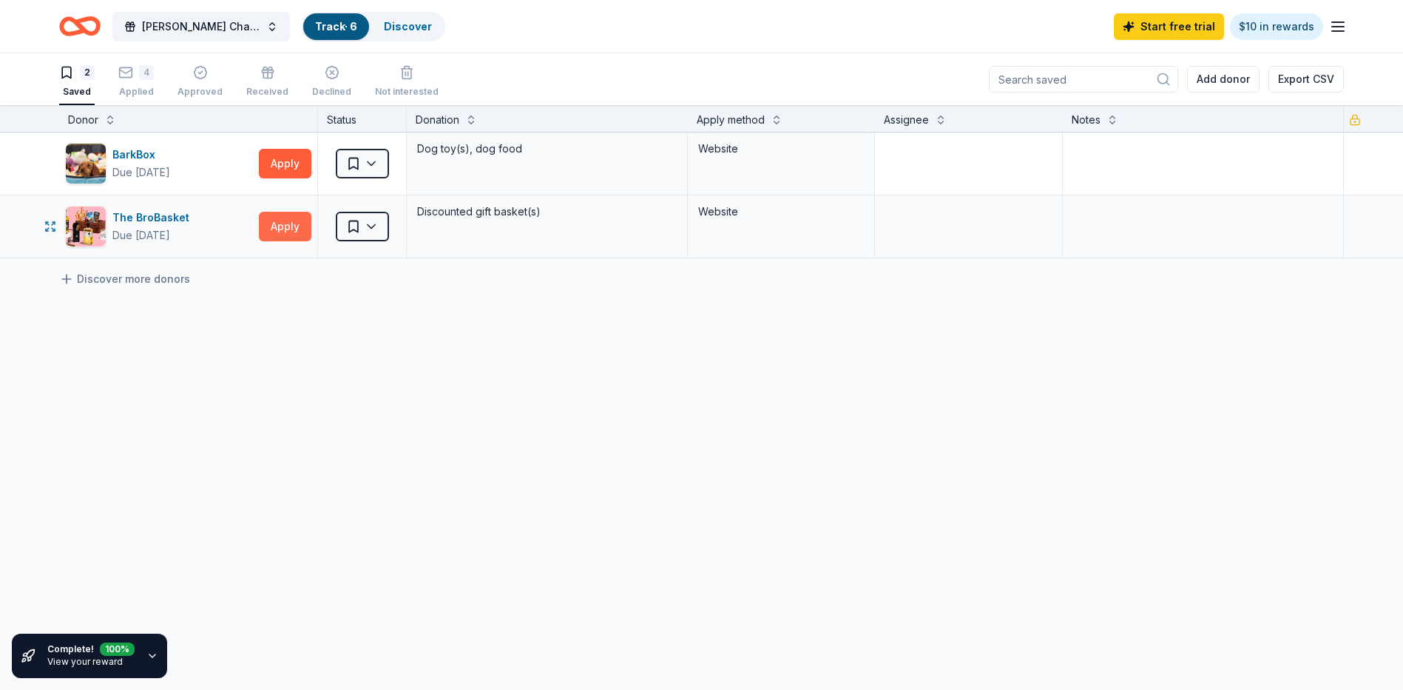
click at [286, 221] on button "Apply" at bounding box center [285, 227] width 53 height 30
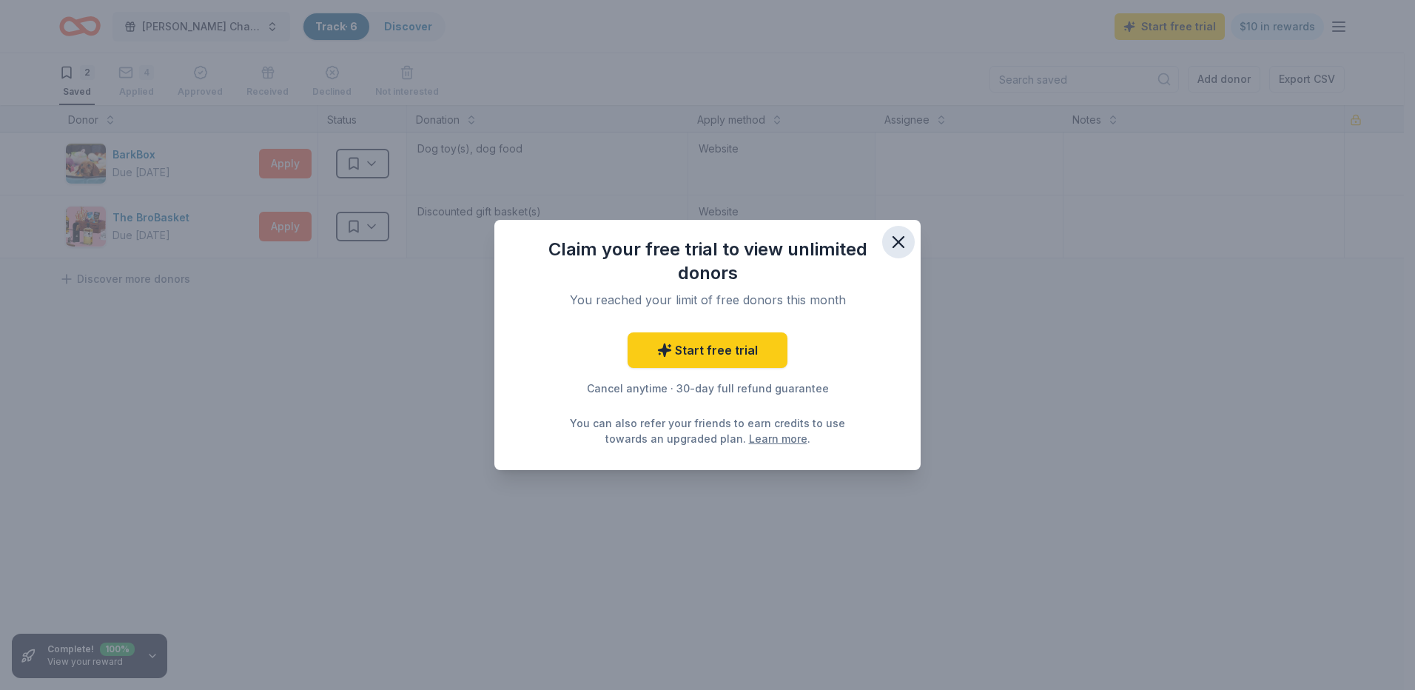
click at [893, 238] on icon "button" at bounding box center [898, 242] width 21 height 21
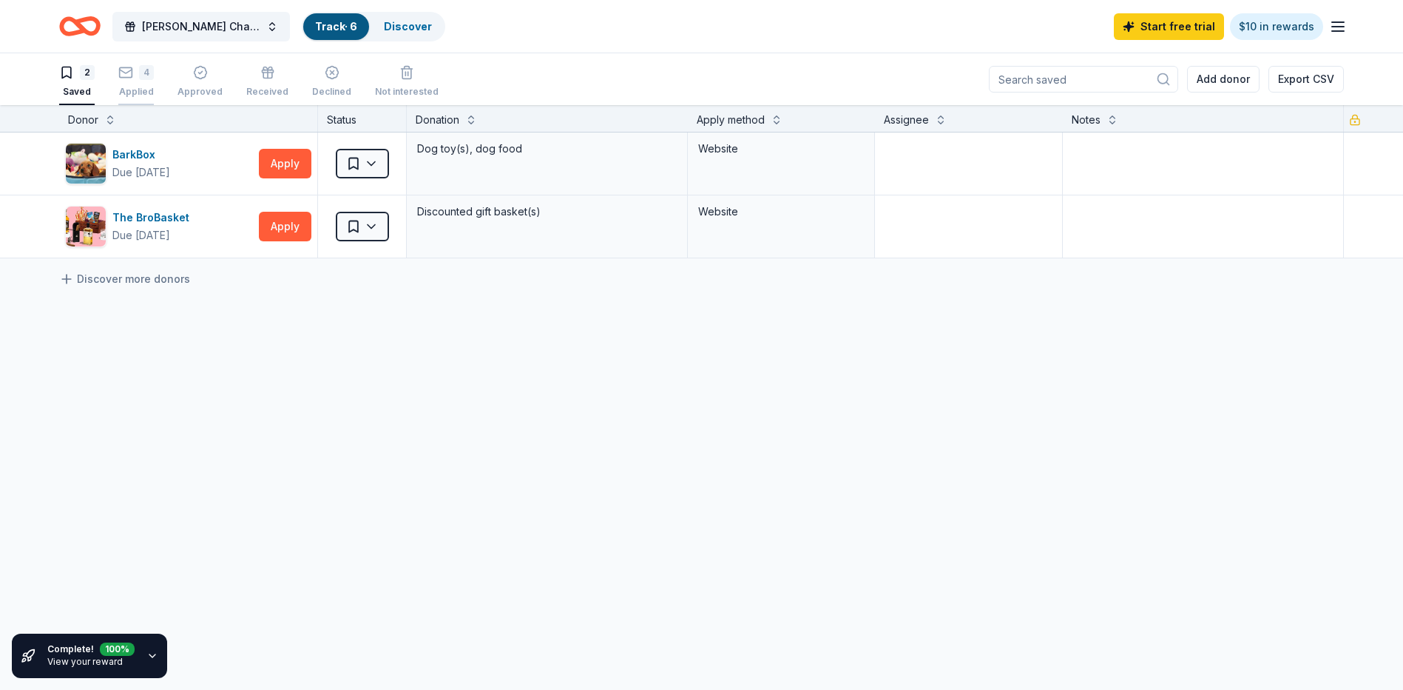
click at [147, 72] on div "4" at bounding box center [146, 64] width 15 height 15
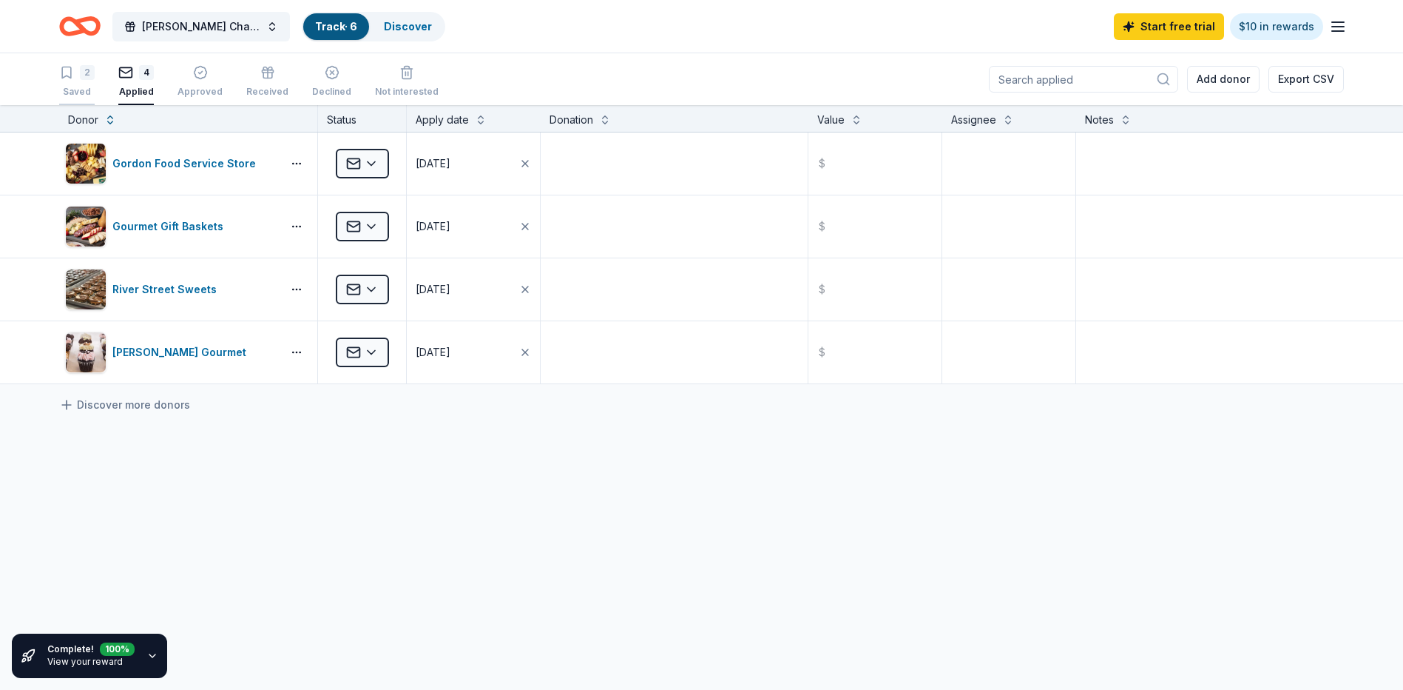
click at [75, 71] on div "2" at bounding box center [77, 72] width 36 height 15
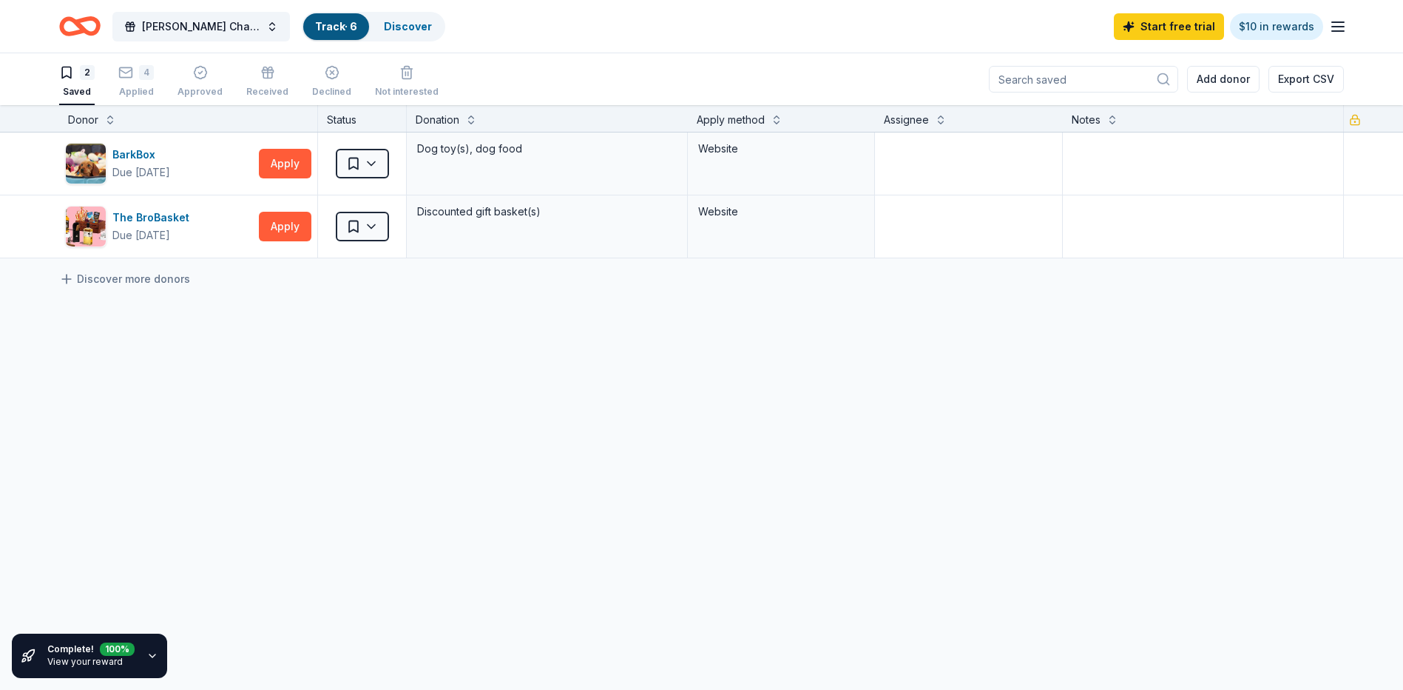
click at [1332, 24] on icon "button" at bounding box center [1338, 27] width 18 height 18
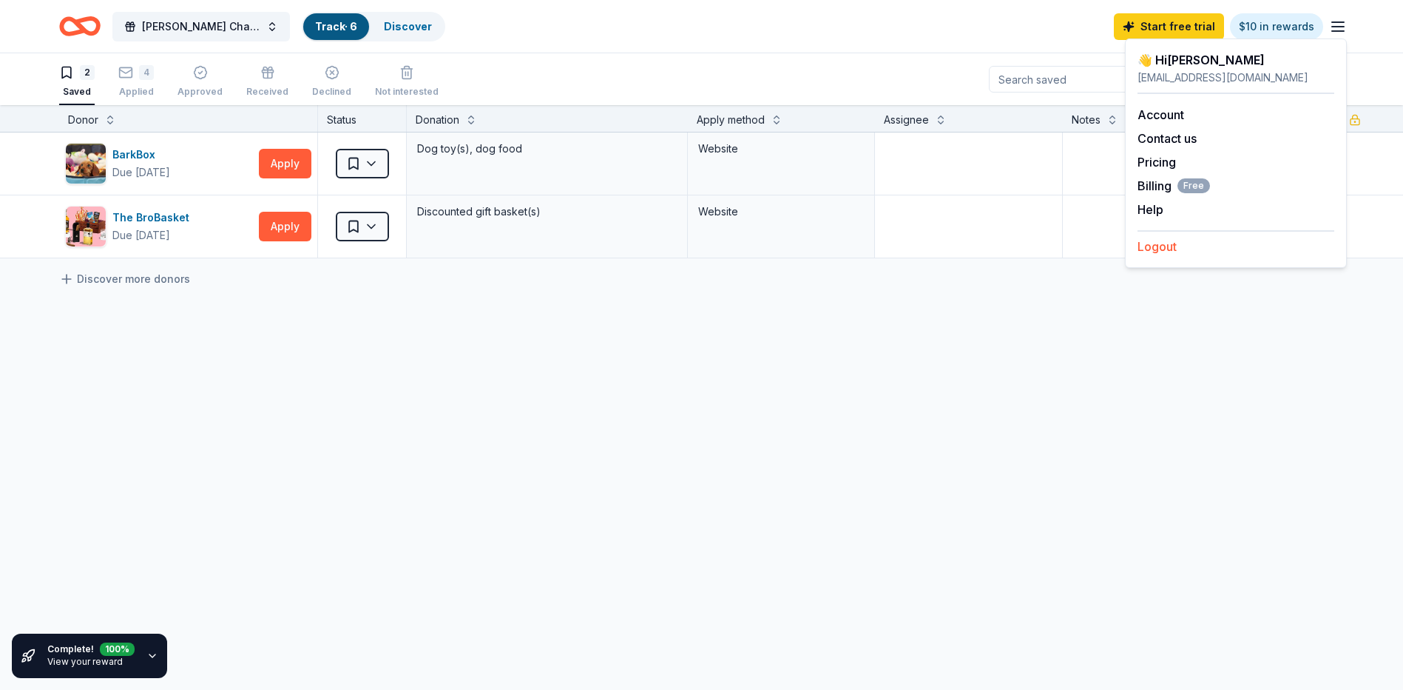
click at [1165, 244] on button "Logout" at bounding box center [1157, 246] width 39 height 18
